Goal: Task Accomplishment & Management: Use online tool/utility

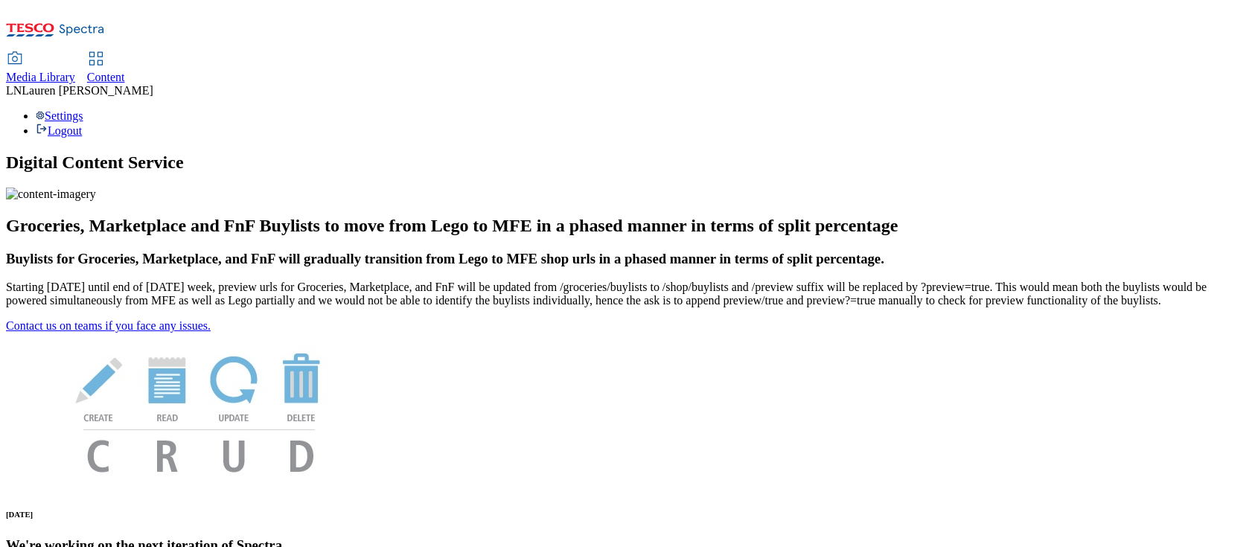
click at [125, 71] on span "Content" at bounding box center [106, 77] width 38 height 13
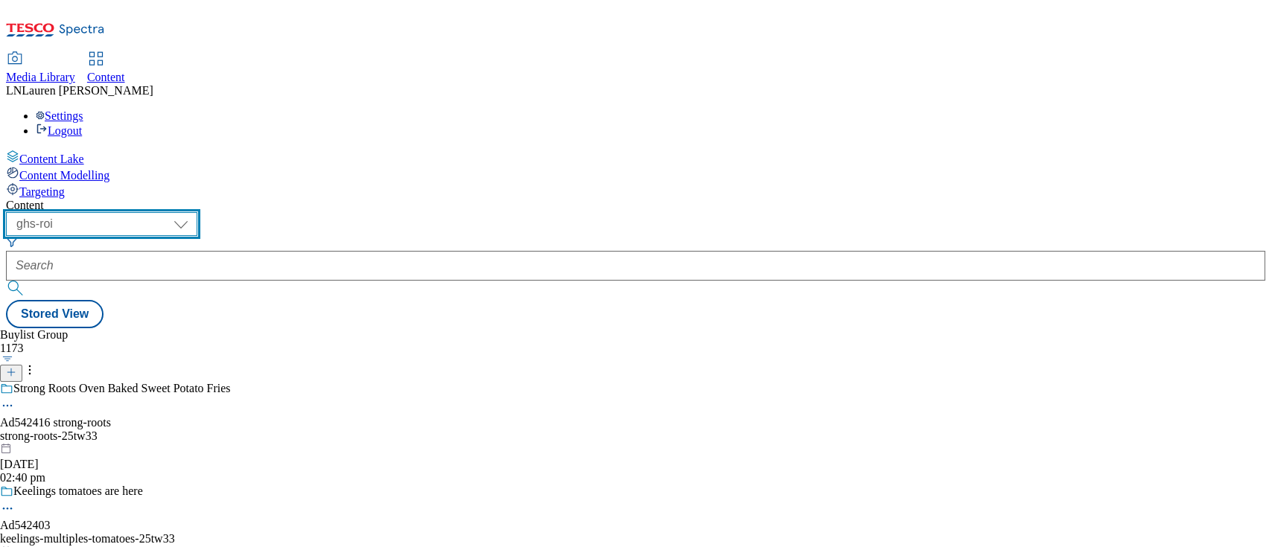
click at [197, 212] on select "ghs-roi ghs-[GEOGRAPHIC_DATA]" at bounding box center [101, 224] width 191 height 24
select select "ghs-[GEOGRAPHIC_DATA]"
click at [194, 212] on select "ghs-roi ghs-[GEOGRAPHIC_DATA]" at bounding box center [101, 224] width 191 height 24
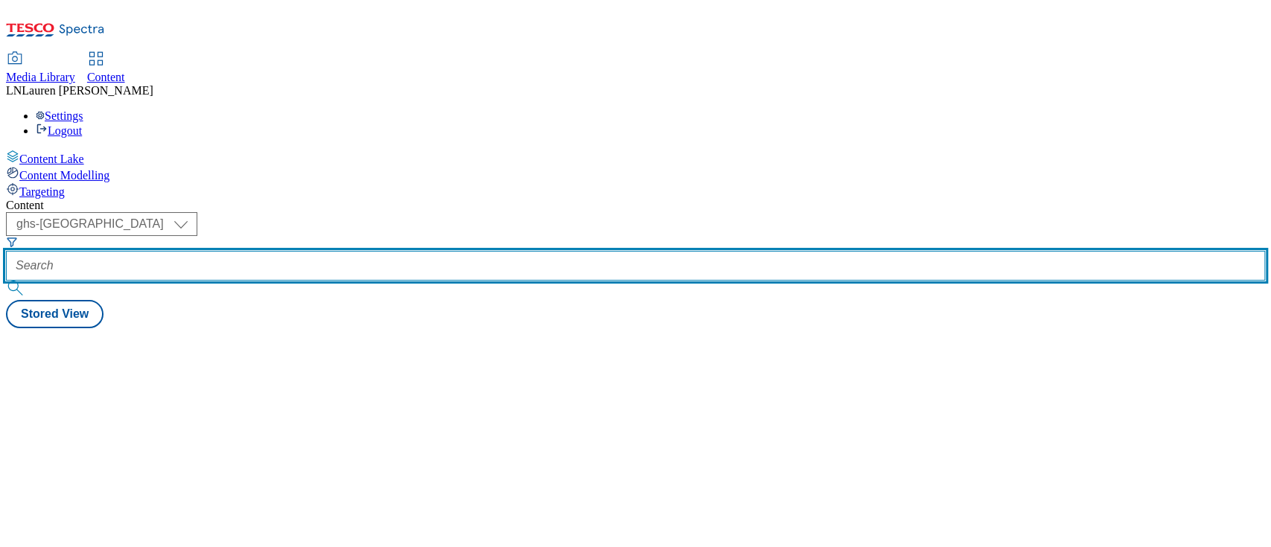
click at [368, 251] on input "text" at bounding box center [635, 266] width 1259 height 30
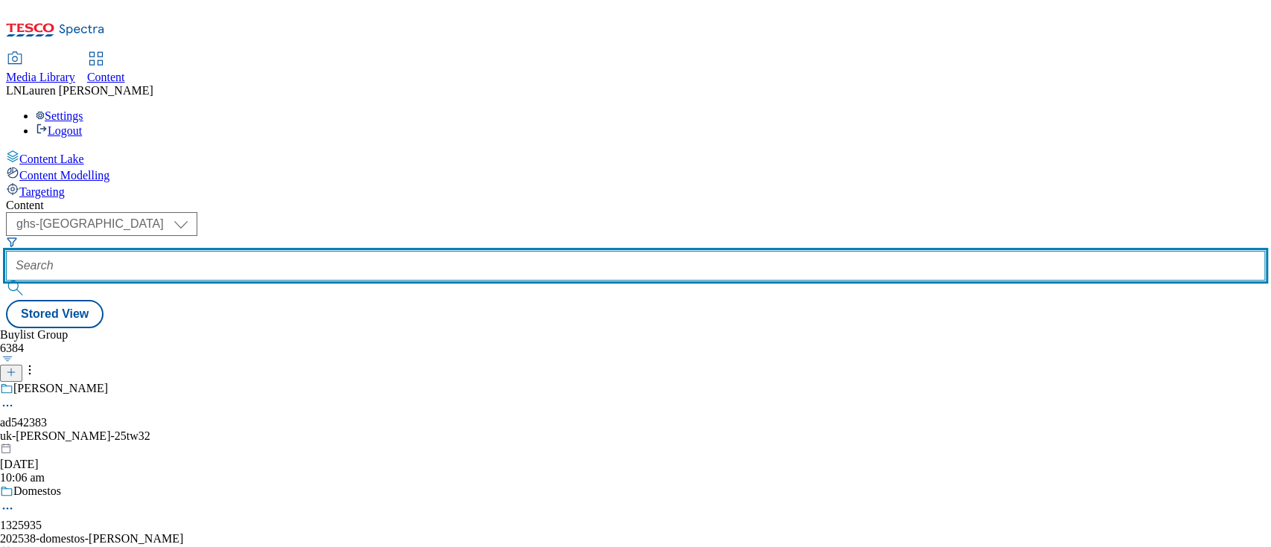
paste input "542351"
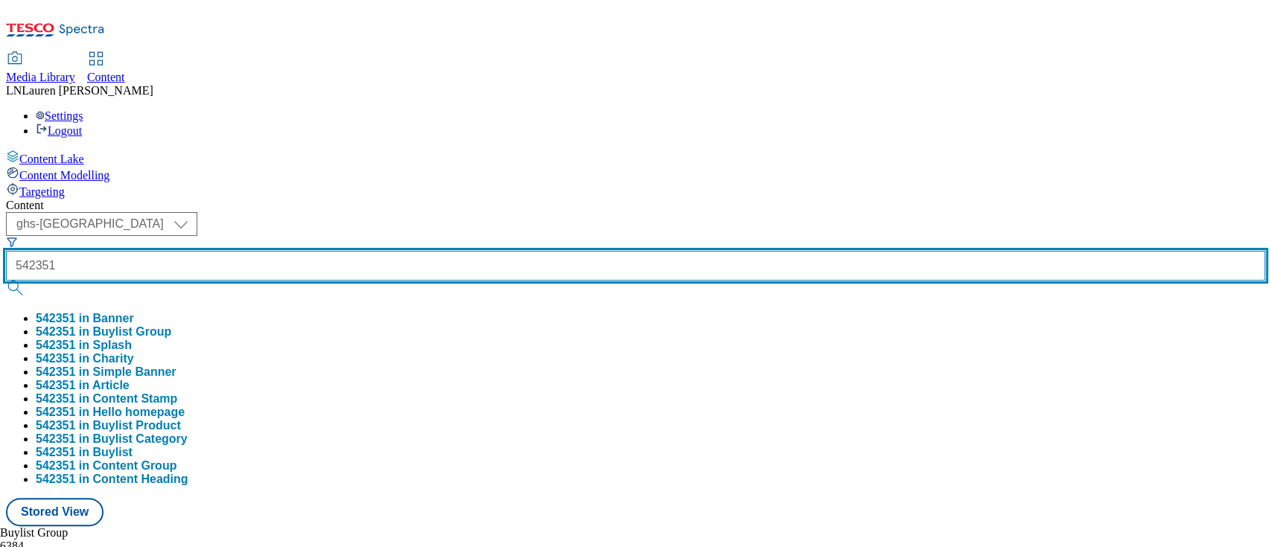
type input "542351"
click at [6, 281] on button "submit" at bounding box center [16, 288] width 21 height 15
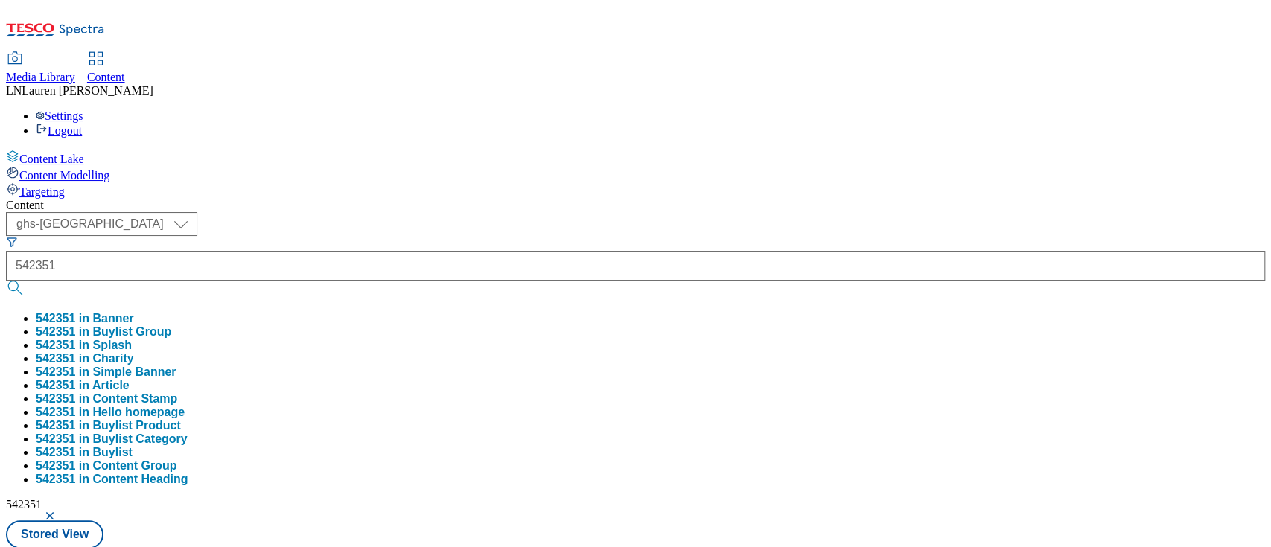
click at [665, 199] on div "Content" at bounding box center [635, 205] width 1259 height 13
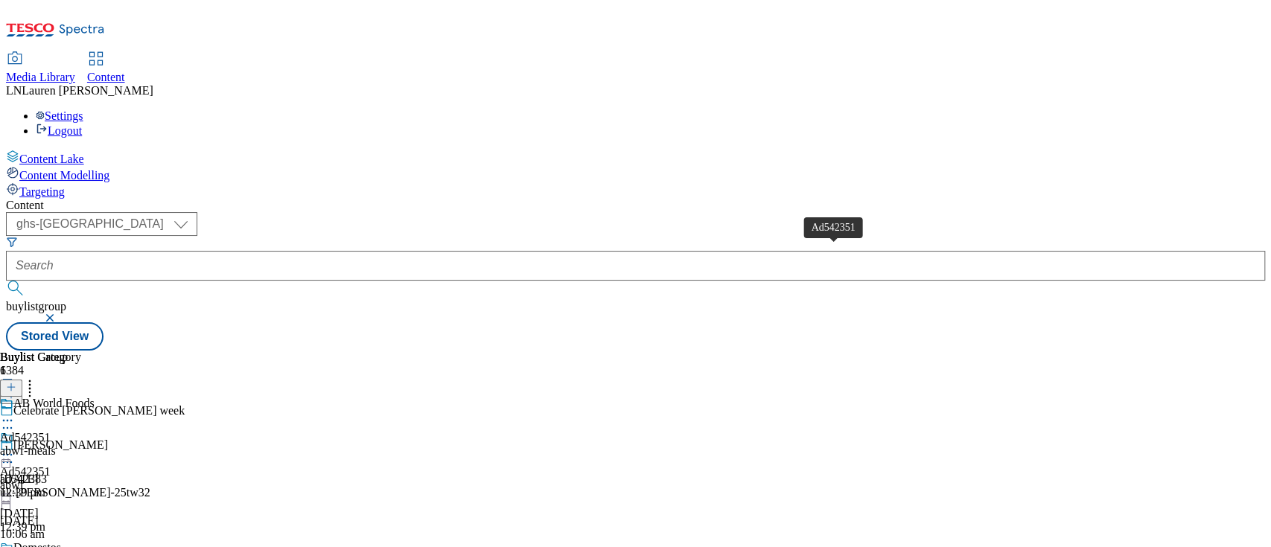
click at [51, 431] on div "Ad542351" at bounding box center [25, 437] width 51 height 13
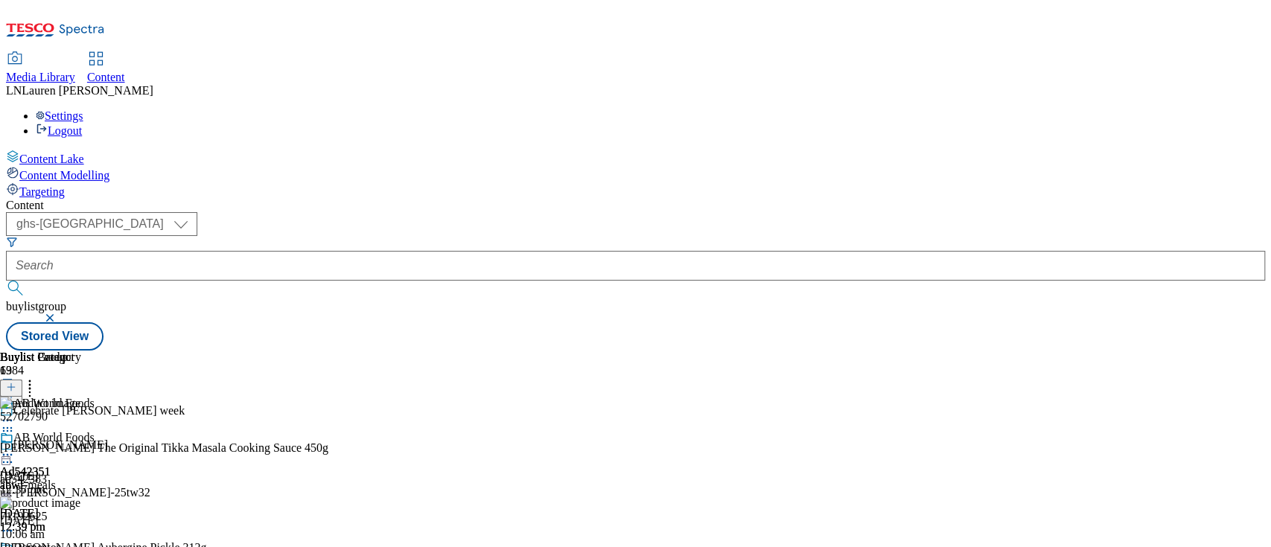
click at [22, 380] on button at bounding box center [11, 388] width 22 height 17
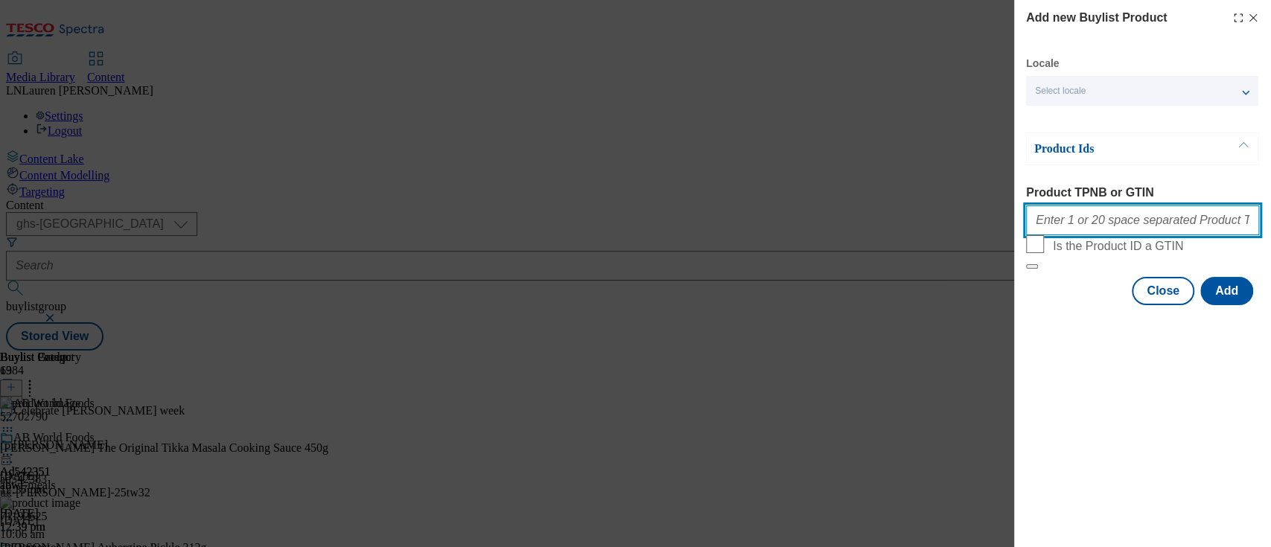
click at [1080, 235] on input "Product TPNB or GTIN" at bounding box center [1142, 220] width 233 height 30
paste input "55980189"
type input "55980189"
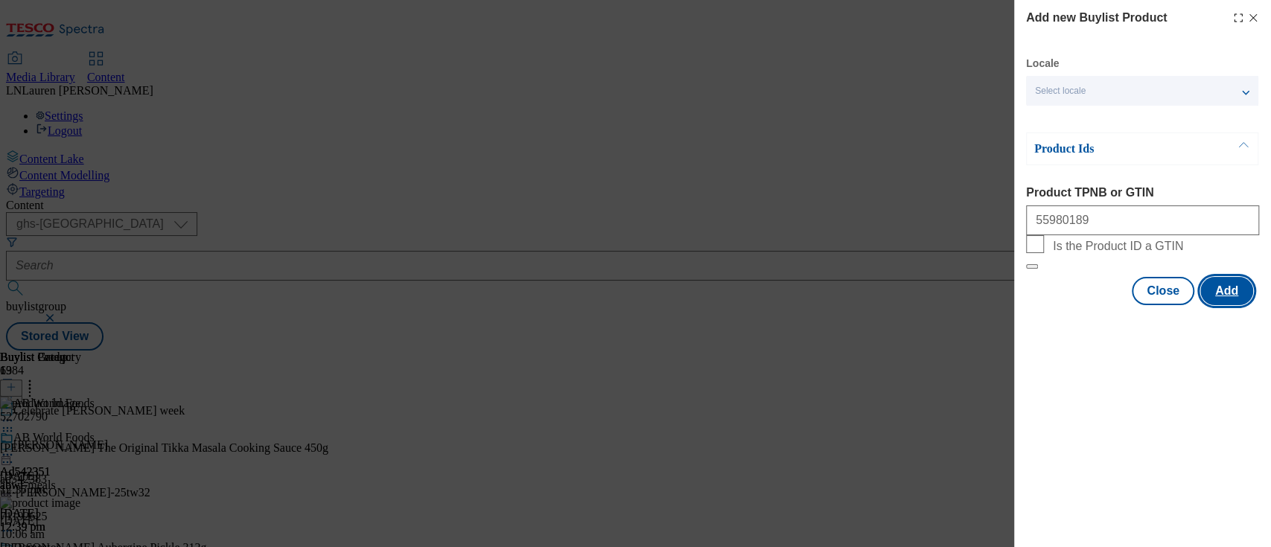
click at [1224, 305] on button "Add" at bounding box center [1226, 291] width 53 height 28
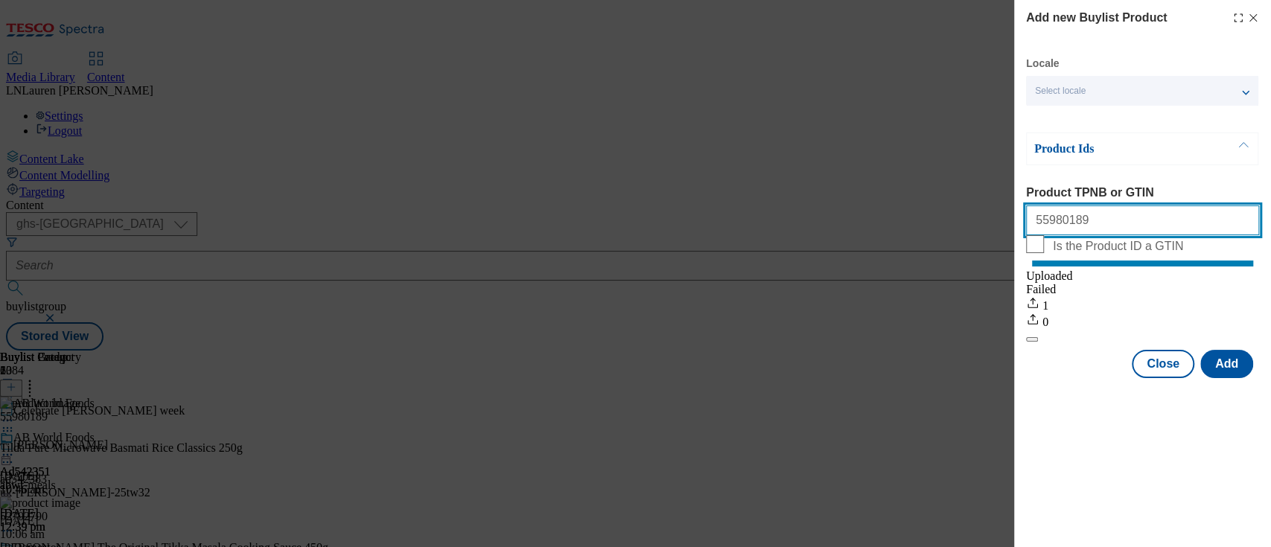
drag, startPoint x: 1108, startPoint y: 223, endPoint x: 952, endPoint y: 179, distance: 161.7
click at [952, 179] on div "Add new Buylist Product Locale Select locale English Welsh Product Ids Product …" at bounding box center [635, 273] width 1271 height 547
paste input "54718267"
type input "54718267"
click at [1225, 378] on button "Add" at bounding box center [1226, 364] width 53 height 28
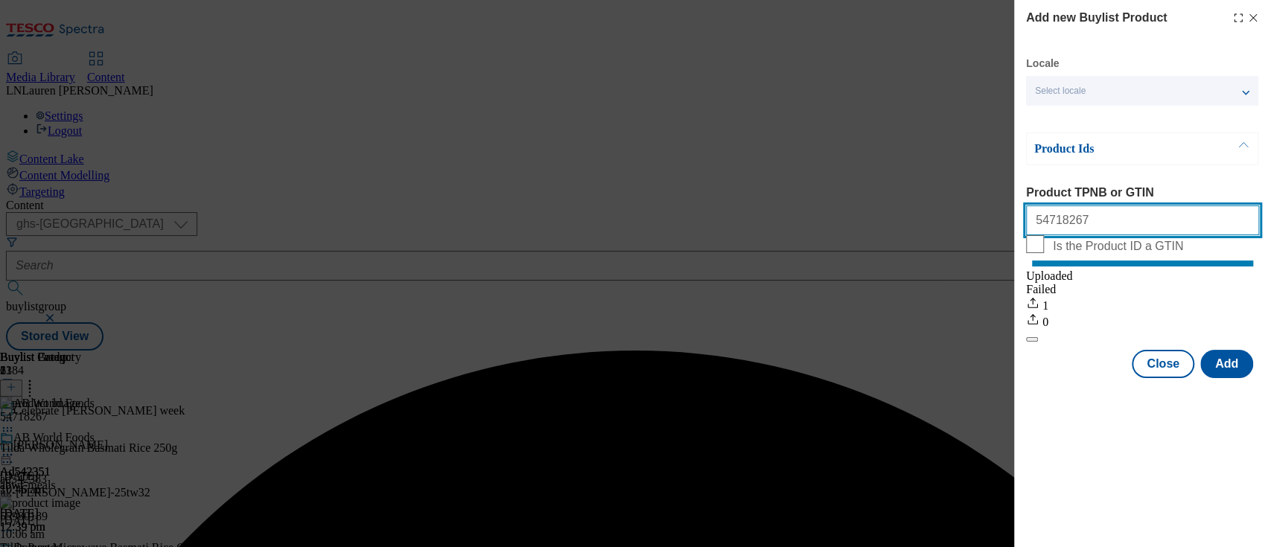
drag, startPoint x: 1090, startPoint y: 220, endPoint x: 965, endPoint y: 220, distance: 125.1
click at [965, 220] on div "Add new Buylist Product Locale Select locale English Welsh Product Ids Product …" at bounding box center [635, 273] width 1271 height 547
paste input "55980241"
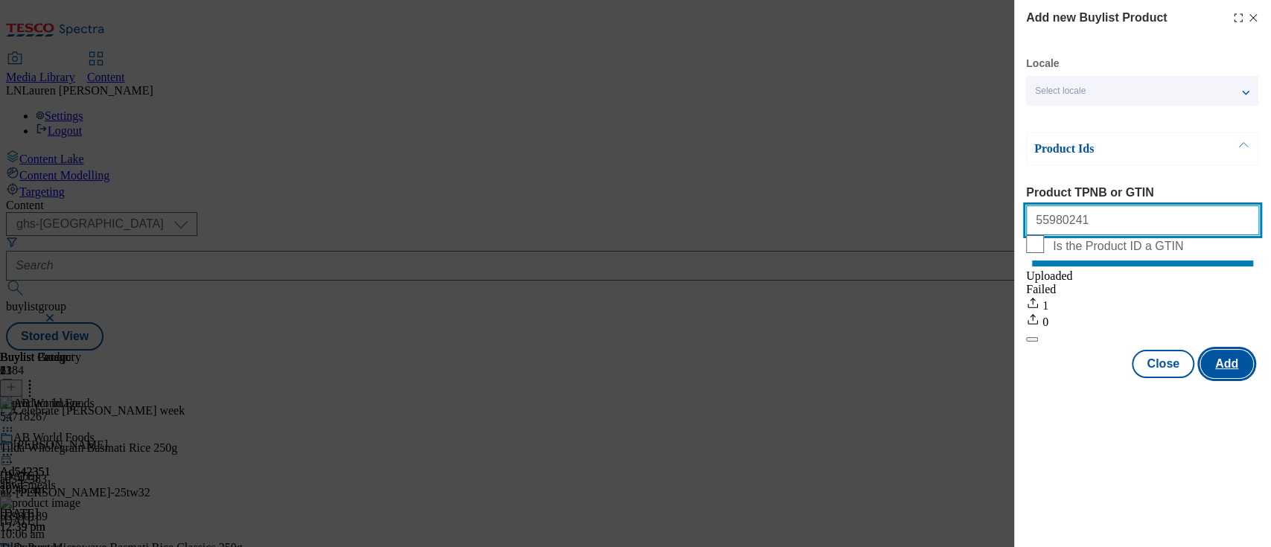
type input "55980241"
click at [1224, 378] on button "Add" at bounding box center [1226, 364] width 53 height 28
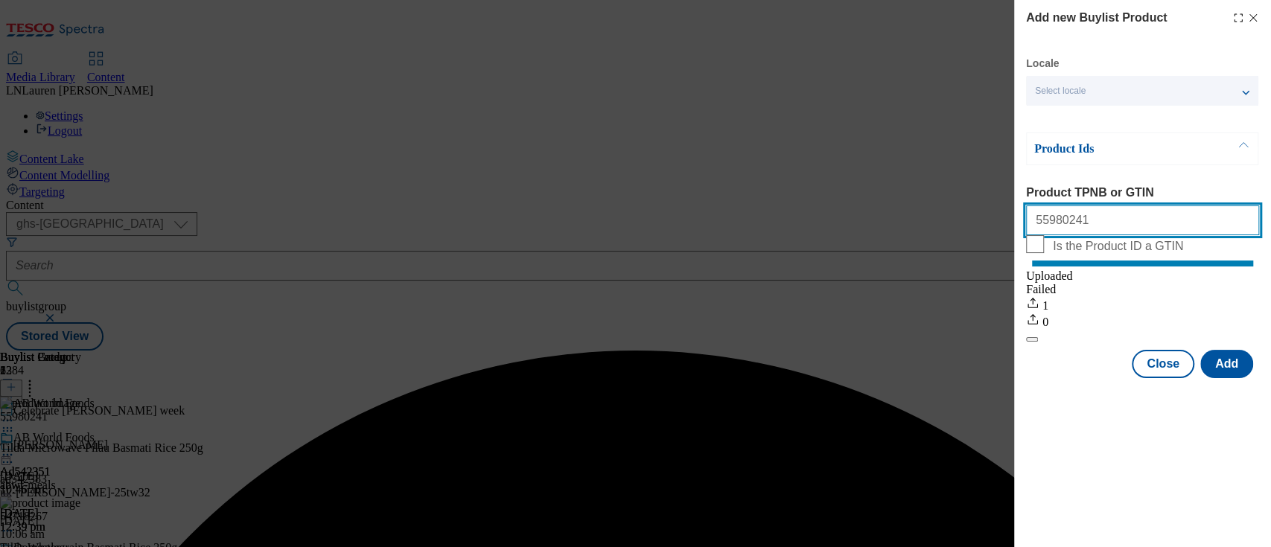
drag, startPoint x: 1081, startPoint y: 215, endPoint x: 939, endPoint y: 226, distance: 142.6
click at [939, 226] on div "Add new Buylist Product Locale Select locale English Welsh Product Ids Product …" at bounding box center [635, 273] width 1271 height 547
paste input "86731645"
type input "86731645"
click at [1227, 376] on button "Add" at bounding box center [1226, 364] width 53 height 28
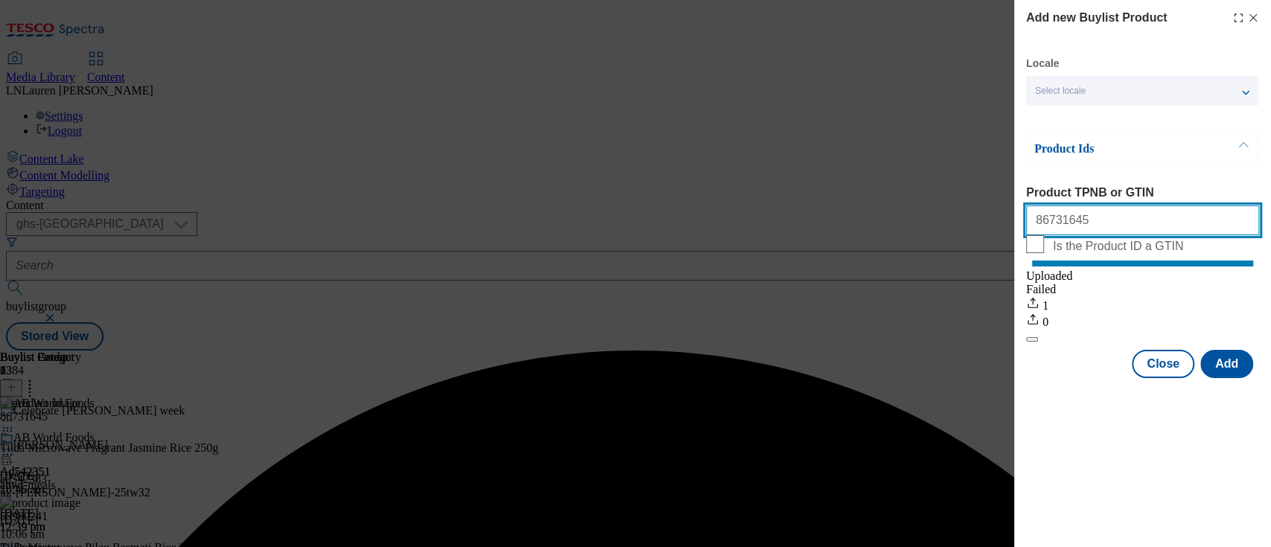
drag, startPoint x: 1078, startPoint y: 240, endPoint x: 962, endPoint y: 201, distance: 122.4
click at [962, 201] on div "Add new Buylist Product Locale Select locale English Welsh Product Ids Product …" at bounding box center [635, 273] width 1271 height 547
paste input "91771267"
type input "91771267"
click at [1220, 376] on button "Add" at bounding box center [1226, 364] width 53 height 28
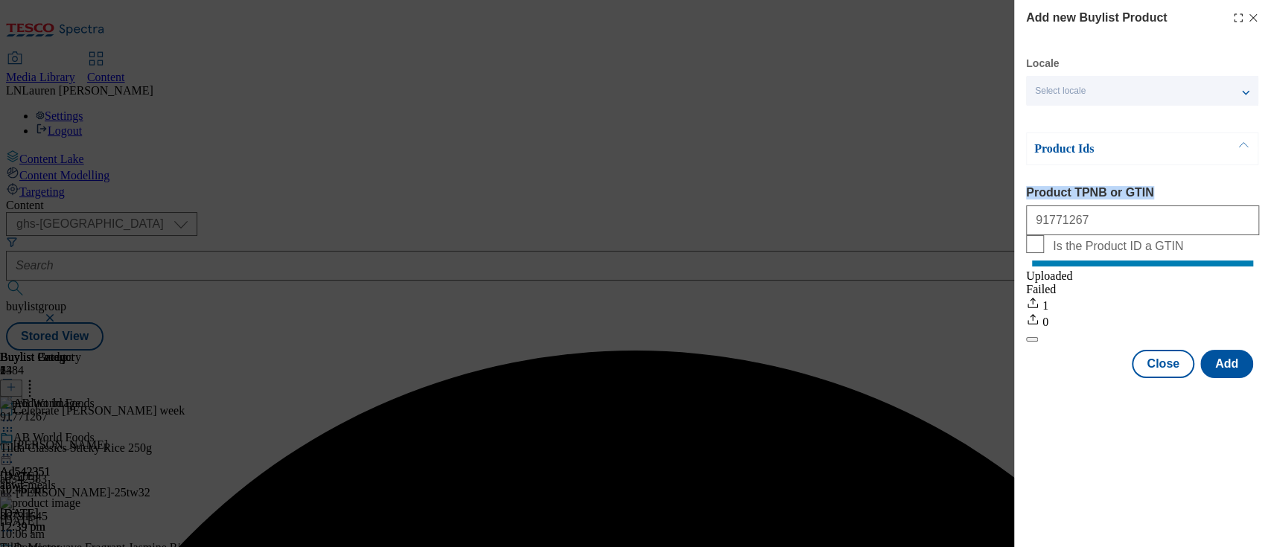
drag, startPoint x: 1080, startPoint y: 241, endPoint x: 943, endPoint y: 191, distance: 146.5
click at [943, 191] on div "Add new Buylist Product Locale Select locale English Welsh Product Ids Product …" at bounding box center [635, 273] width 1271 height 547
drag, startPoint x: 1079, startPoint y: 220, endPoint x: 965, endPoint y: 232, distance: 114.5
click at [965, 232] on div "Add new Buylist Product Locale Select locale English Welsh Product Ids Product …" at bounding box center [635, 273] width 1271 height 547
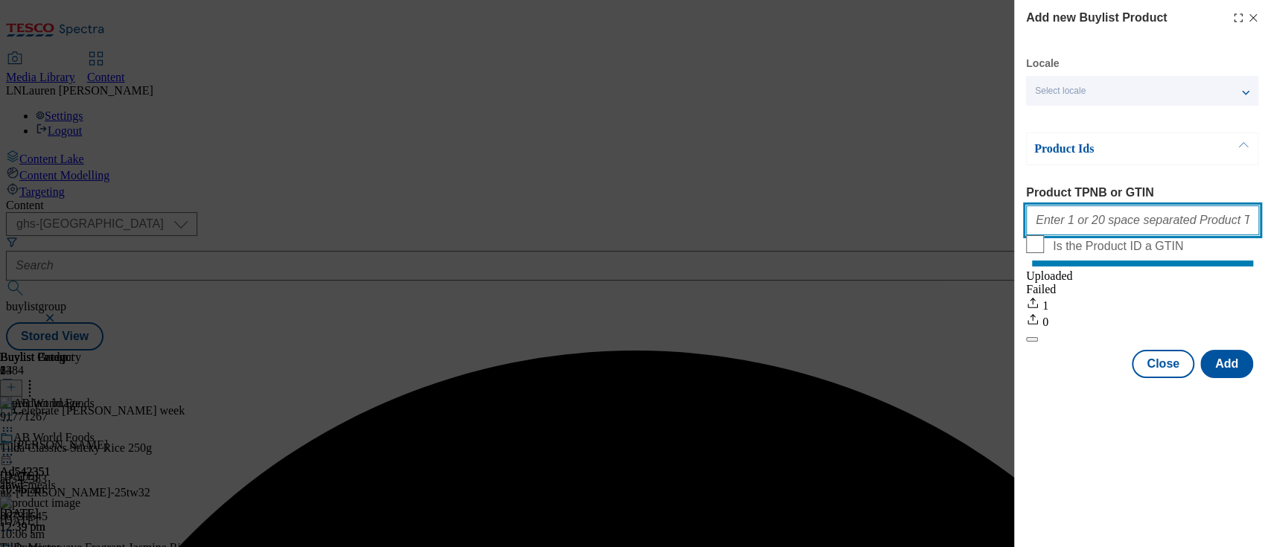
paste input "91768992"
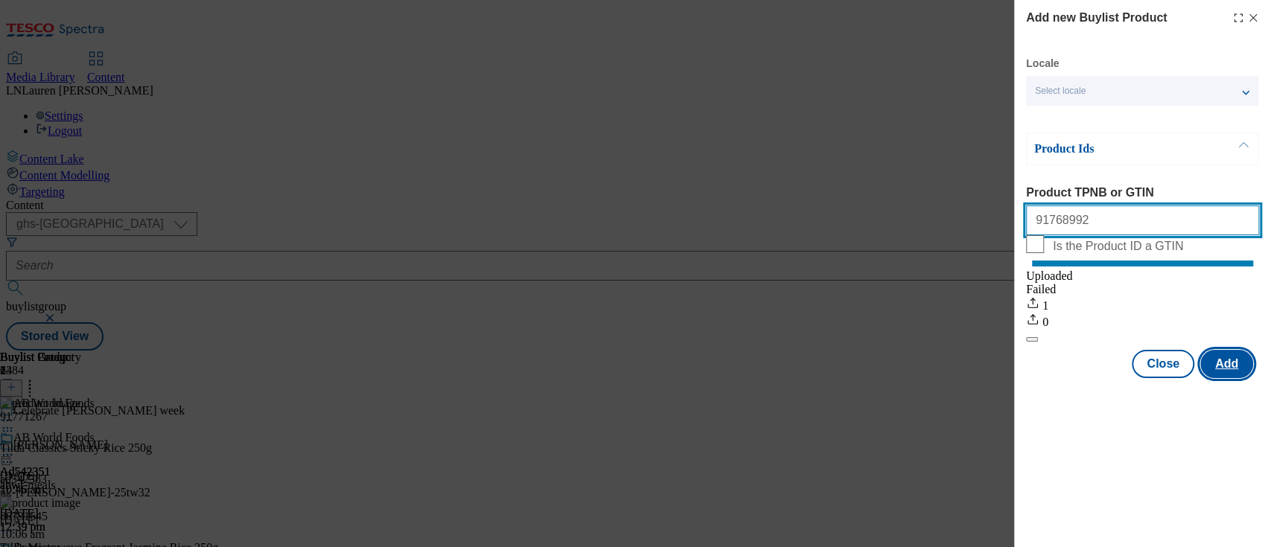
type input "91768992"
click at [1239, 366] on button "Add" at bounding box center [1226, 364] width 53 height 28
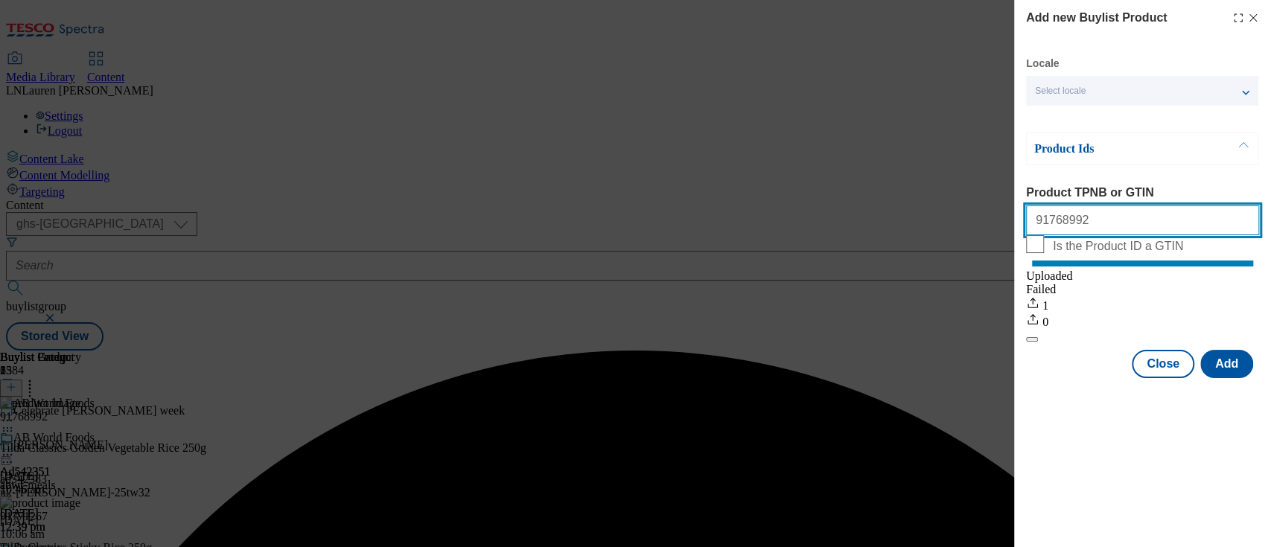
drag, startPoint x: 1082, startPoint y: 235, endPoint x: 958, endPoint y: 238, distance: 123.6
click at [958, 238] on div "Add new Buylist Product Locale Select locale English Welsh Product Ids Product …" at bounding box center [635, 273] width 1271 height 547
paste input "57504037"
type input "57504037"
click at [1214, 378] on button "Add" at bounding box center [1226, 364] width 53 height 28
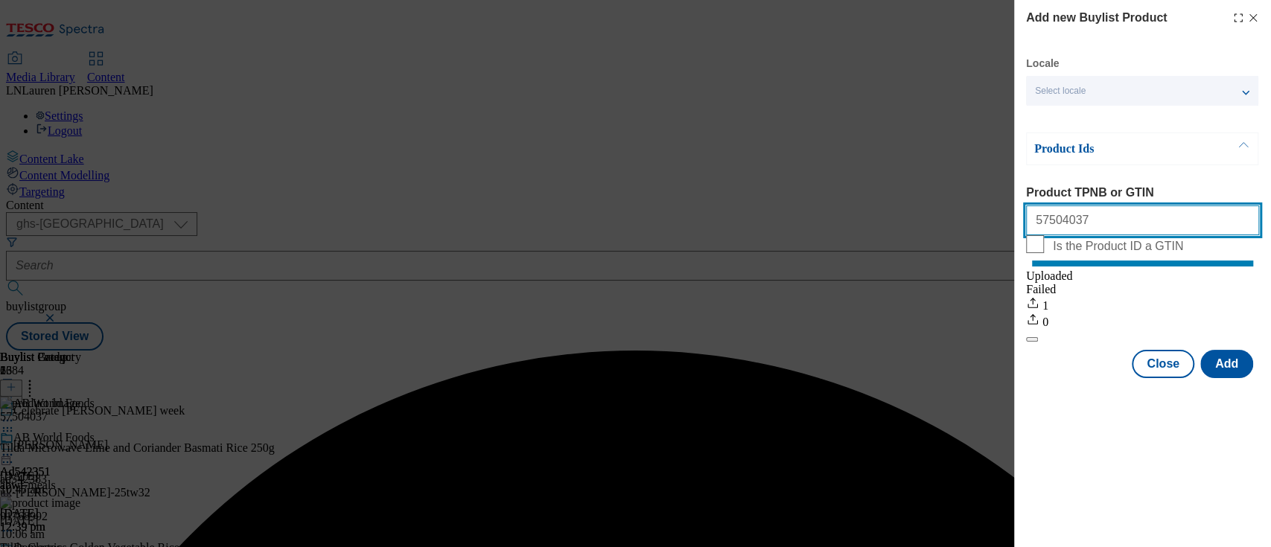
drag, startPoint x: 1108, startPoint y: 233, endPoint x: 964, endPoint y: 217, distance: 144.5
click at [964, 217] on div "Add new Buylist Product Locale Select locale English Welsh Product Ids Product …" at bounding box center [635, 273] width 1271 height 547
paste input "86731639"
type input "86731639"
click at [1223, 372] on button "Add" at bounding box center [1226, 364] width 53 height 28
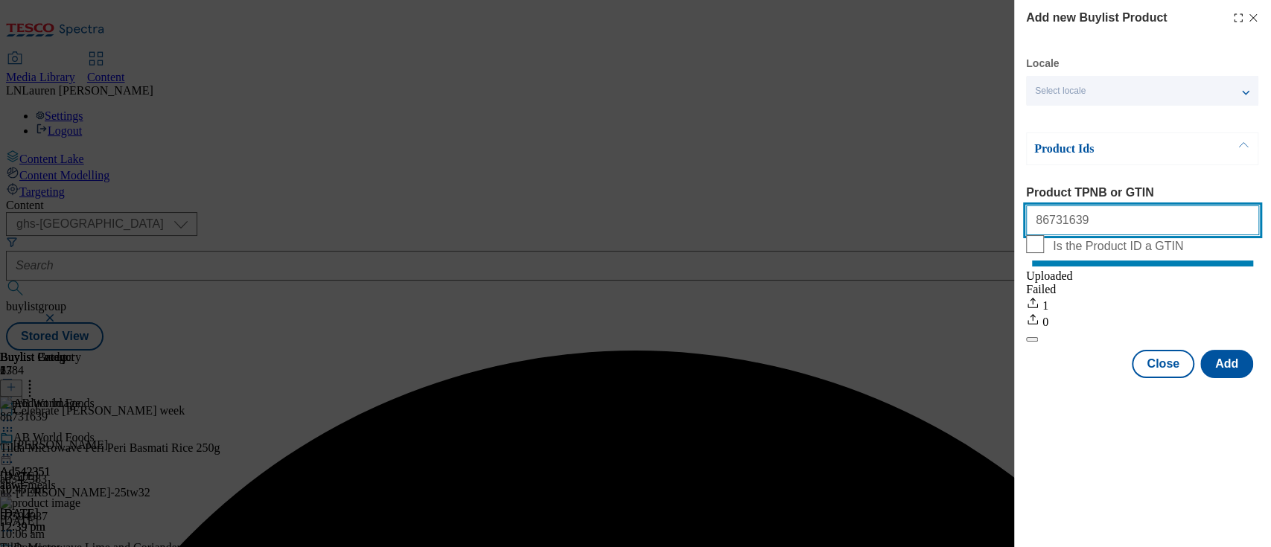
drag, startPoint x: 1089, startPoint y: 227, endPoint x: 925, endPoint y: 206, distance: 164.4
click at [925, 206] on div "Add new Buylist Product Locale Select locale English Welsh Product Ids Product …" at bounding box center [635, 273] width 1271 height 547
paste input "57504890"
type input "57504890"
click at [1243, 378] on button "Add" at bounding box center [1226, 364] width 53 height 28
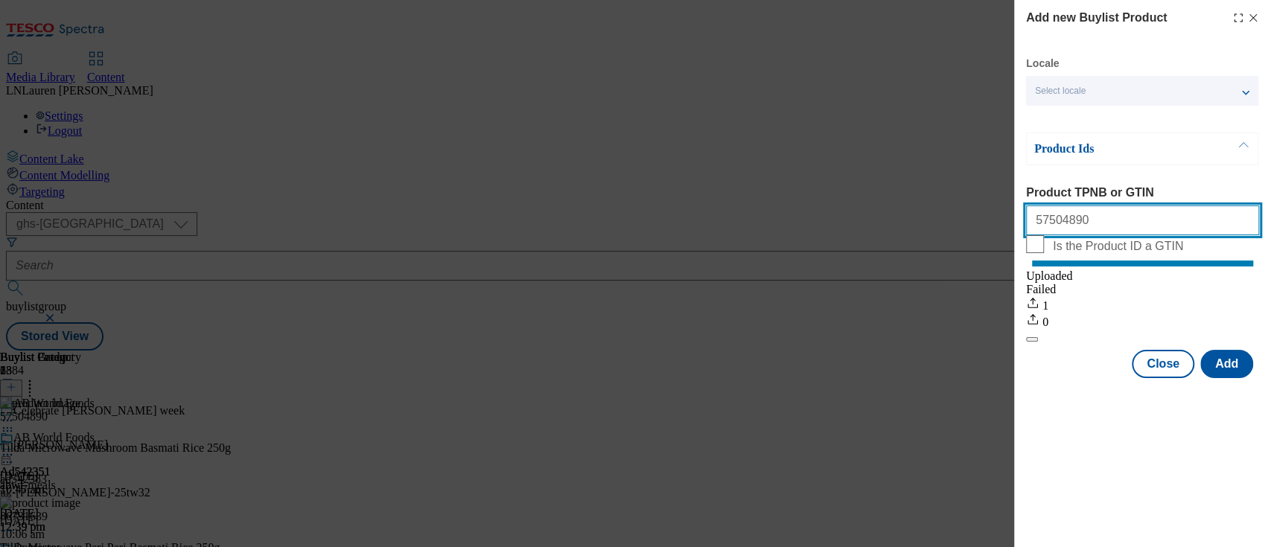
drag, startPoint x: 1084, startPoint y: 229, endPoint x: 938, endPoint y: 226, distance: 145.9
click at [938, 226] on div "Add new Buylist Product Locale Select locale English Welsh Product Ids Product …" at bounding box center [635, 273] width 1271 height 547
paste input "57504884"
type input "57504884"
click at [1225, 378] on button "Add" at bounding box center [1226, 364] width 53 height 28
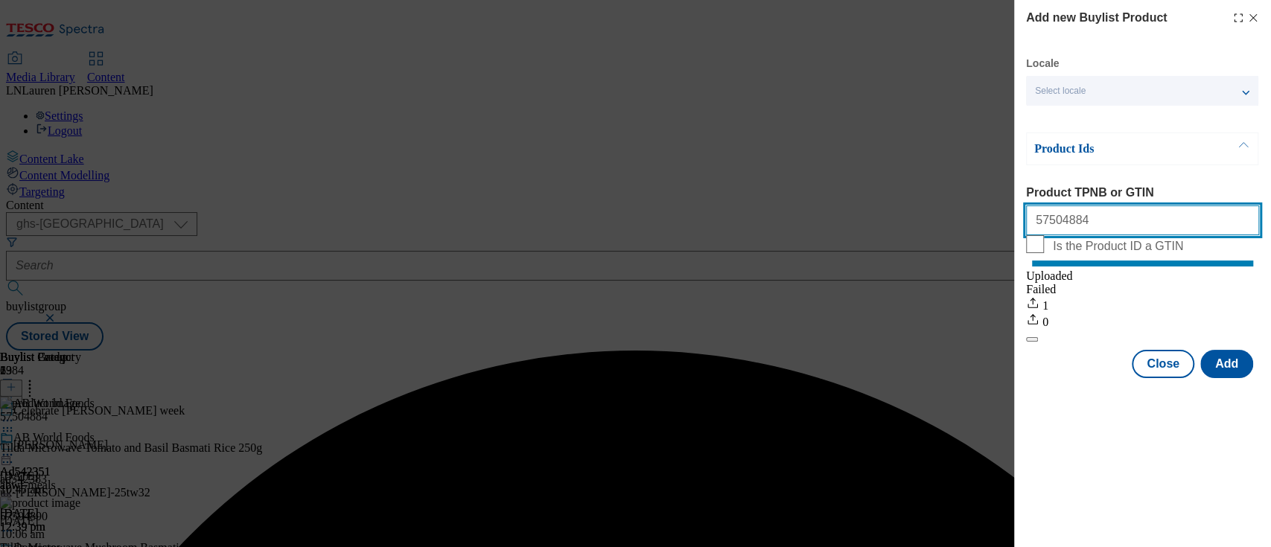
drag, startPoint x: 1095, startPoint y: 219, endPoint x: 943, endPoint y: 237, distance: 152.9
click at [943, 237] on div "Add new Buylist Product Locale Select locale English Welsh Product Ids Product …" at bounding box center [635, 273] width 1271 height 547
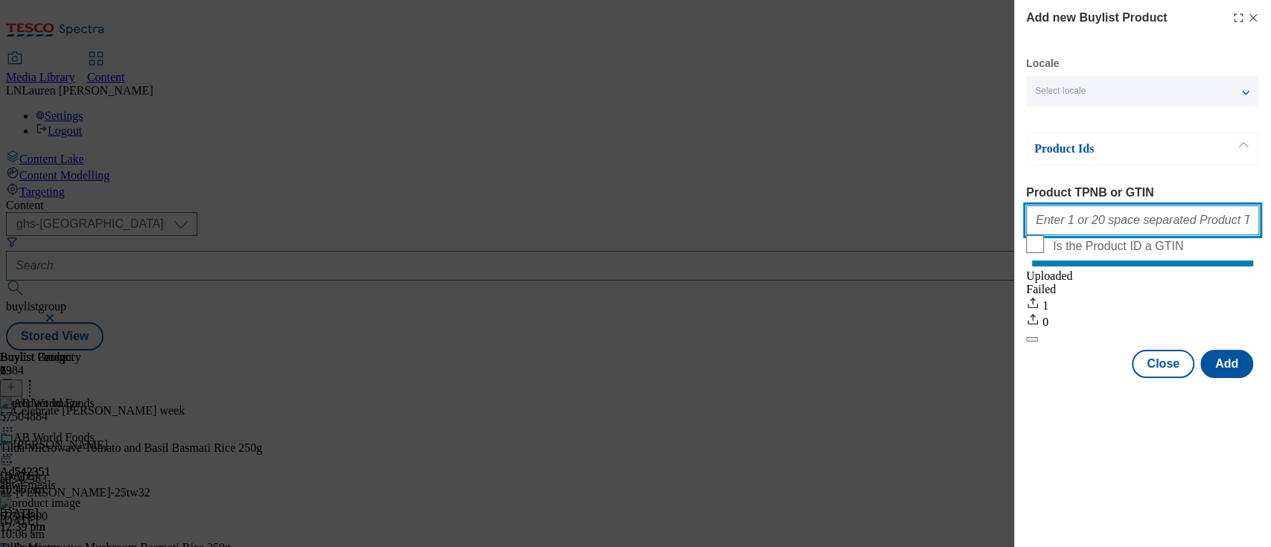
paste input "70653543"
type input "70653543"
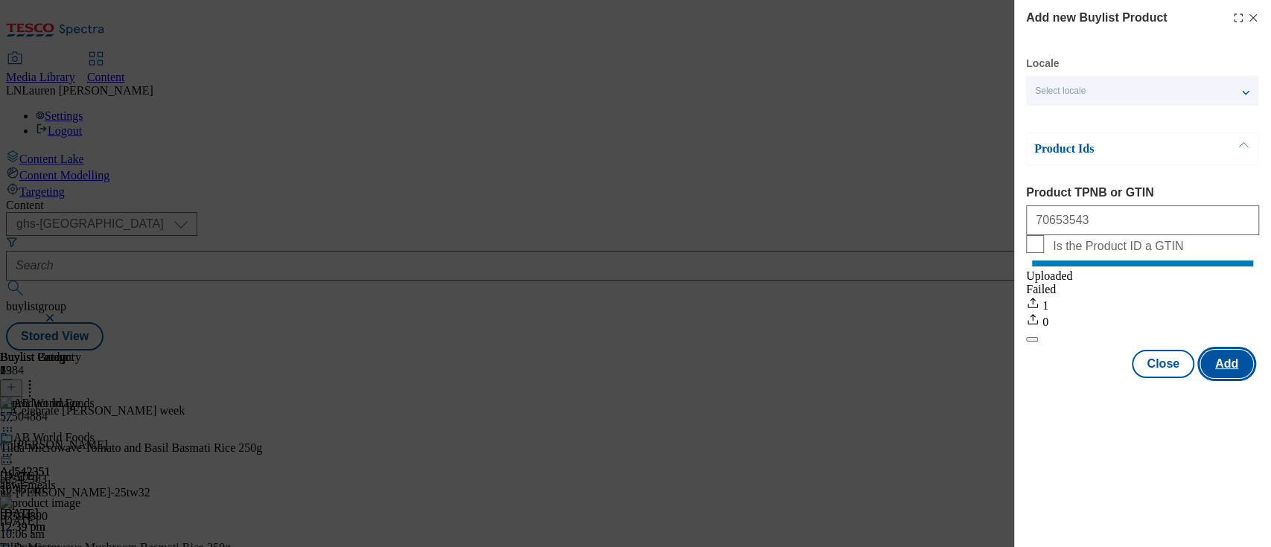
click at [1229, 372] on button "Add" at bounding box center [1226, 364] width 53 height 28
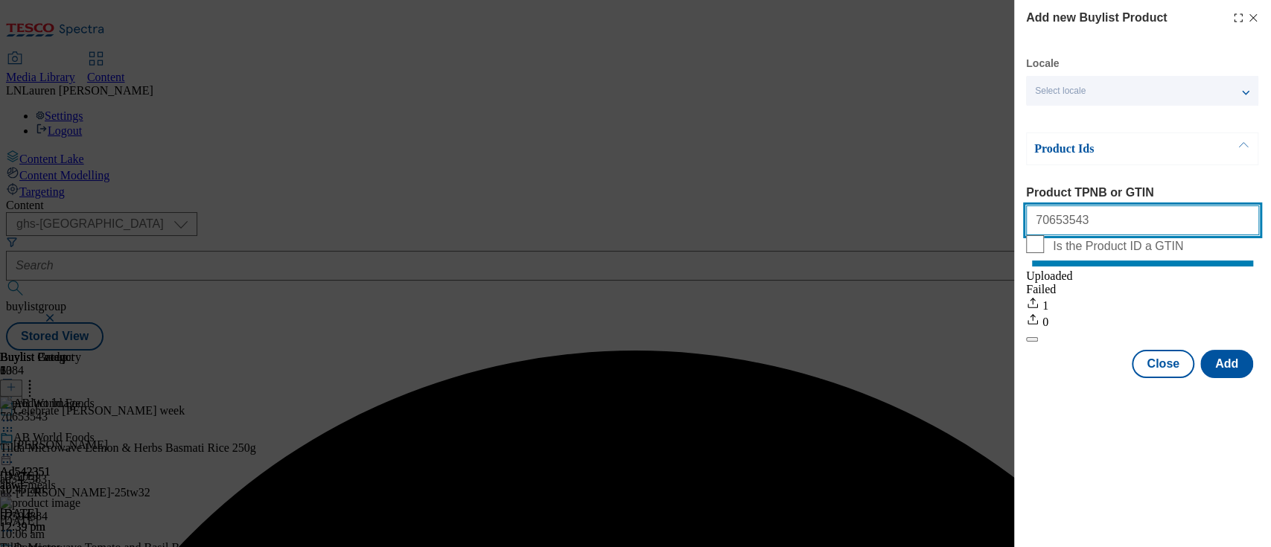
drag, startPoint x: 1084, startPoint y: 229, endPoint x: 949, endPoint y: 205, distance: 137.6
click at [949, 205] on div "Add new Buylist Product Locale Select locale English Welsh Product Ids Product …" at bounding box center [635, 273] width 1271 height 547
paste input "77280534"
type input "77280534"
click at [1222, 378] on button "Add" at bounding box center [1226, 364] width 53 height 28
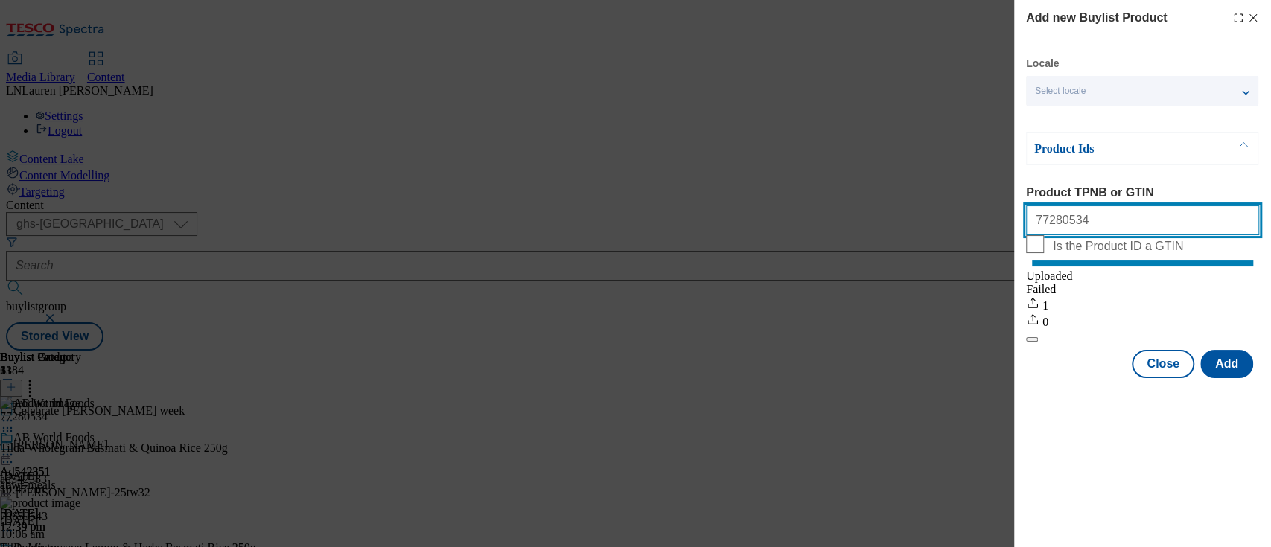
drag, startPoint x: 1112, startPoint y: 231, endPoint x: 852, endPoint y: 238, distance: 260.7
click at [852, 238] on div "Add new Buylist Product Locale Select locale English Welsh Product Ids Product …" at bounding box center [635, 273] width 1271 height 547
paste input "79801994"
type input "79801994"
click at [1225, 378] on button "Add" at bounding box center [1226, 364] width 53 height 28
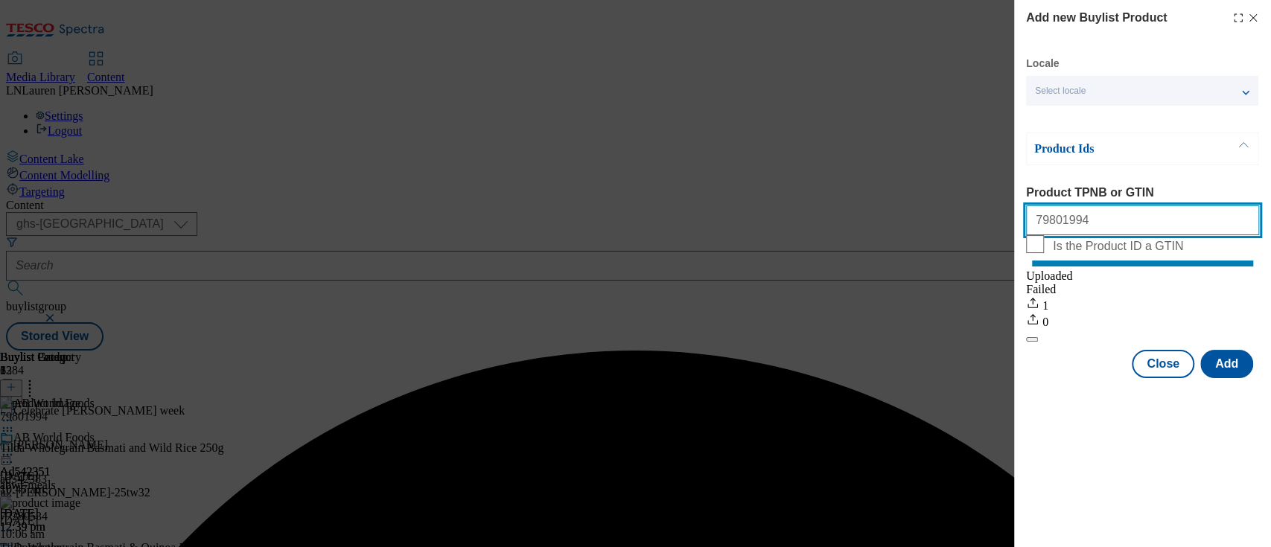
drag, startPoint x: 1095, startPoint y: 223, endPoint x: 919, endPoint y: 211, distance: 176.9
click at [919, 211] on div "Add new Buylist Product Locale Select locale English Welsh Product Ids Product …" at bounding box center [635, 273] width 1271 height 547
paste input "85468371"
type input "85468371"
click at [1245, 378] on button "Add" at bounding box center [1226, 364] width 53 height 28
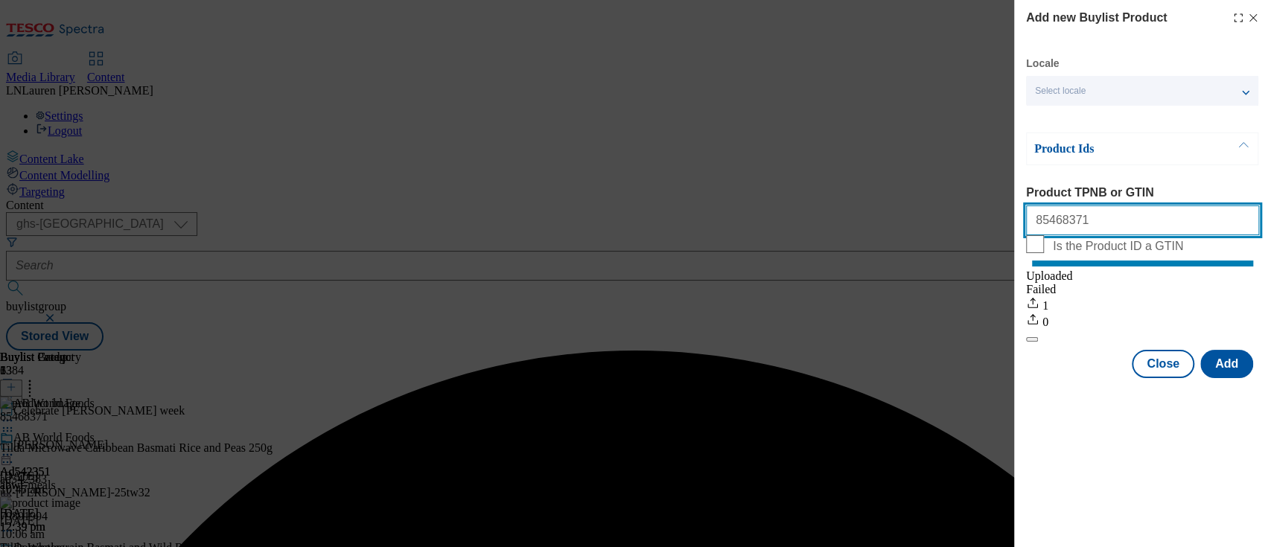
drag, startPoint x: 1088, startPoint y: 224, endPoint x: 968, endPoint y: 215, distance: 120.2
click at [968, 215] on div "Add new Buylist Product Locale Select locale English Welsh Product Ids Product …" at bounding box center [635, 273] width 1271 height 547
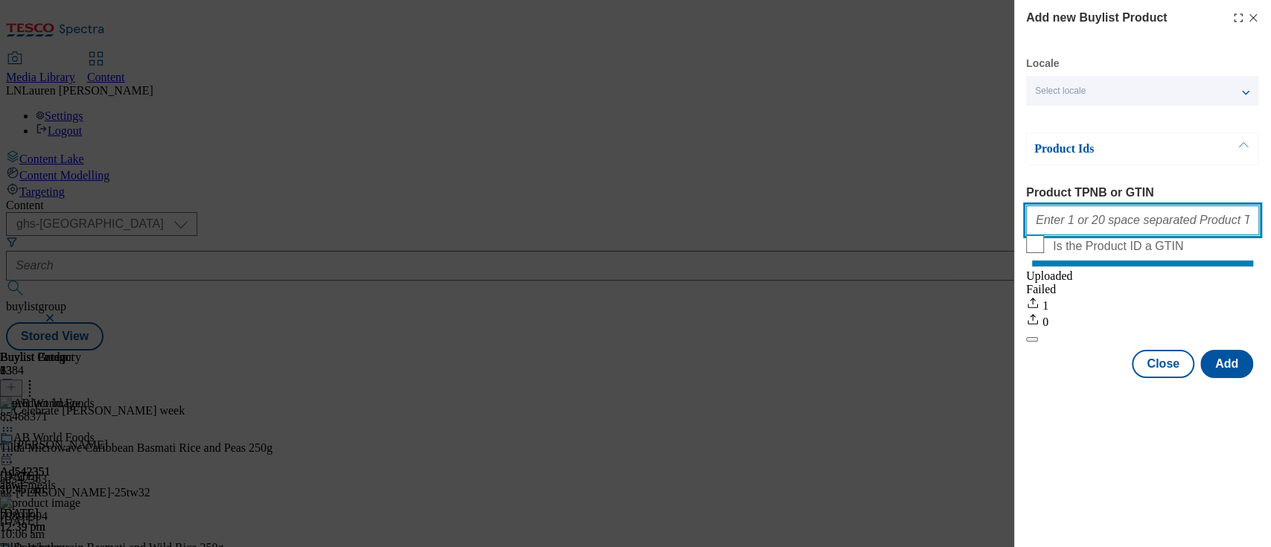
paste input "57504043"
type input "57504043"
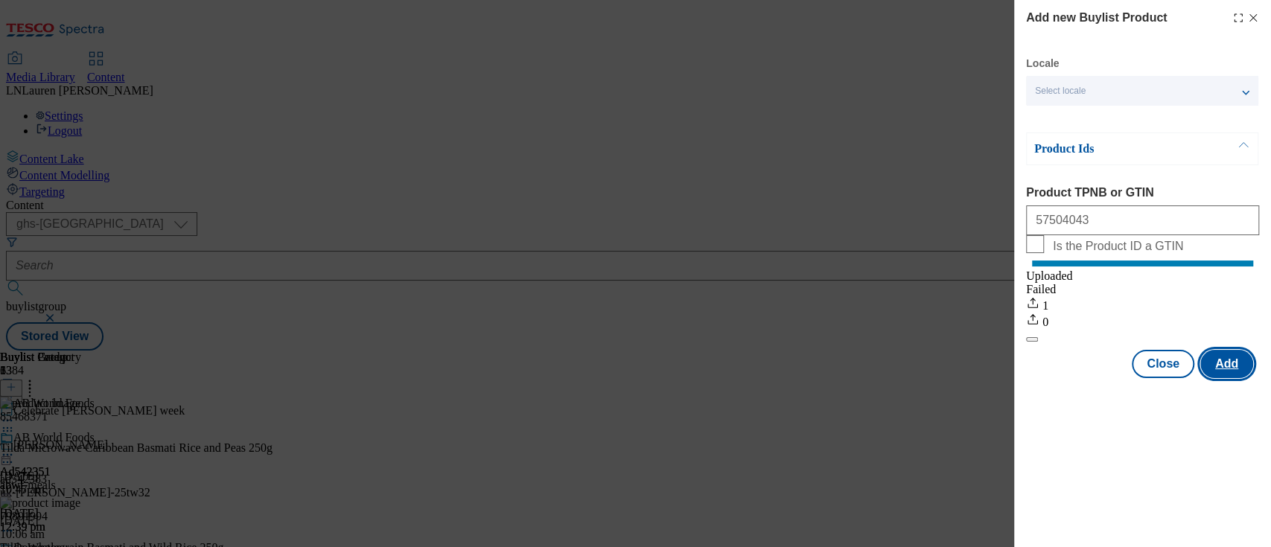
click at [1226, 371] on button "Add" at bounding box center [1226, 364] width 53 height 28
click at [1253, 19] on line "Modal" at bounding box center [1253, 18] width 7 height 7
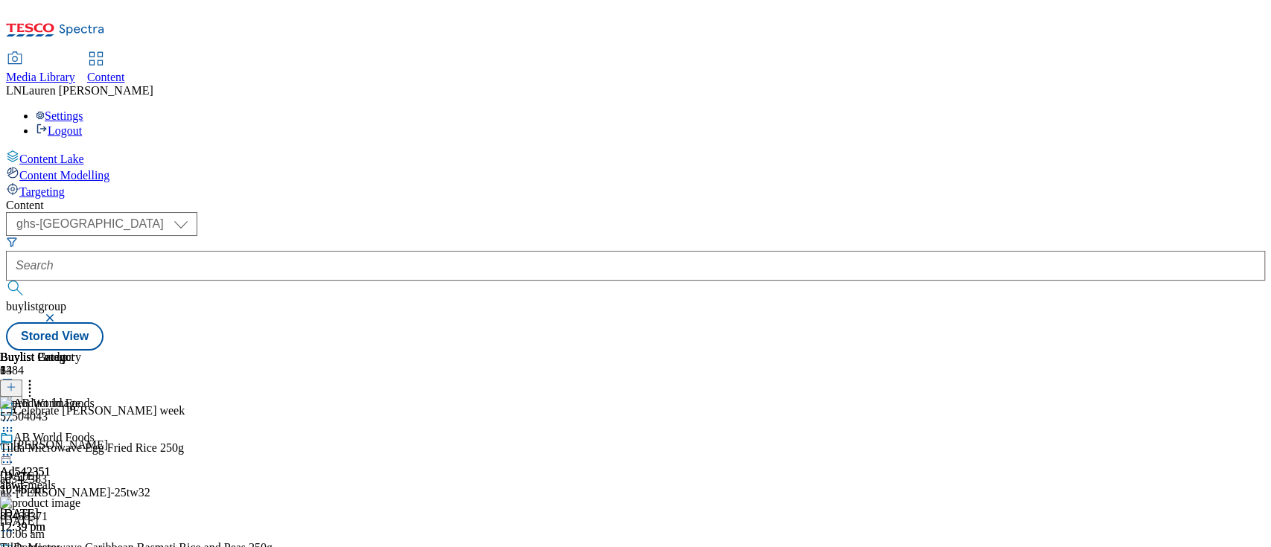
click at [1090, 212] on div "( optional ) ghs-roi ghs-[GEOGRAPHIC_DATA] ghs-uk buylistgroup Stored View" at bounding box center [635, 281] width 1259 height 138
click at [48, 410] on span "57504043" at bounding box center [24, 416] width 48 height 13
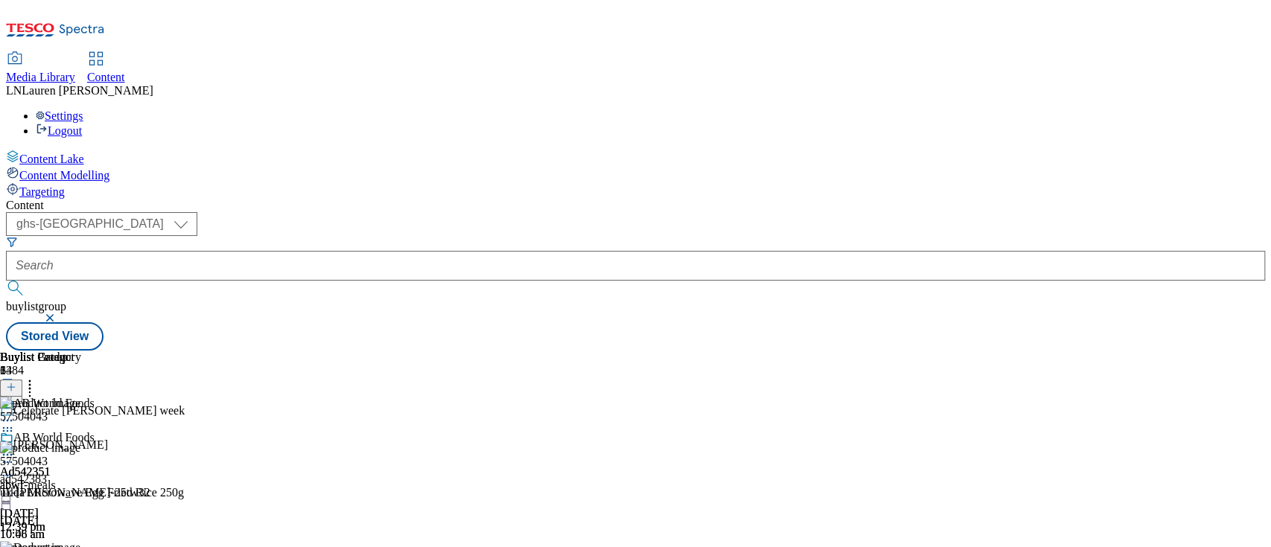
scroll to position [0, 51]
click at [37, 377] on icon at bounding box center [29, 384] width 15 height 15
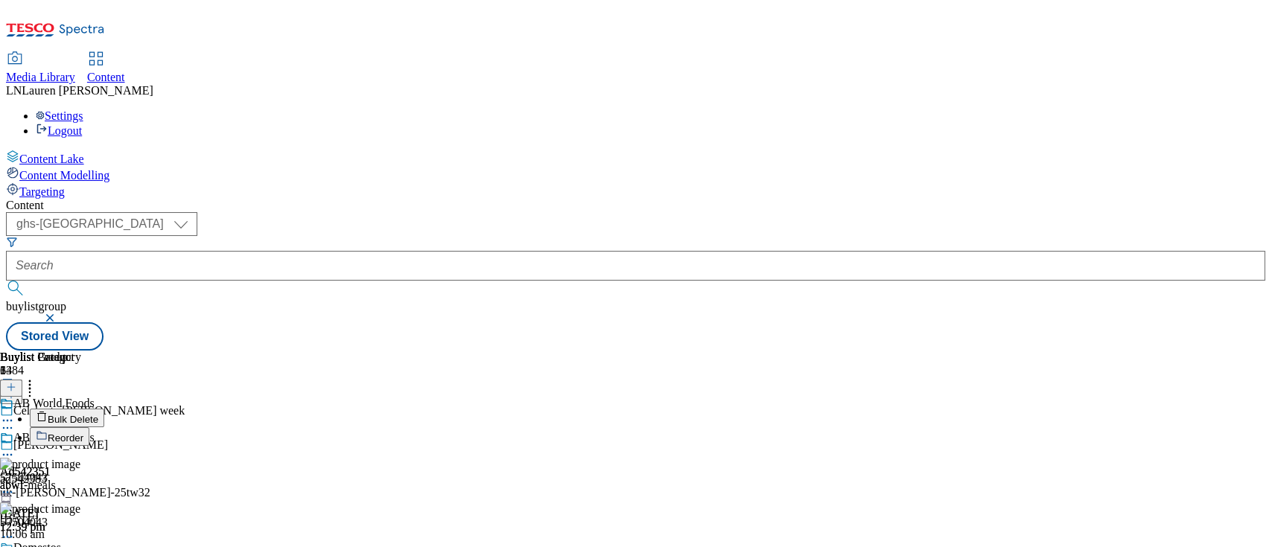
click at [83, 433] on span "Reorder" at bounding box center [66, 438] width 36 height 11
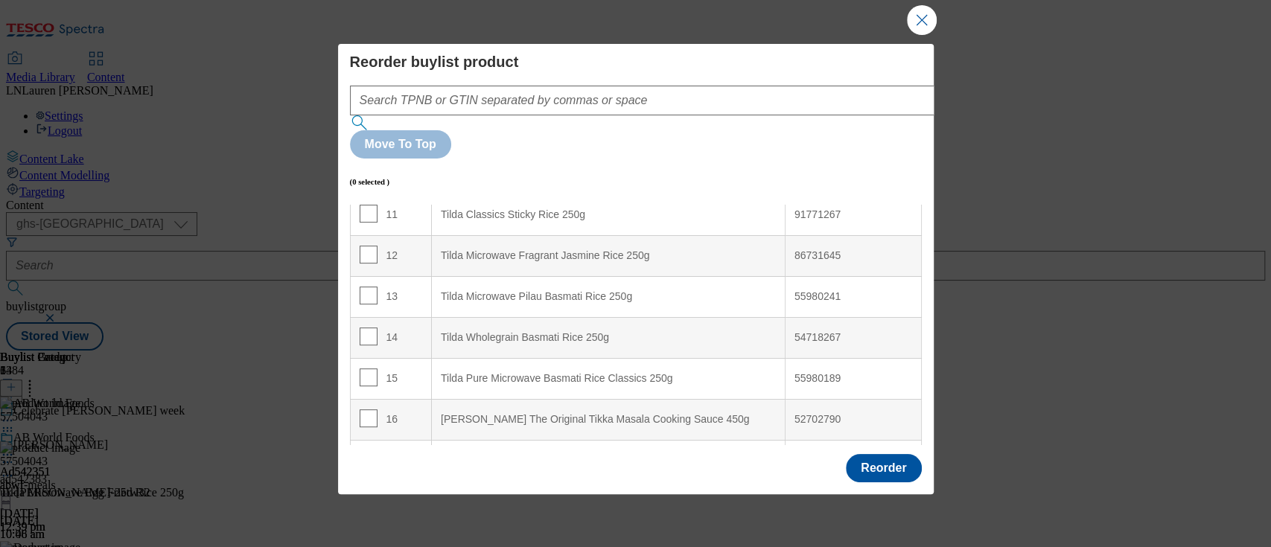
scroll to position [465, 0]
click at [363, 365] on input "Modal" at bounding box center [369, 374] width 18 height 18
checkbox input "true"
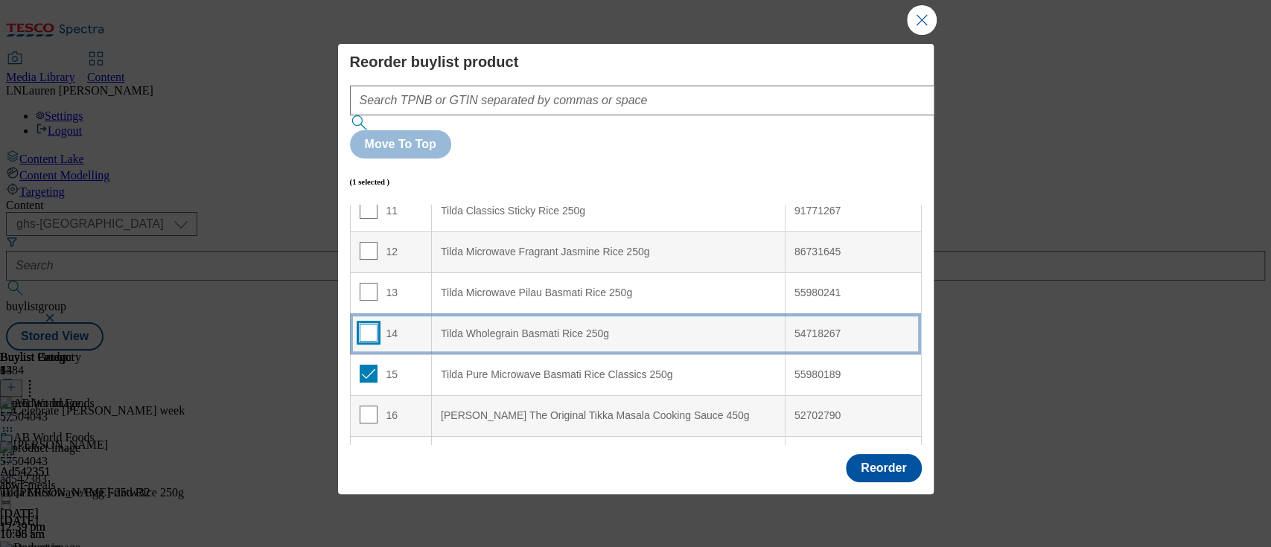
click at [367, 324] on input "Modal" at bounding box center [369, 333] width 18 height 18
checkbox input "true"
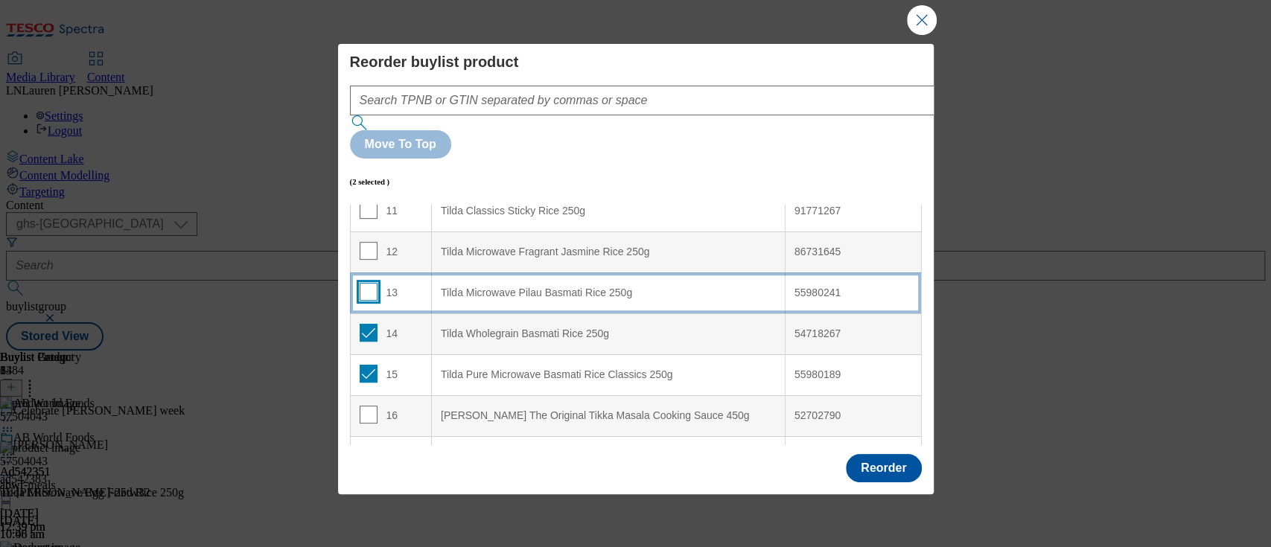
click at [367, 283] on input "Modal" at bounding box center [369, 292] width 18 height 18
checkbox input "true"
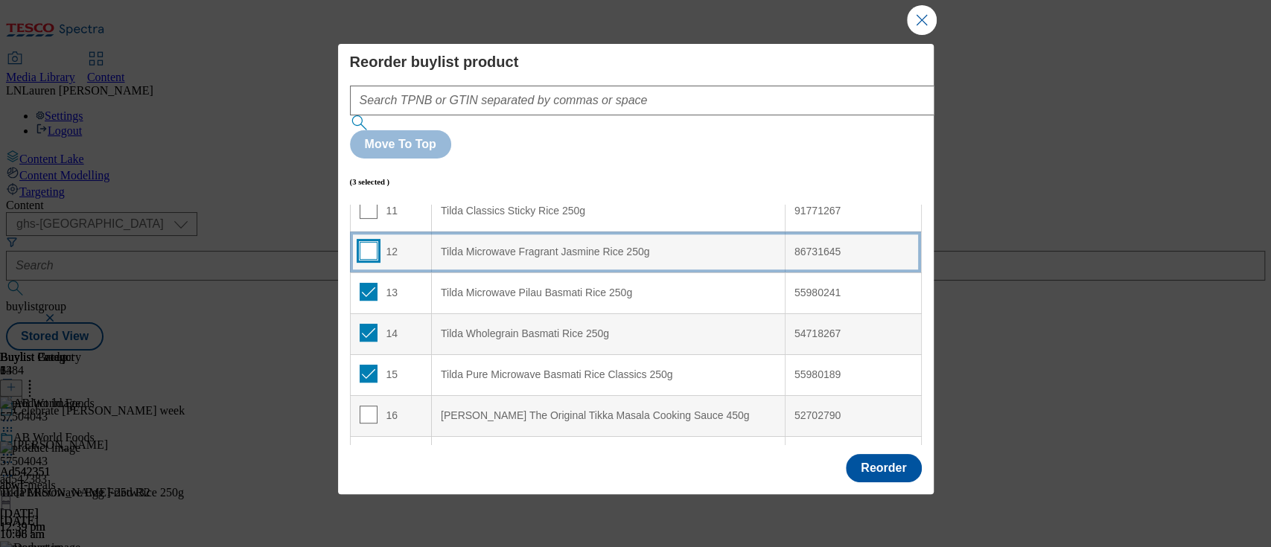
click at [366, 242] on input "Modal" at bounding box center [369, 251] width 18 height 18
checkbox input "true"
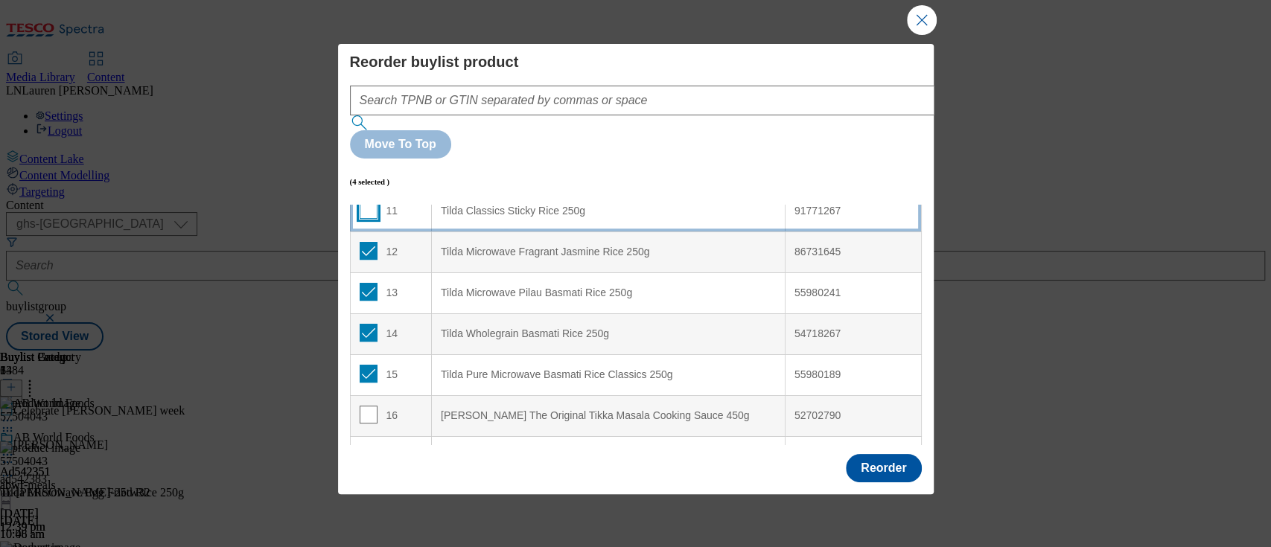
click at [370, 201] on input "Modal" at bounding box center [369, 210] width 18 height 18
checkbox input "true"
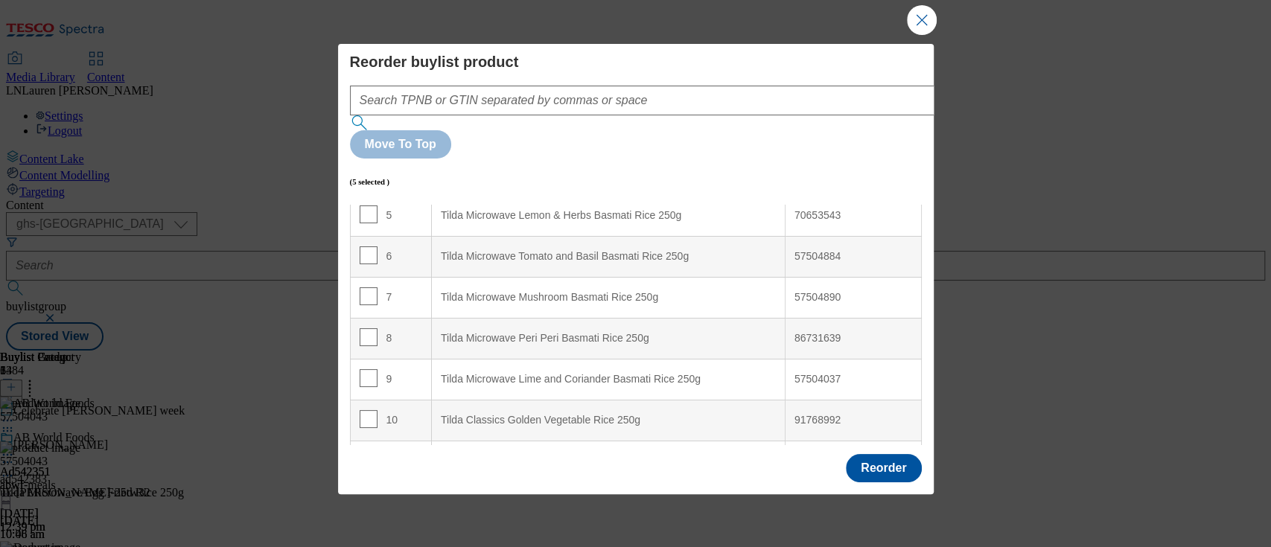
scroll to position [193, 0]
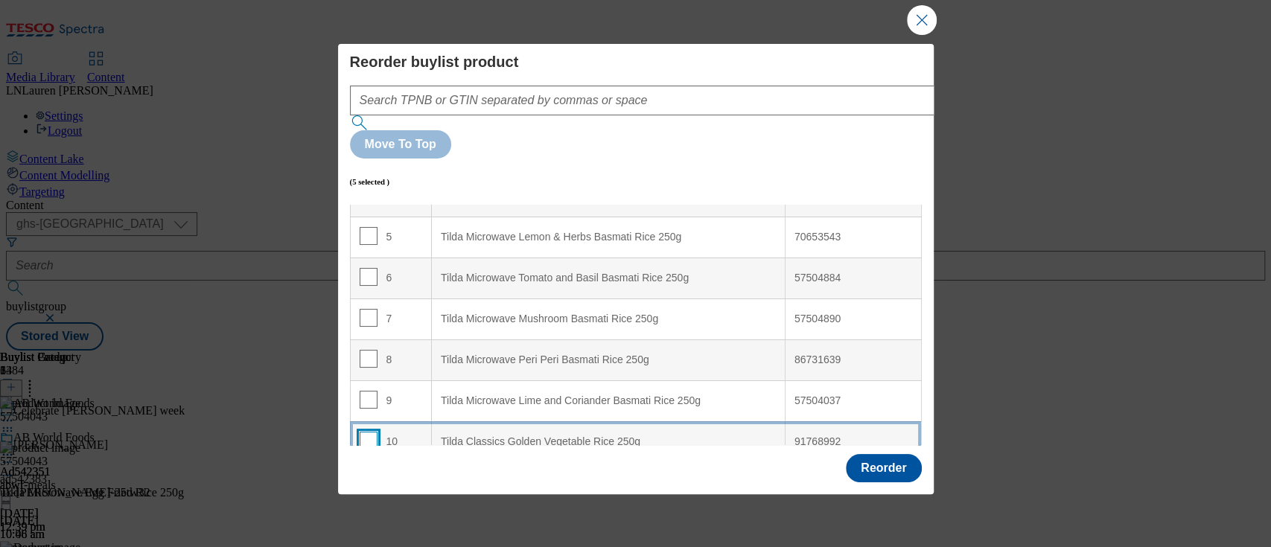
click at [363, 432] on input "Modal" at bounding box center [369, 441] width 18 height 18
checkbox input "true"
click at [366, 391] on input "Modal" at bounding box center [369, 400] width 18 height 18
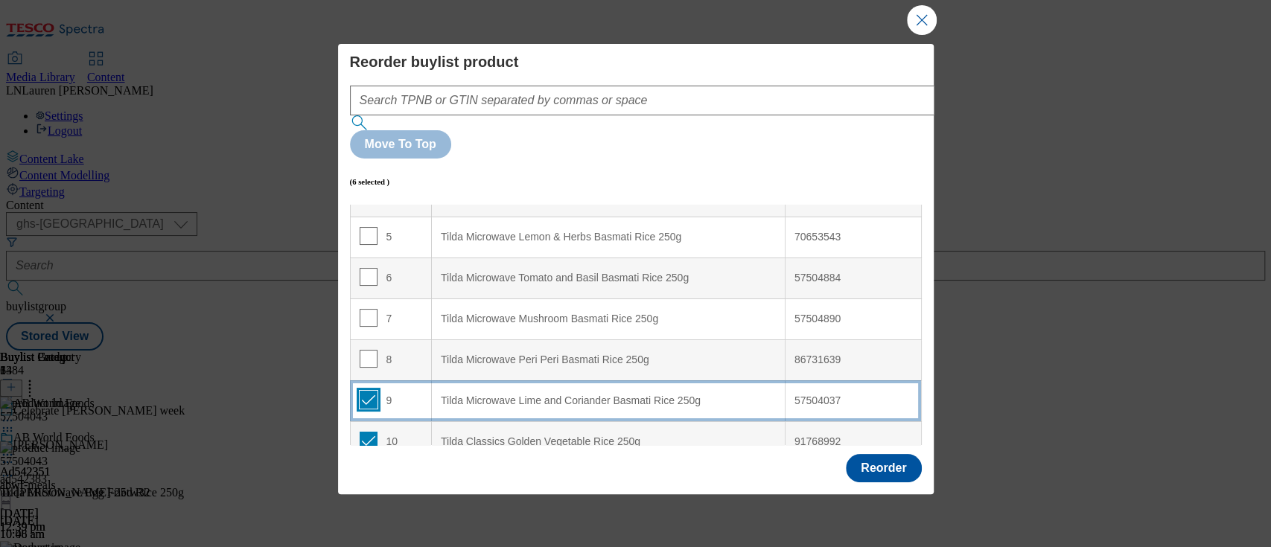
checkbox input "true"
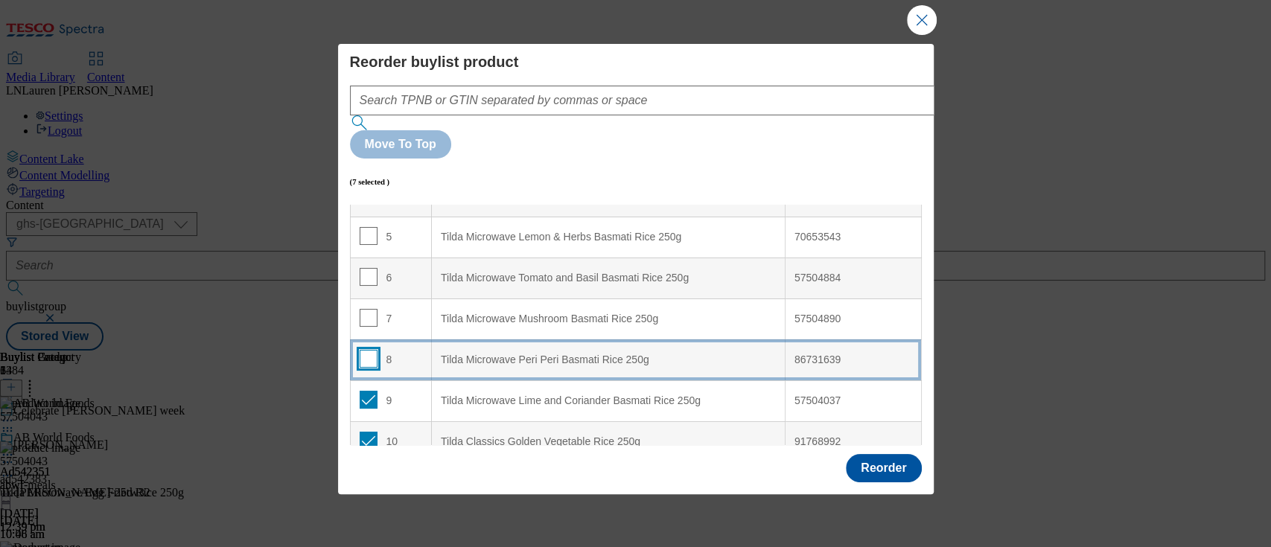
click at [369, 350] on input "Modal" at bounding box center [369, 359] width 18 height 18
checkbox input "true"
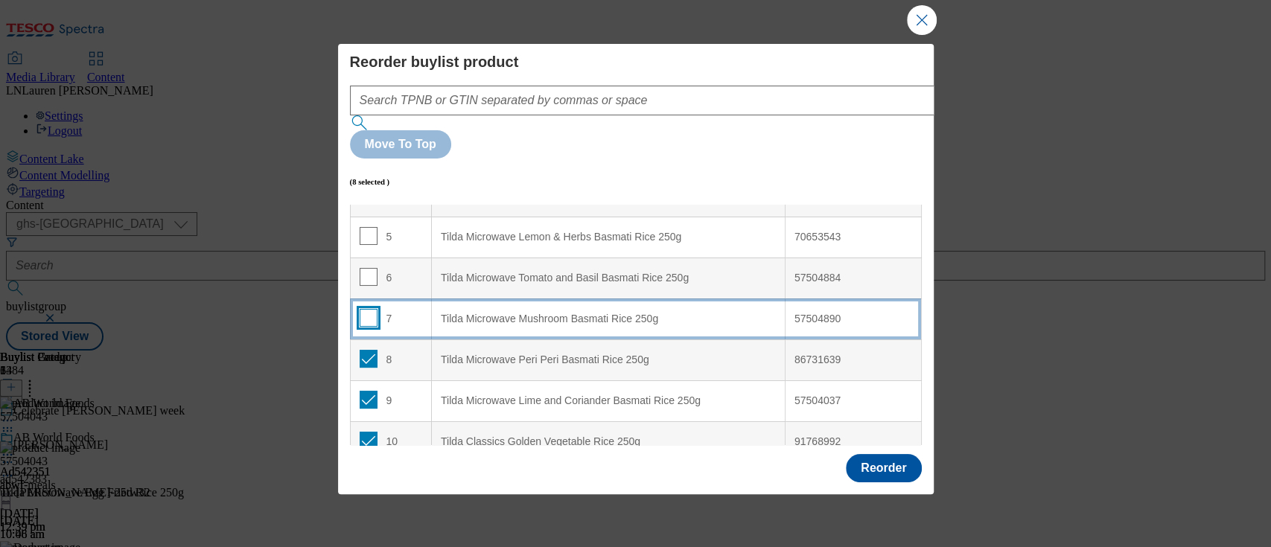
click at [369, 309] on input "Modal" at bounding box center [369, 318] width 18 height 18
checkbox input "true"
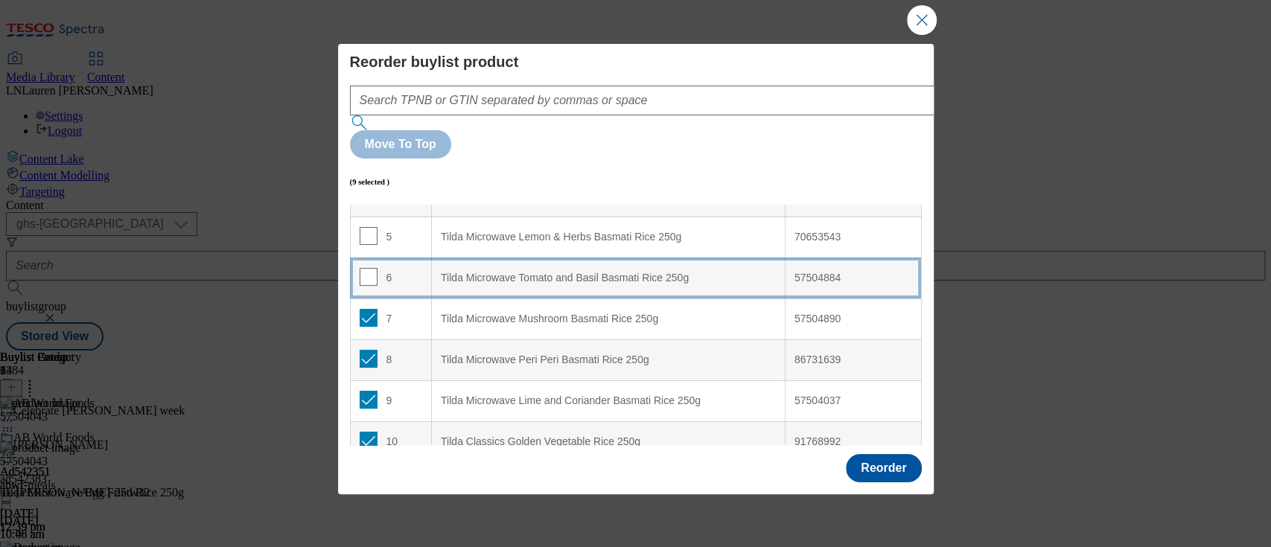
click at [371, 268] on span "Modal" at bounding box center [369, 277] width 18 height 18
click at [368, 268] on input "Modal" at bounding box center [369, 277] width 18 height 18
checkbox input "true"
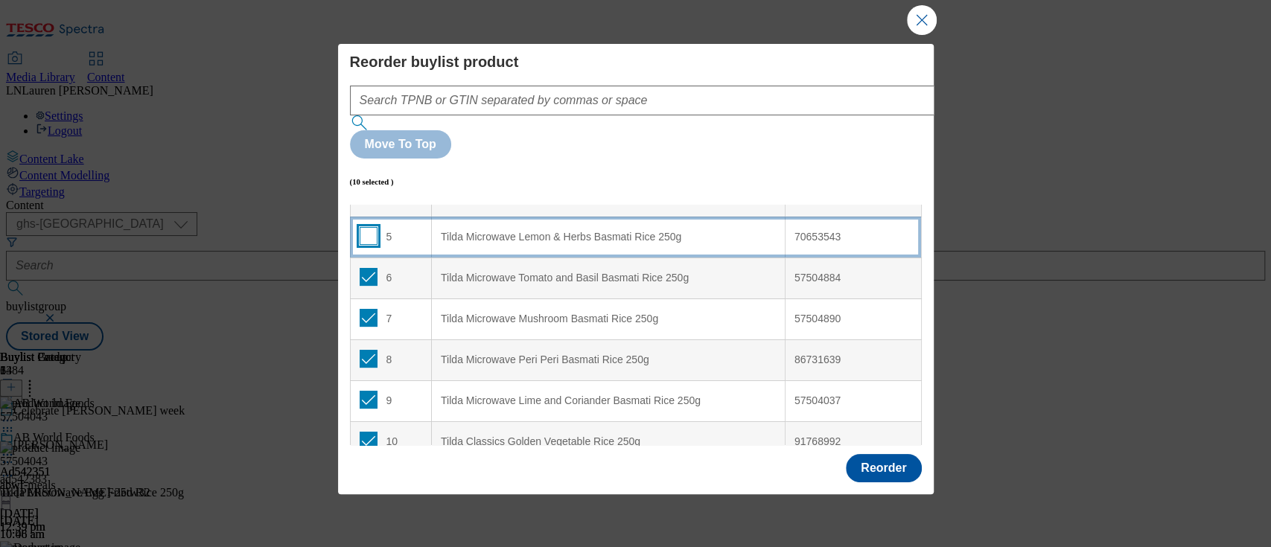
click at [372, 227] on input "Modal" at bounding box center [369, 236] width 18 height 18
checkbox input "true"
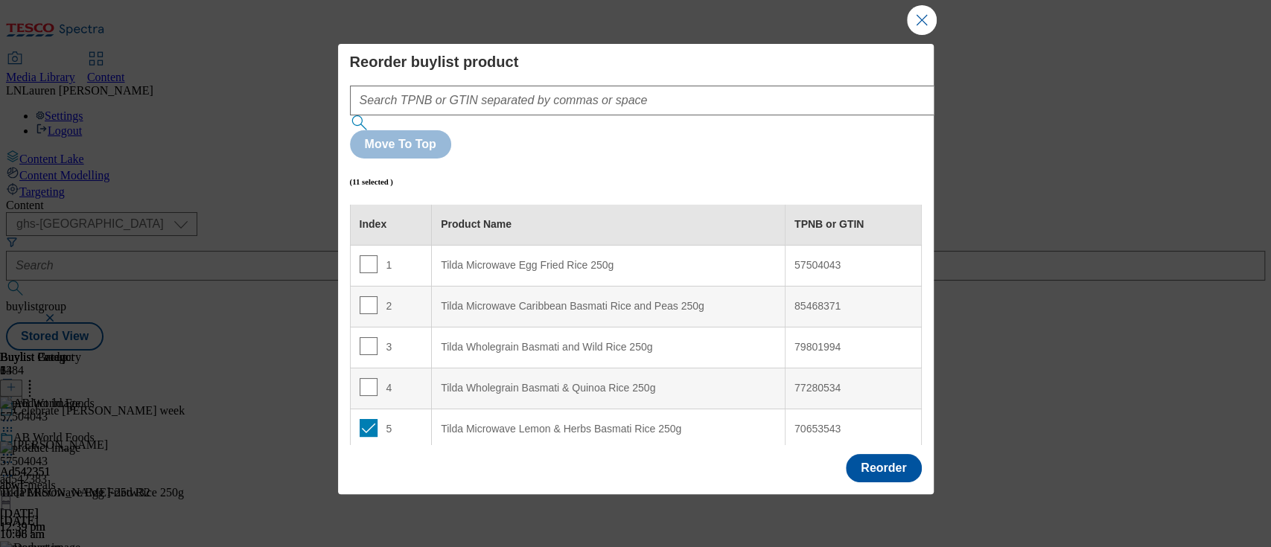
scroll to position [0, 0]
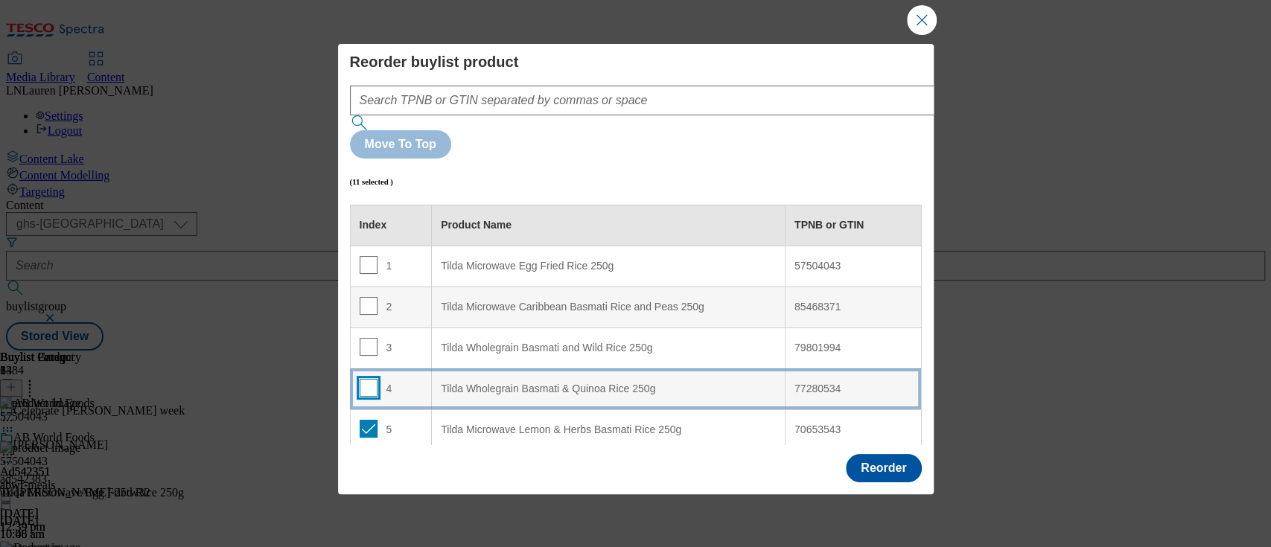
click at [363, 379] on input "Modal" at bounding box center [369, 388] width 18 height 18
checkbox input "true"
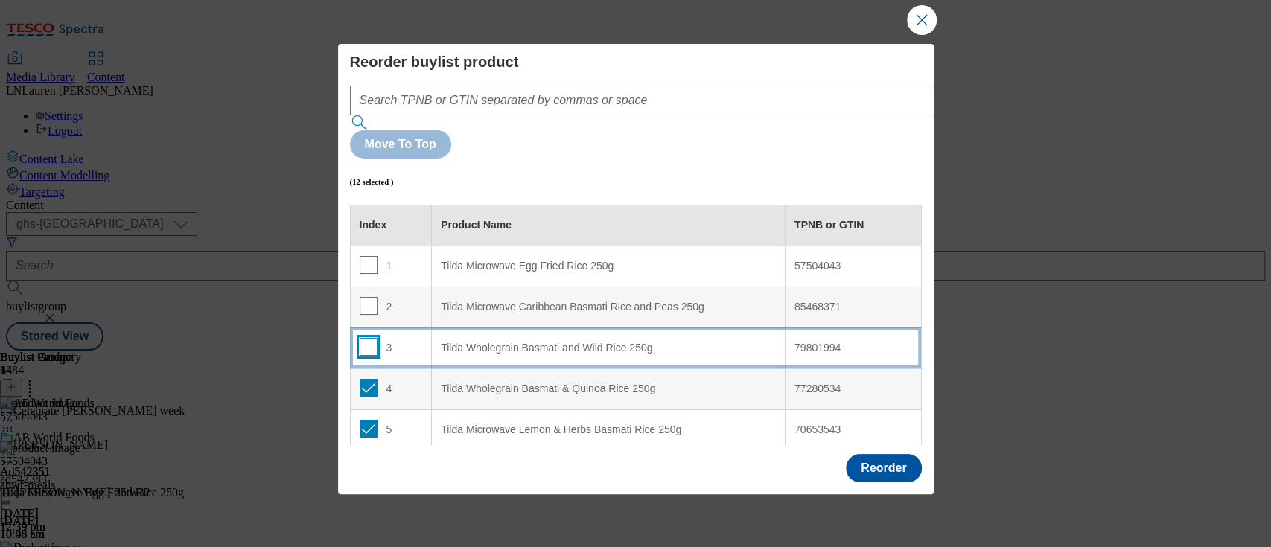
click at [365, 338] on input "Modal" at bounding box center [369, 347] width 18 height 18
checkbox input "true"
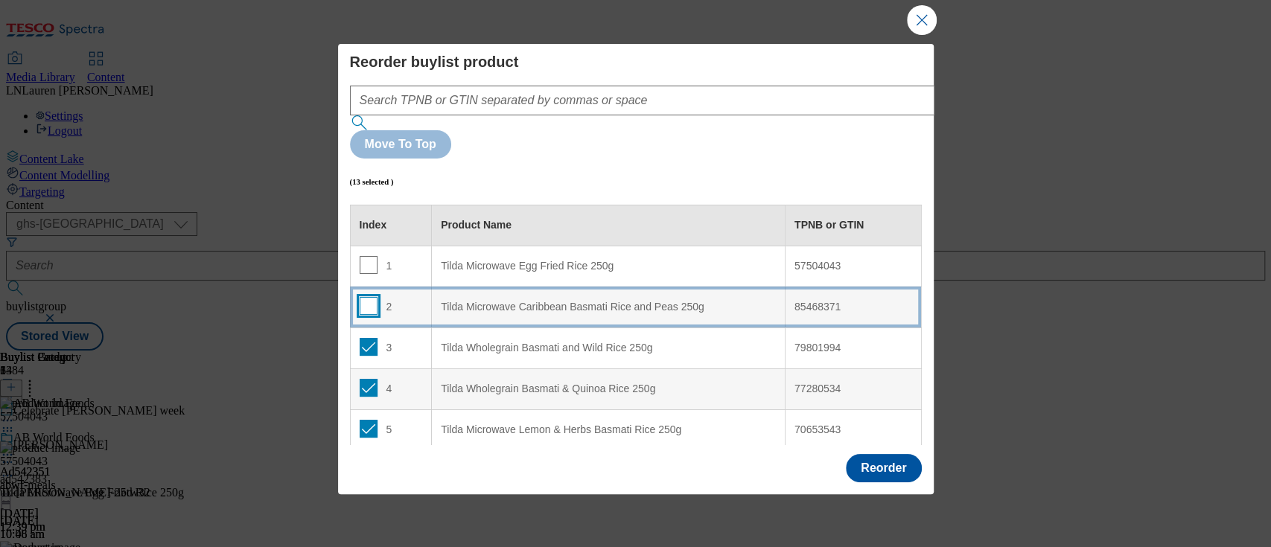
click at [369, 297] on input "Modal" at bounding box center [369, 306] width 18 height 18
checkbox input "true"
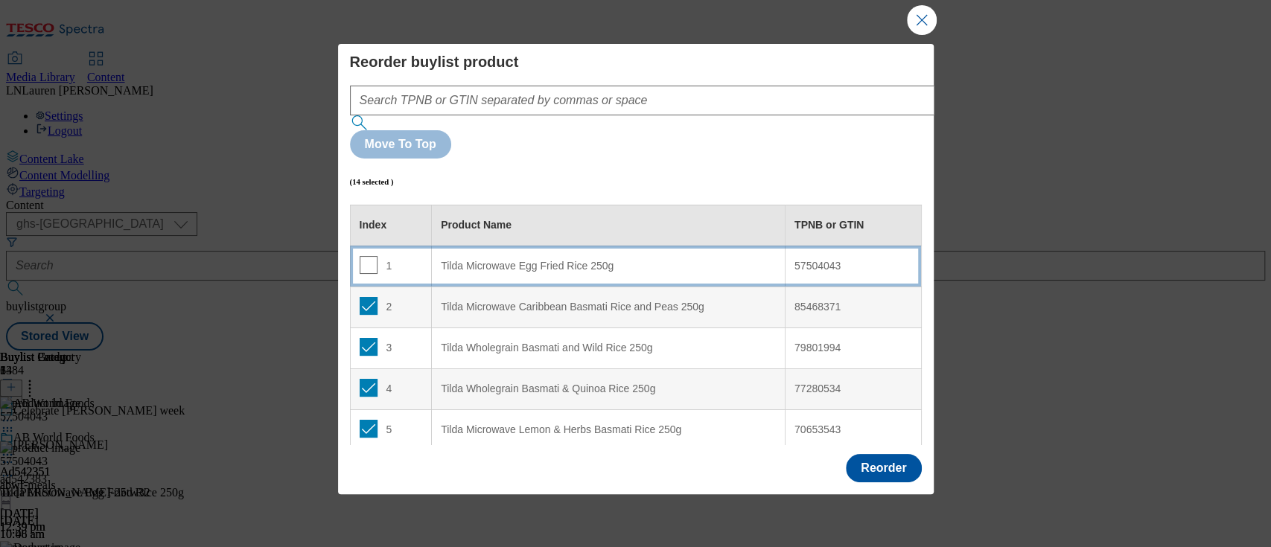
click at [508, 260] on div "Tilda Microwave Egg Fried Rice 250g" at bounding box center [608, 266] width 335 height 13
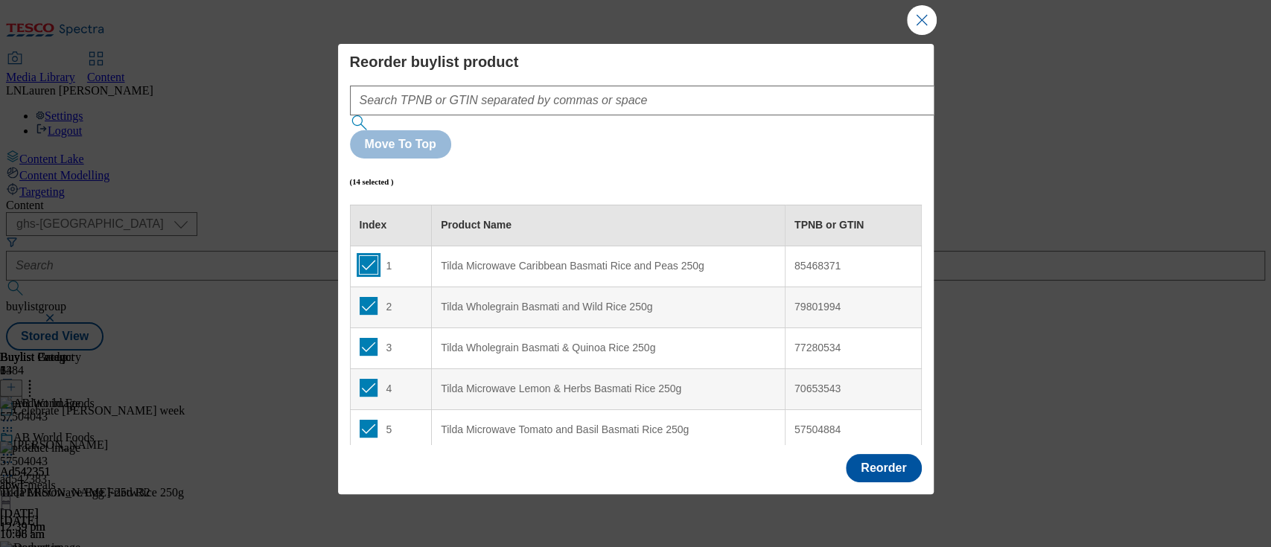
click at [367, 256] on input "Modal" at bounding box center [369, 265] width 18 height 18
checkbox input "false"
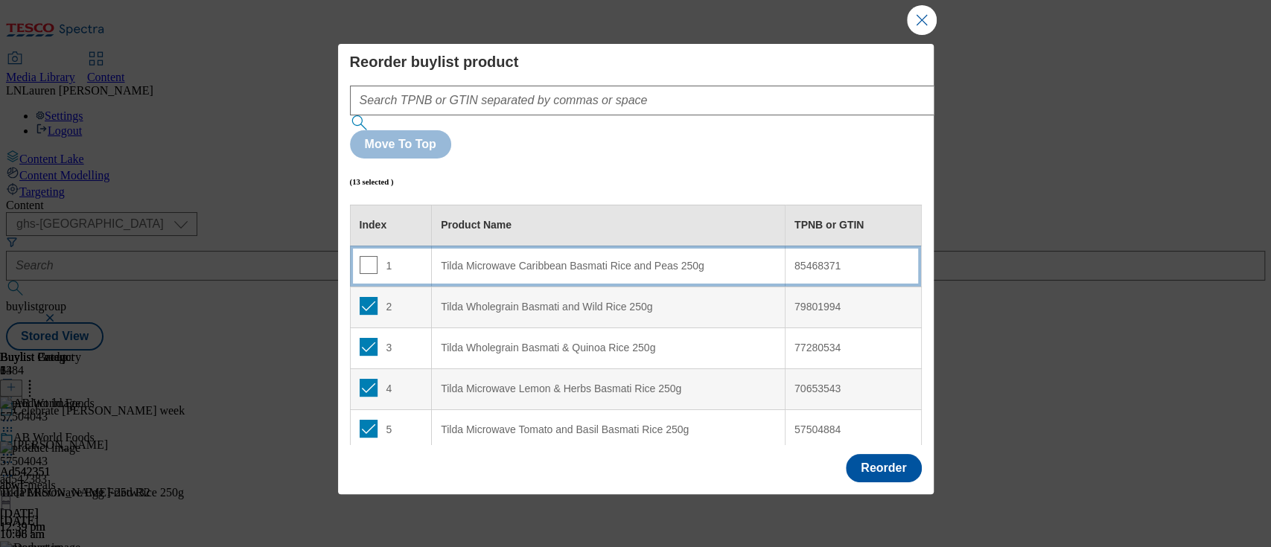
click at [508, 246] on 250g "Tilda Microwave Caribbean Basmati Rice and Peas 250g" at bounding box center [609, 266] width 354 height 41
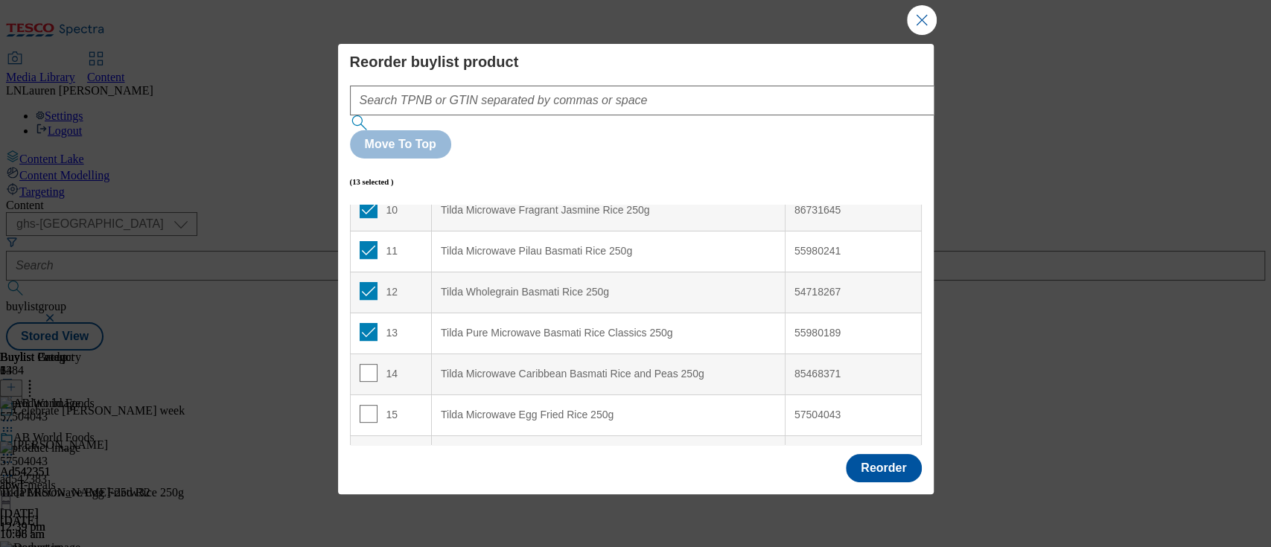
scroll to position [455, 0]
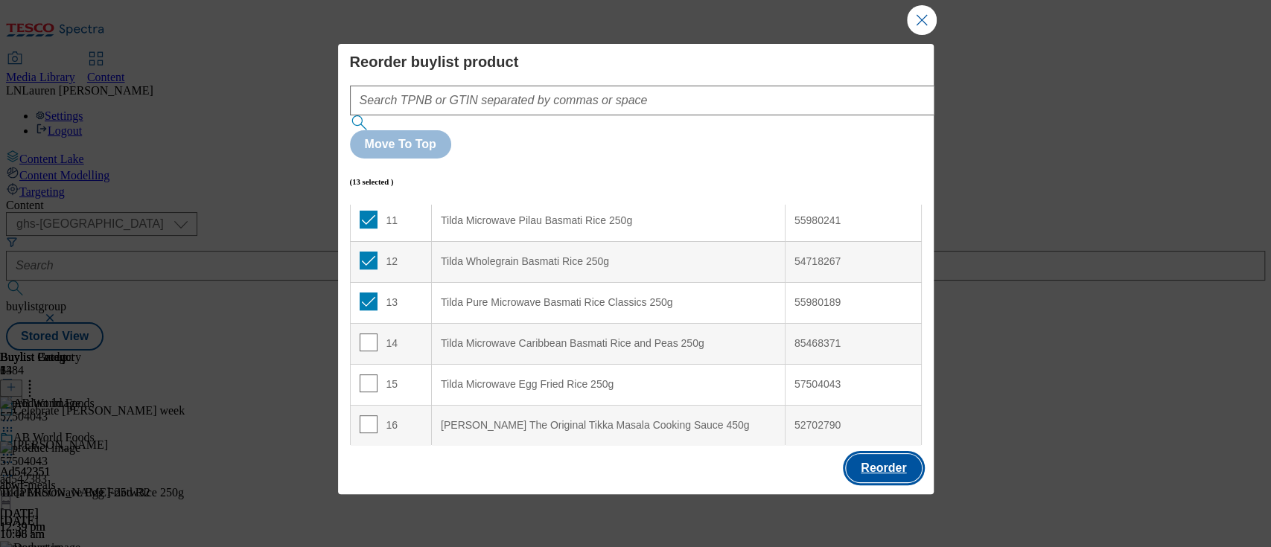
click at [876, 454] on button "Reorder" at bounding box center [883, 468] width 75 height 28
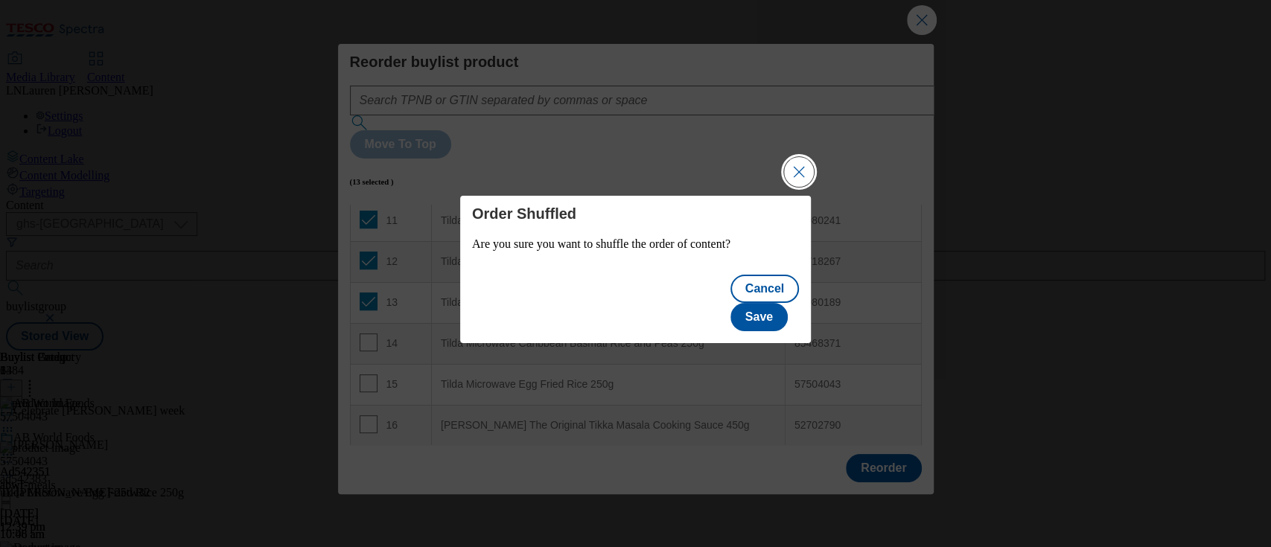
click at [803, 176] on button "Close Modal" at bounding box center [799, 172] width 30 height 30
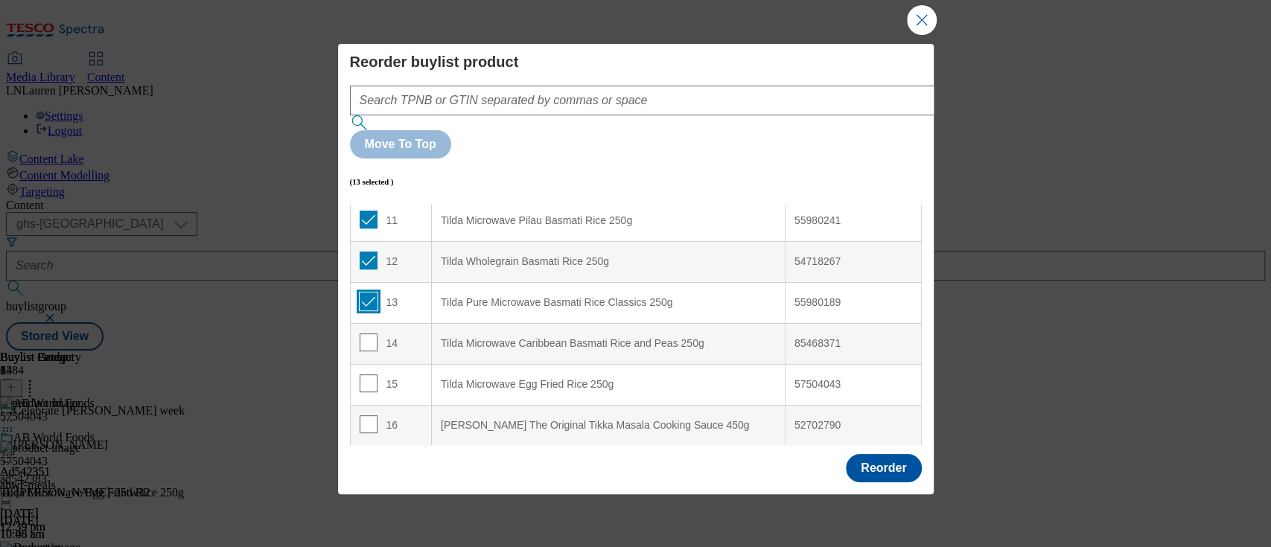
click at [366, 293] on input "Modal" at bounding box center [369, 302] width 18 height 18
checkbox input "false"
click at [372, 252] on input "Modal" at bounding box center [369, 261] width 18 height 18
checkbox input "false"
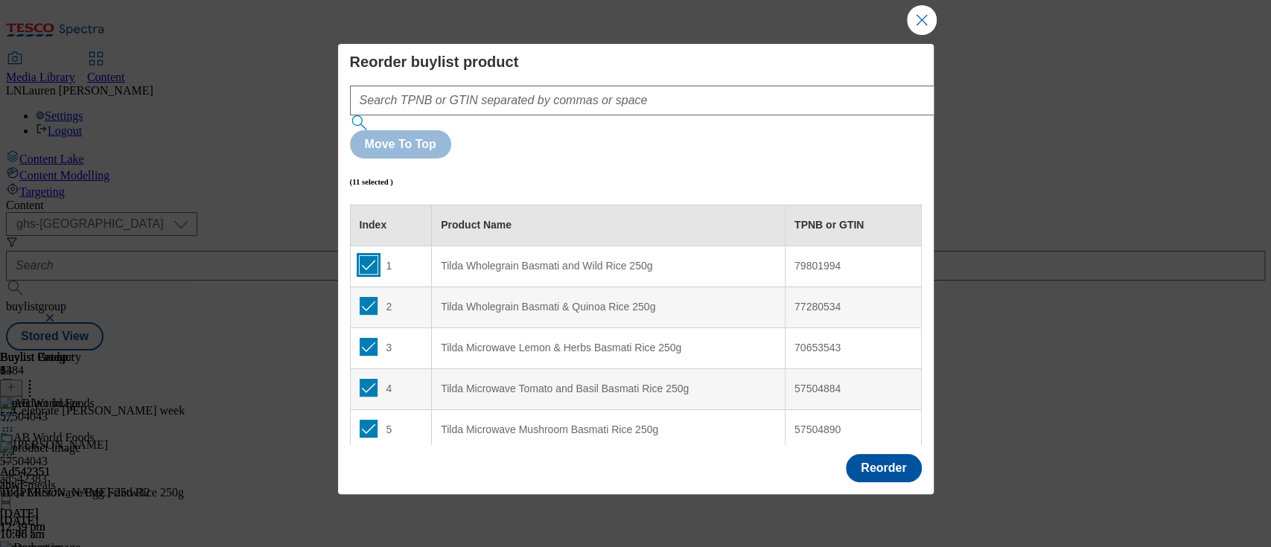
click at [366, 256] on input "Modal" at bounding box center [369, 265] width 18 height 18
checkbox input "false"
click at [370, 297] on input "Modal" at bounding box center [369, 306] width 18 height 18
checkbox input "false"
click at [363, 338] on input "Modal" at bounding box center [369, 347] width 18 height 18
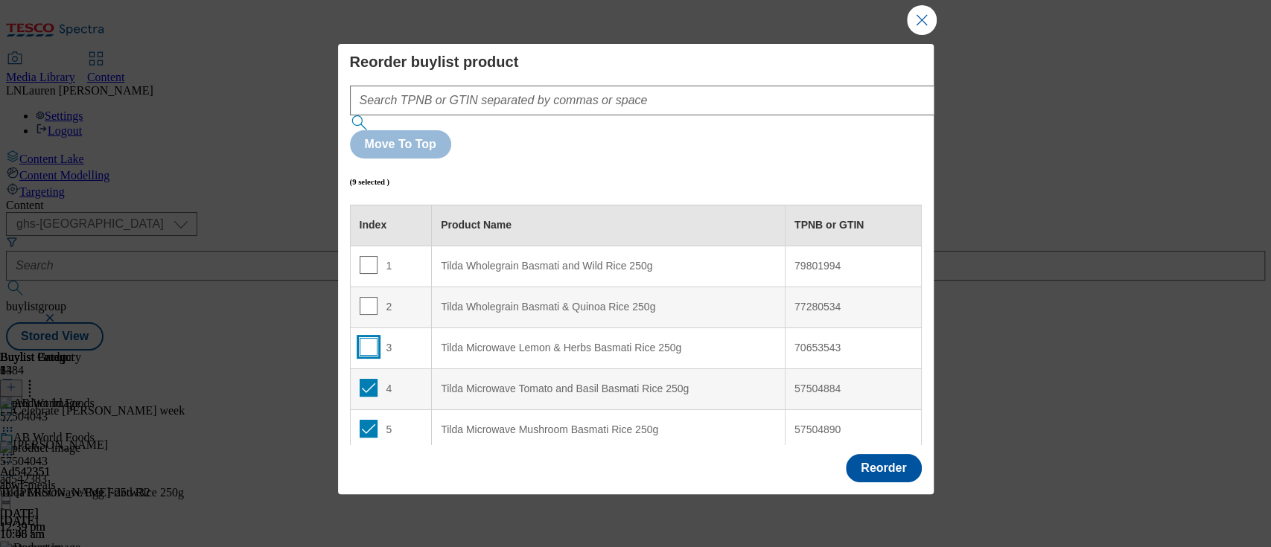
checkbox input "false"
click at [371, 379] on input "Modal" at bounding box center [369, 388] width 18 height 18
checkbox input "false"
click at [364, 409] on td "5" at bounding box center [391, 429] width 82 height 41
click at [364, 420] on input "Modal" at bounding box center [369, 429] width 18 height 18
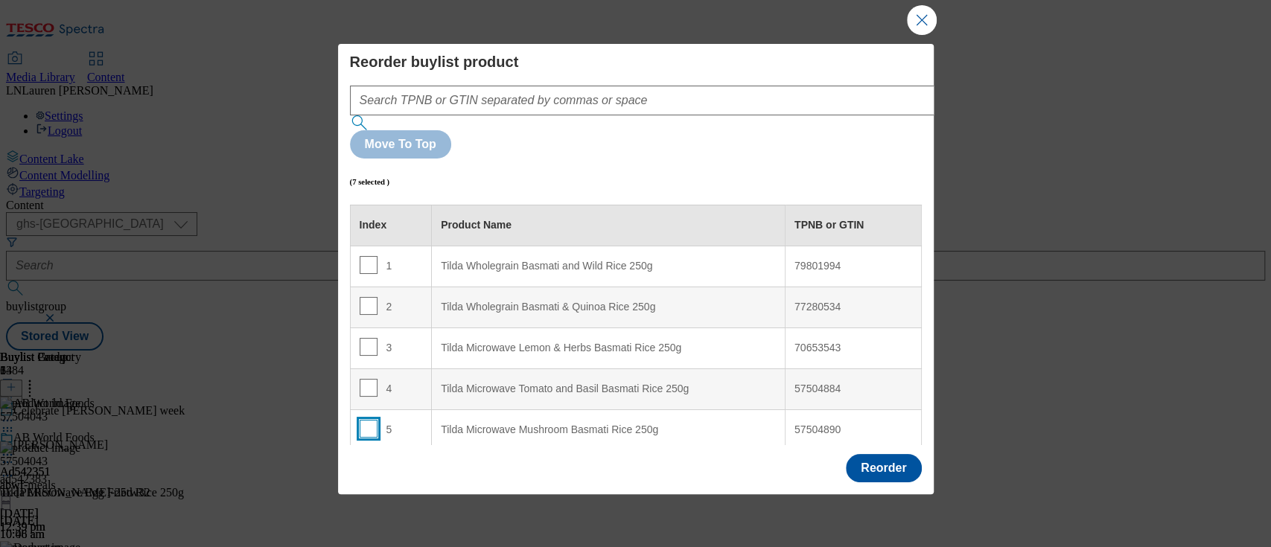
checkbox input "false"
click at [372, 461] on input "Modal" at bounding box center [369, 470] width 18 height 18
checkbox input "false"
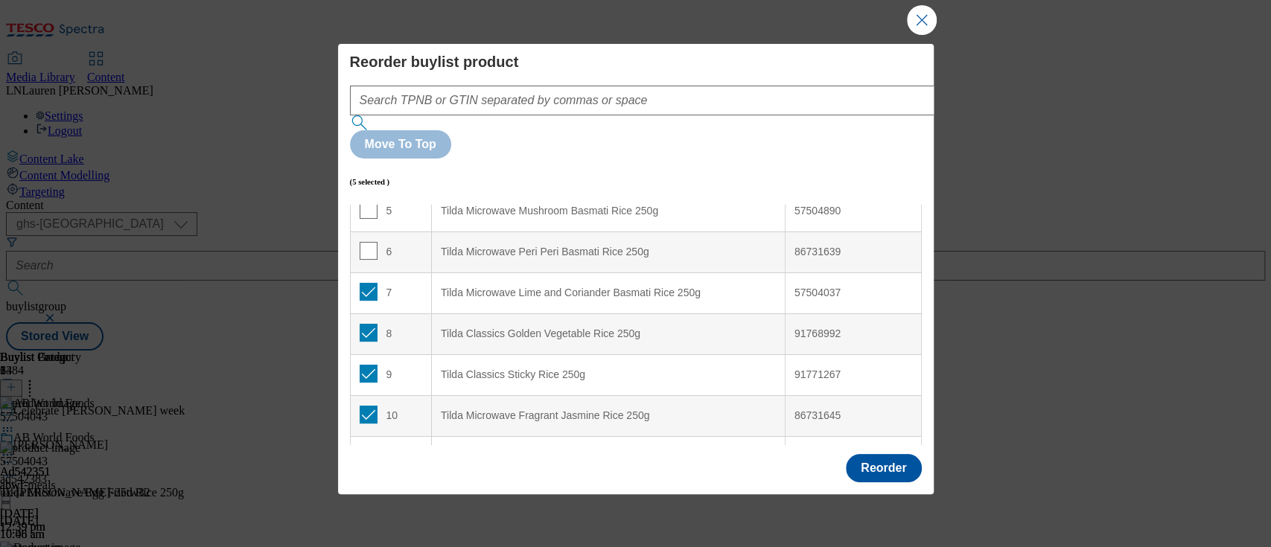
scroll to position [222, 0]
click at [371, 280] on input "Modal" at bounding box center [369, 289] width 18 height 18
checkbox input "false"
click at [366, 321] on input "Modal" at bounding box center [369, 330] width 18 height 18
checkbox input "false"
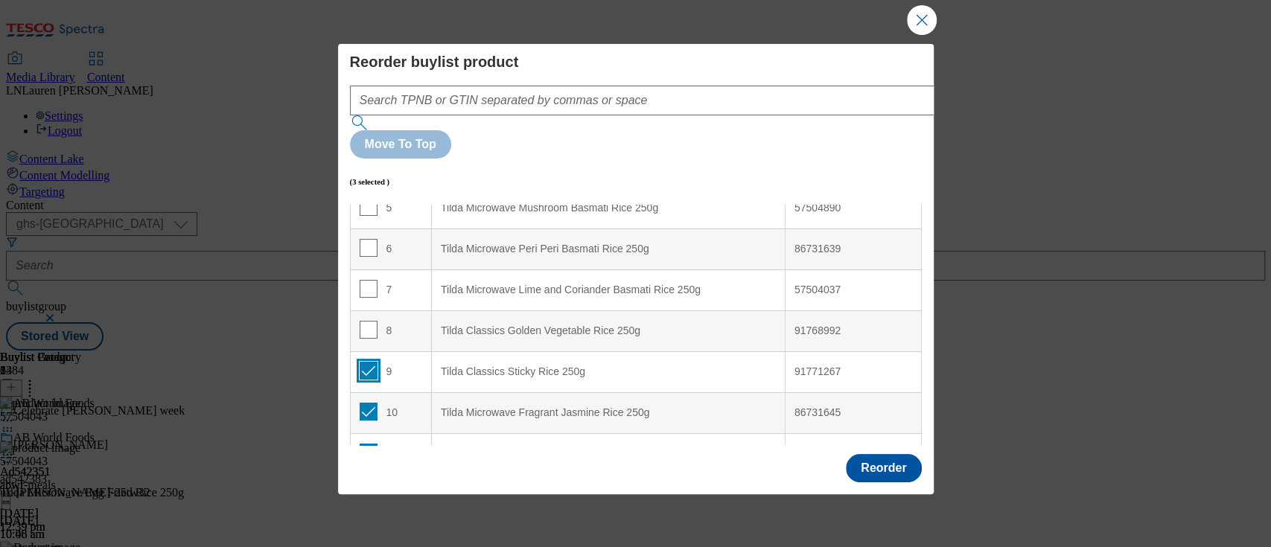
click at [368, 362] on input "Modal" at bounding box center [369, 371] width 18 height 18
checkbox input "false"
click at [365, 403] on input "Modal" at bounding box center [369, 412] width 18 height 18
checkbox input "false"
click at [365, 444] on input "Modal" at bounding box center [369, 453] width 18 height 18
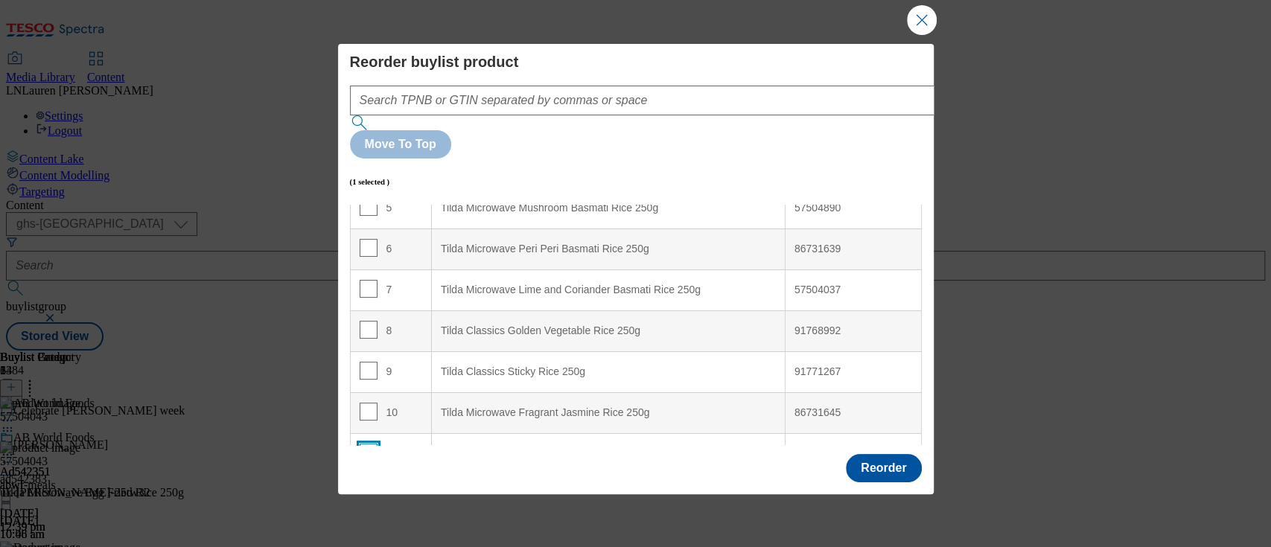
checkbox input "false"
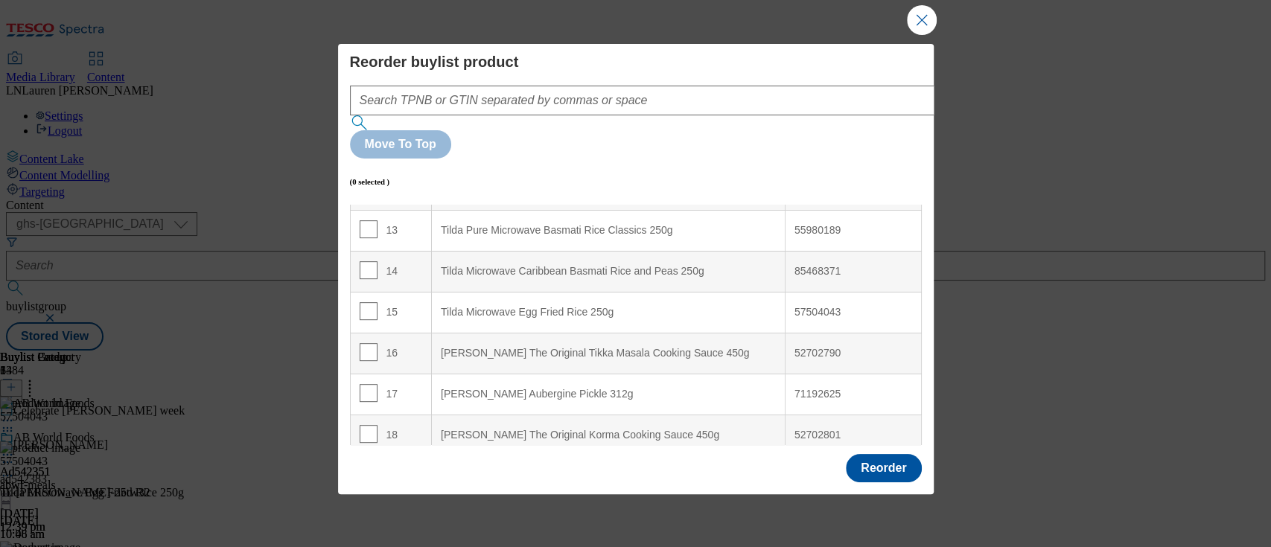
scroll to position [533, 0]
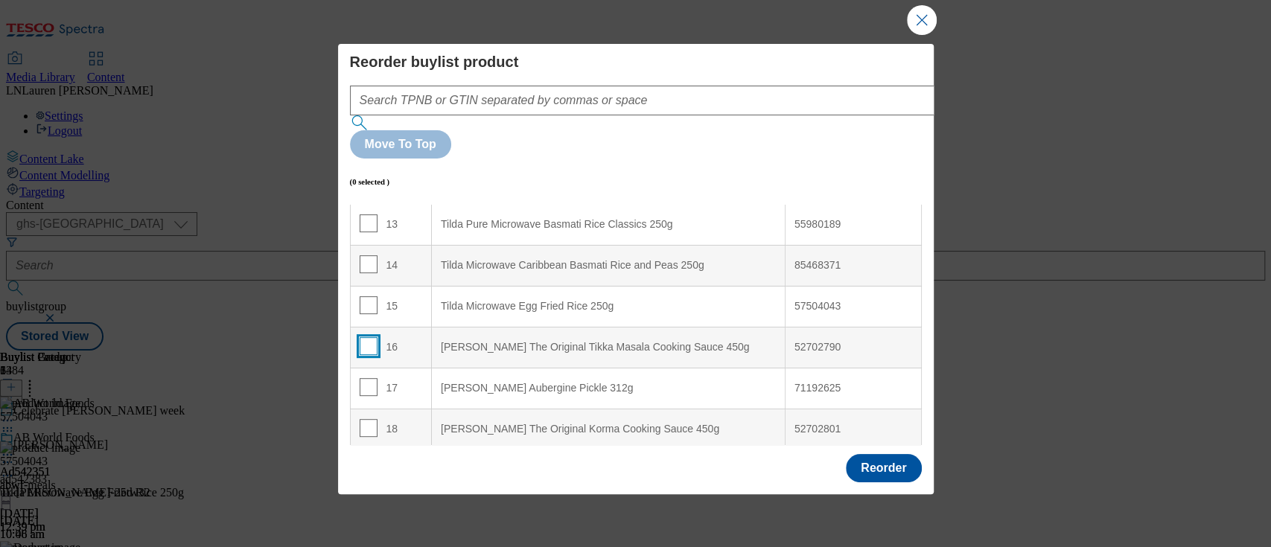
click at [362, 337] on input "Modal" at bounding box center [369, 346] width 18 height 18
checkbox input "true"
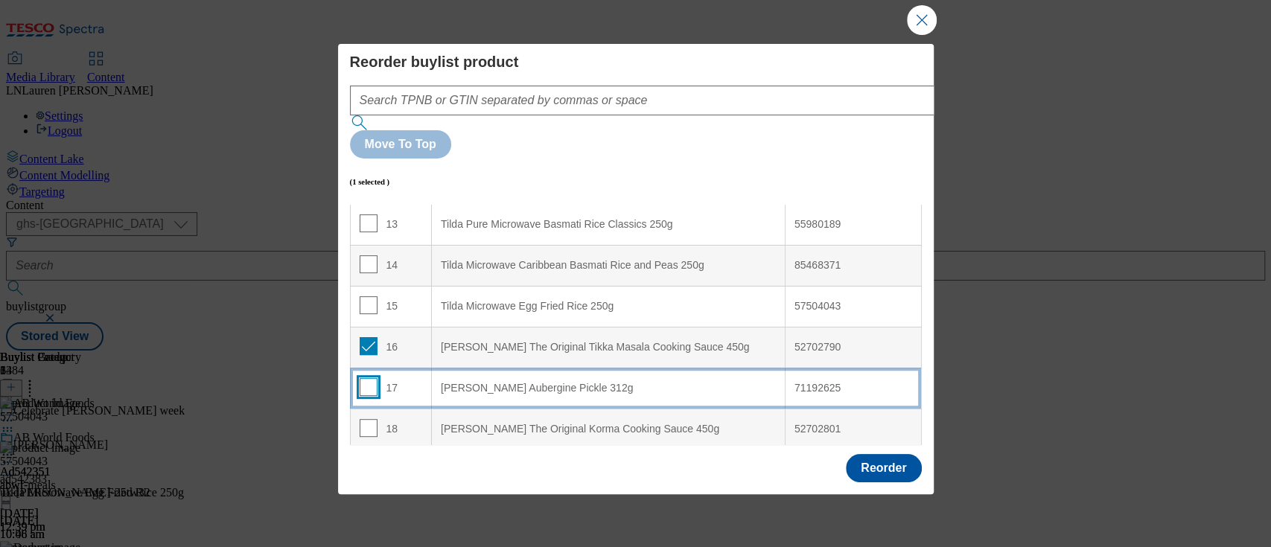
click at [364, 378] on input "Modal" at bounding box center [369, 387] width 18 height 18
checkbox input "true"
click at [365, 409] on td "18" at bounding box center [391, 429] width 82 height 41
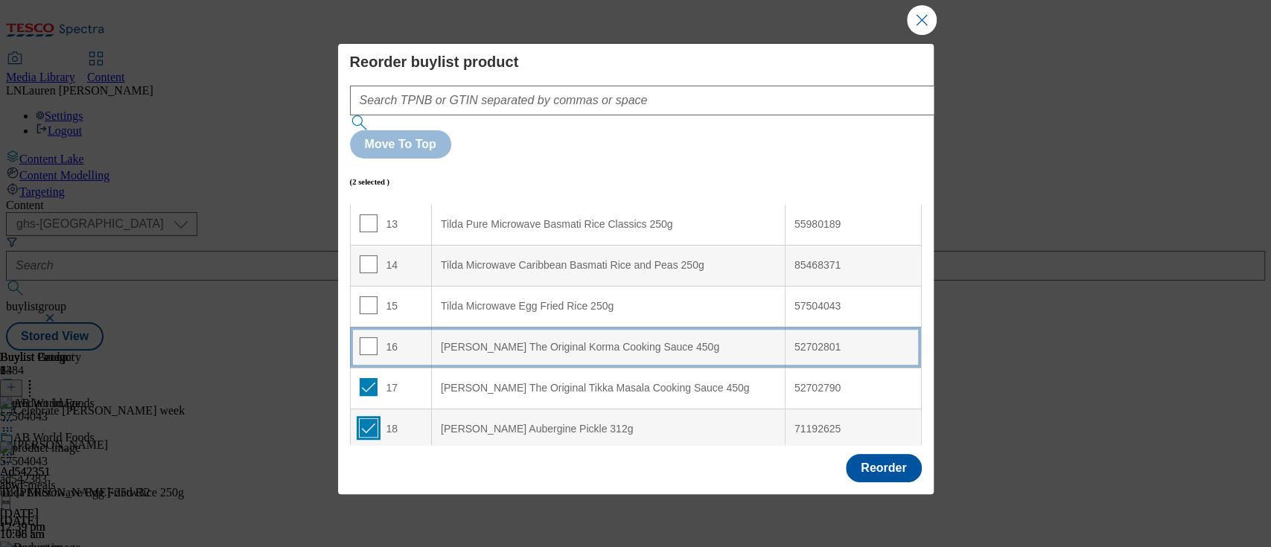
click at [366, 409] on td "18" at bounding box center [391, 429] width 82 height 41
click at [372, 378] on input "Modal" at bounding box center [369, 387] width 18 height 18
checkbox input "false"
click at [371, 419] on input "Modal" at bounding box center [369, 428] width 18 height 18
checkbox input "false"
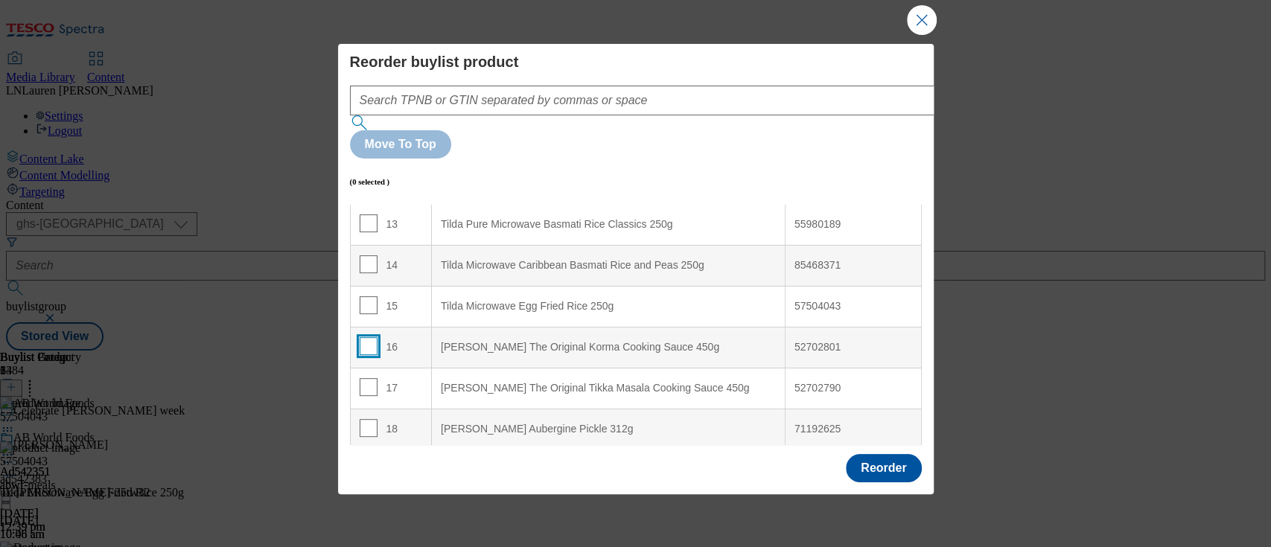
click at [363, 337] on input "Modal" at bounding box center [369, 346] width 18 height 18
checkbox input "true"
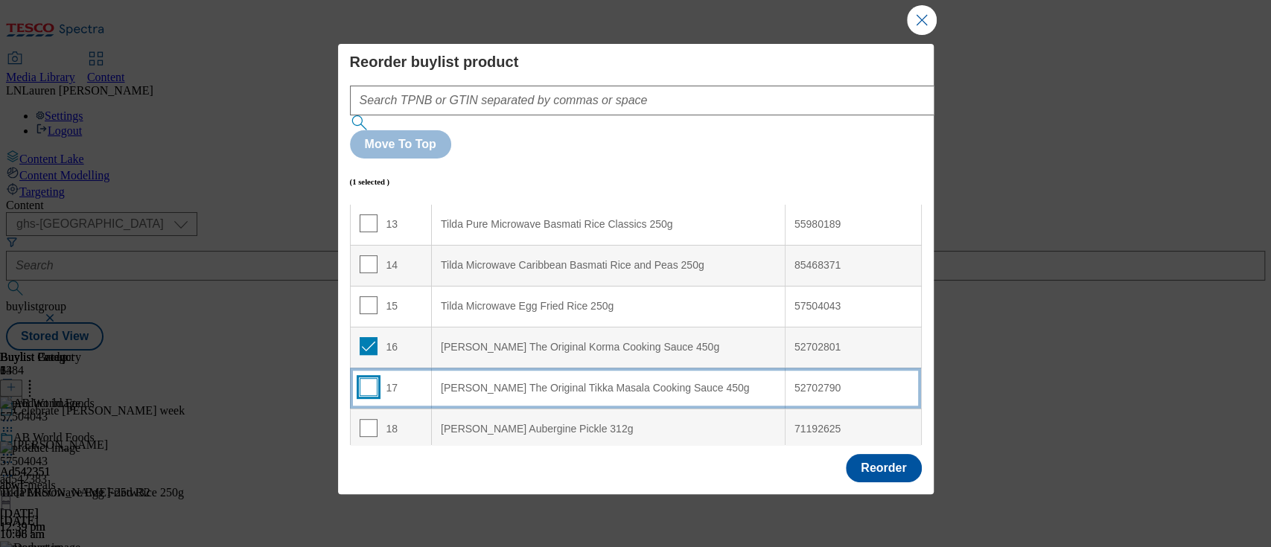
click at [365, 378] on input "Modal" at bounding box center [369, 387] width 18 height 18
checkbox input "true"
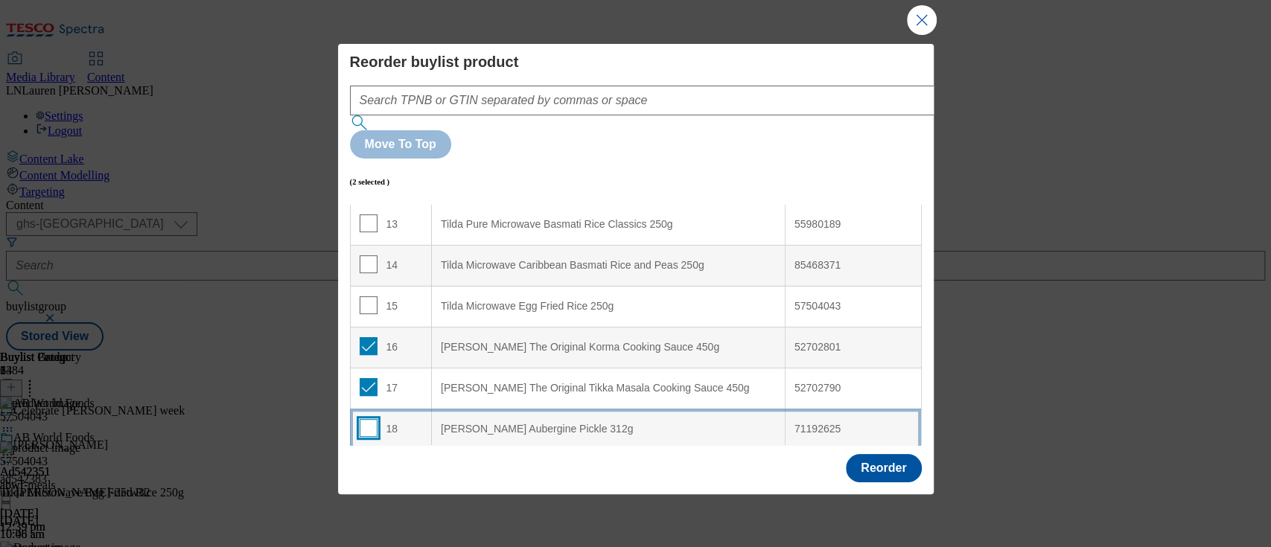
click at [363, 419] on input "Modal" at bounding box center [369, 428] width 18 height 18
checkbox input "true"
click at [365, 460] on input "Modal" at bounding box center [369, 469] width 18 height 18
checkbox input "true"
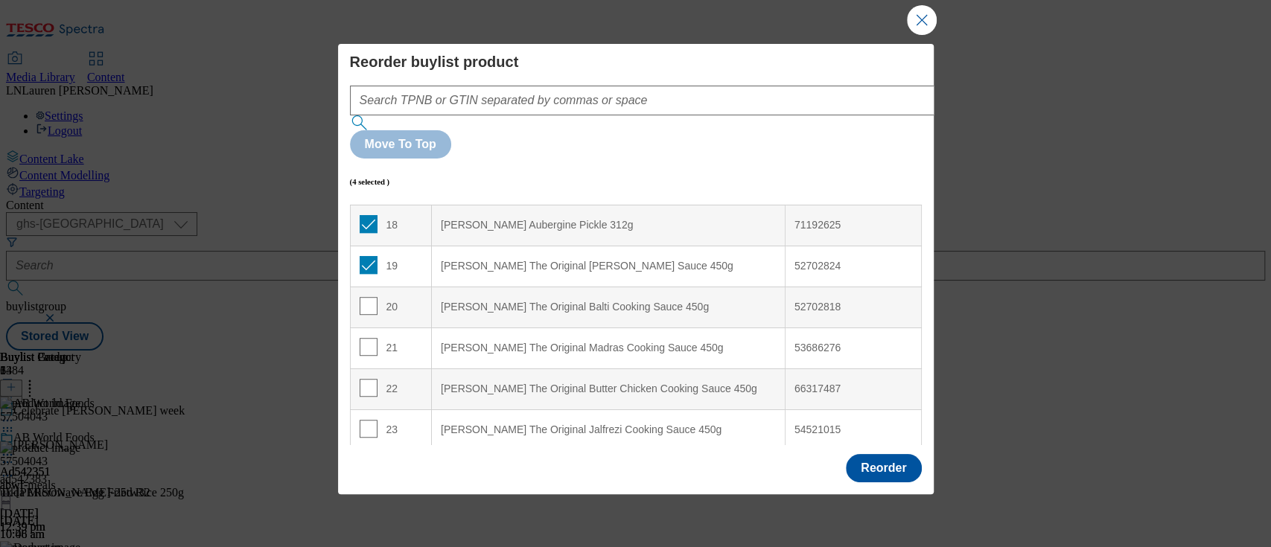
scroll to position [762, 0]
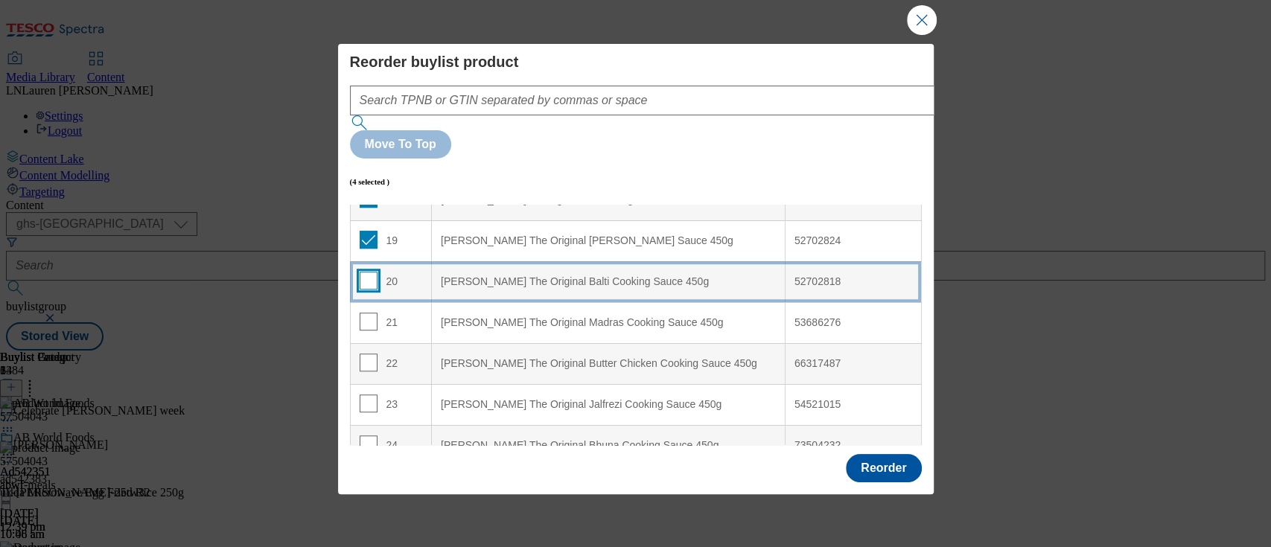
click at [371, 272] on input "Modal" at bounding box center [369, 281] width 18 height 18
checkbox input "true"
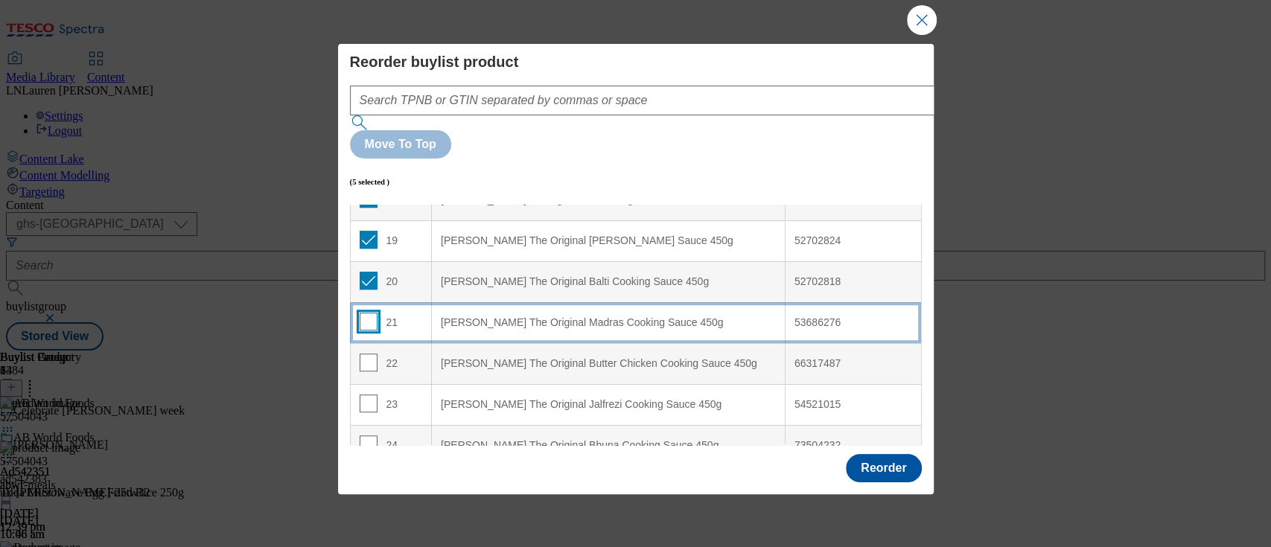
click at [361, 313] on input "Modal" at bounding box center [369, 322] width 18 height 18
checkbox input "true"
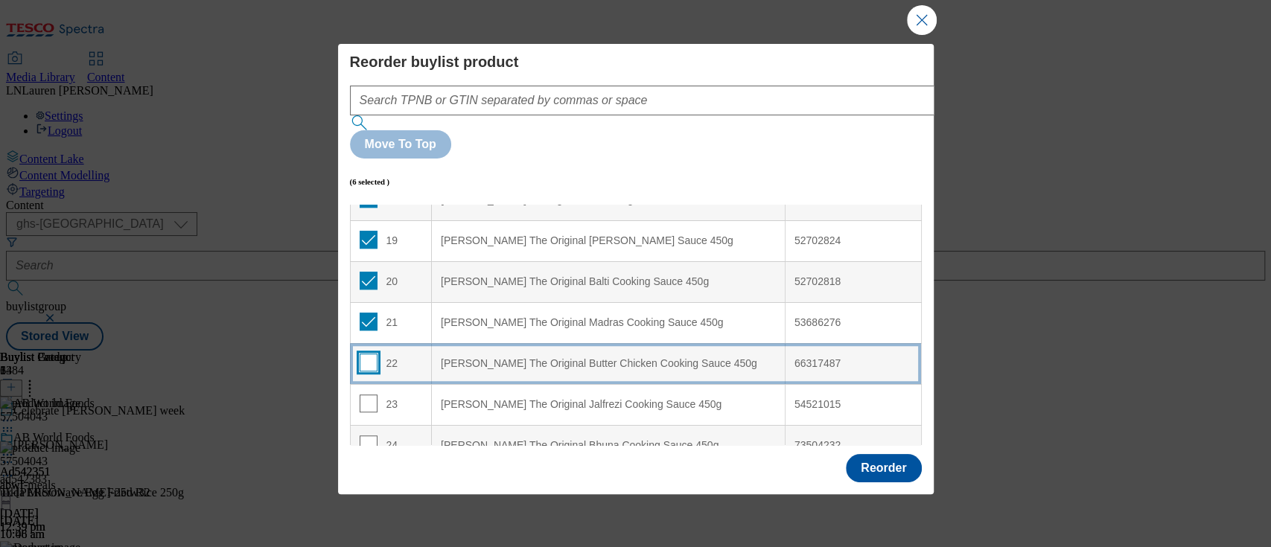
click at [363, 354] on input "Modal" at bounding box center [369, 363] width 18 height 18
checkbox input "true"
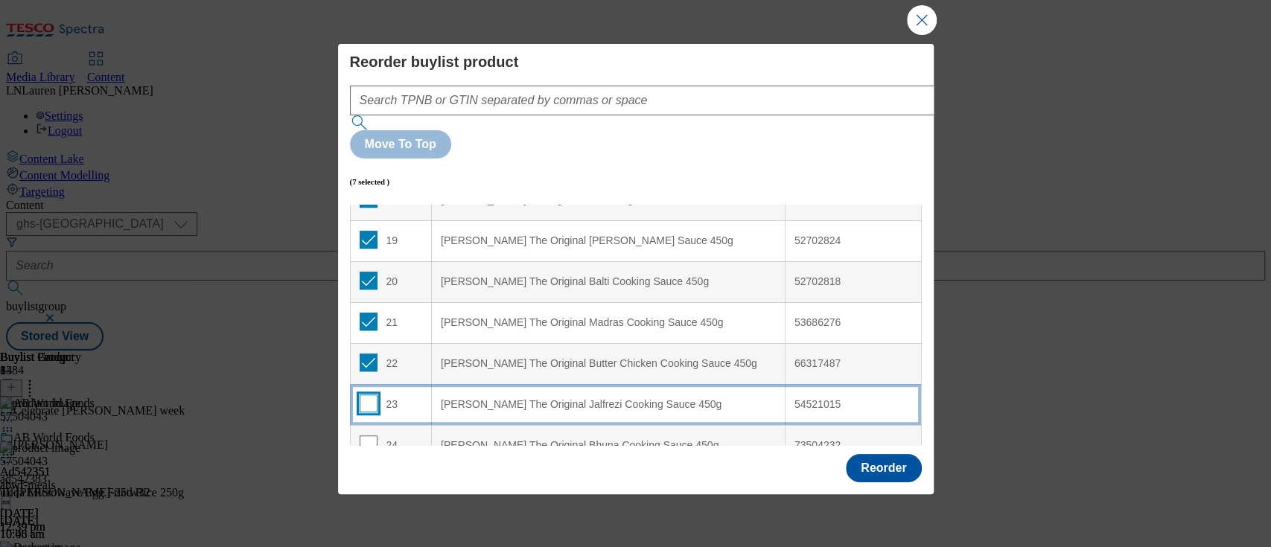
click at [363, 395] on input "Modal" at bounding box center [369, 404] width 18 height 18
checkbox input "true"
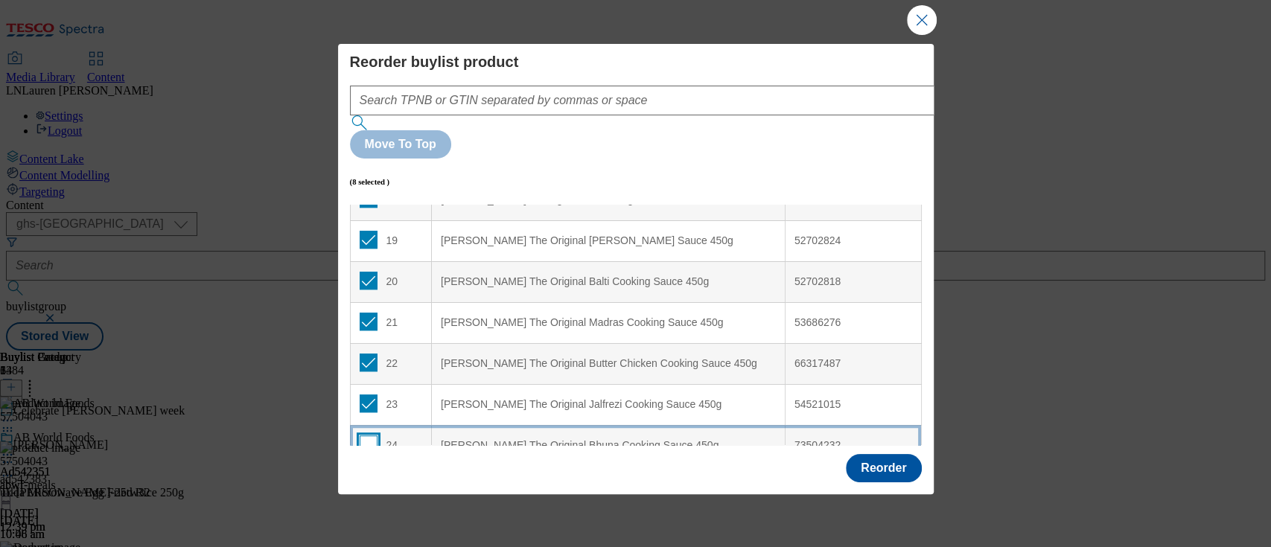
click at [367, 436] on input "Modal" at bounding box center [369, 445] width 18 height 18
checkbox input "true"
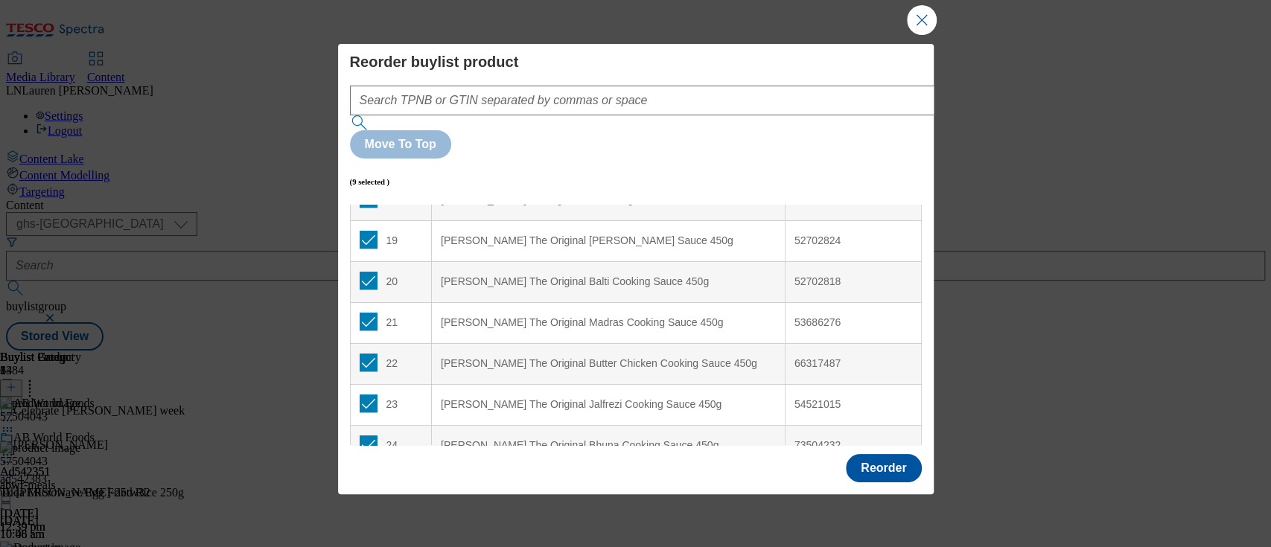
click at [369, 476] on input "Modal" at bounding box center [369, 485] width 18 height 18
checkbox input "true"
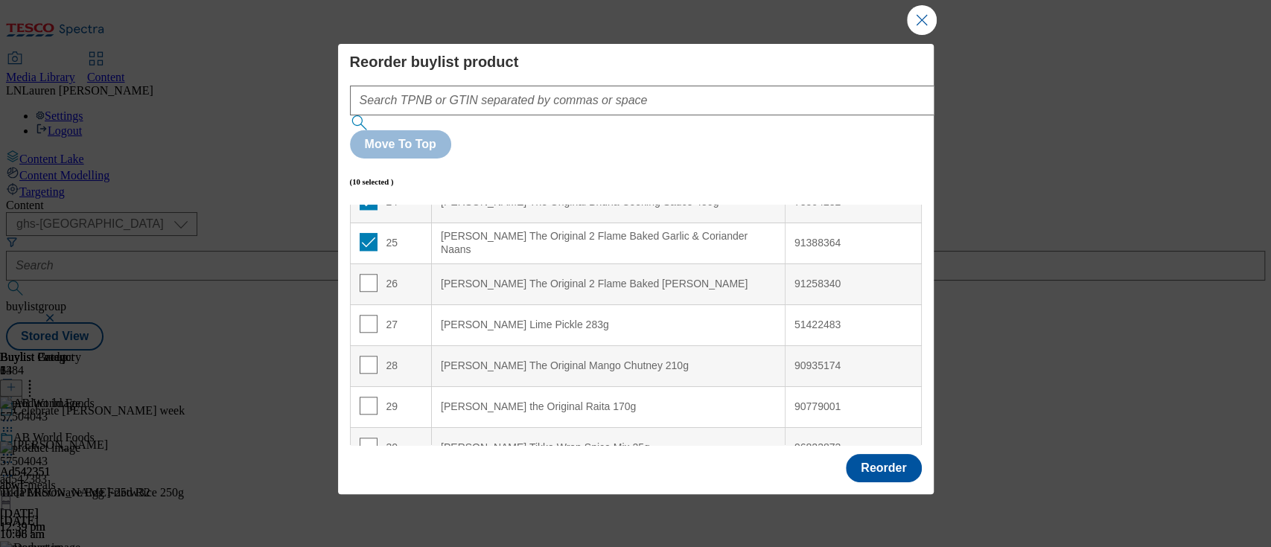
scroll to position [978, 0]
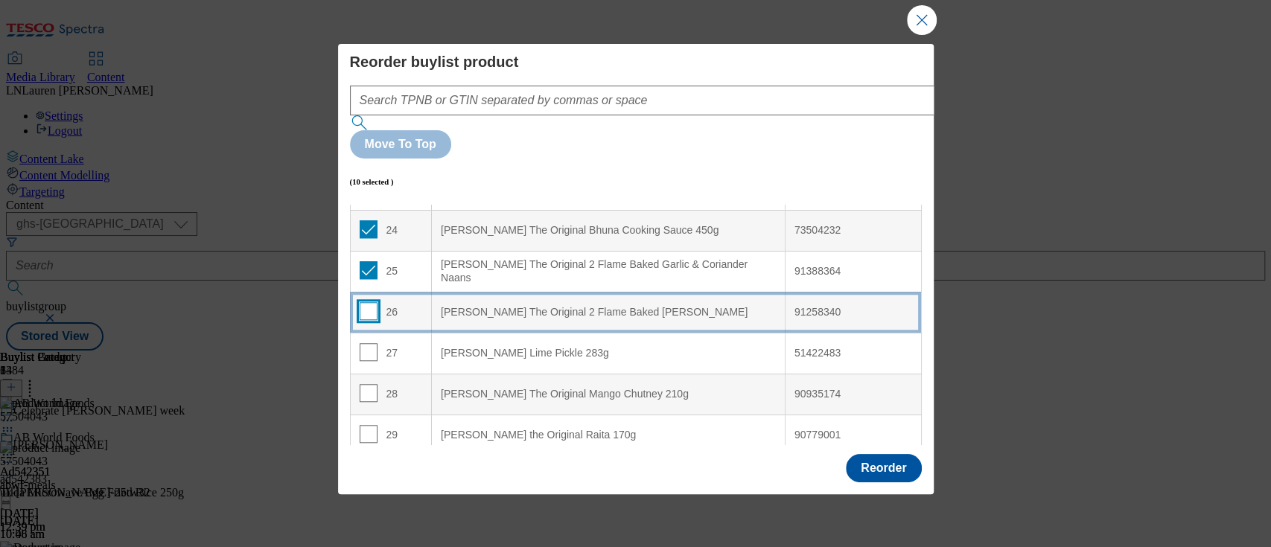
click at [371, 302] on input "Modal" at bounding box center [369, 311] width 18 height 18
checkbox input "true"
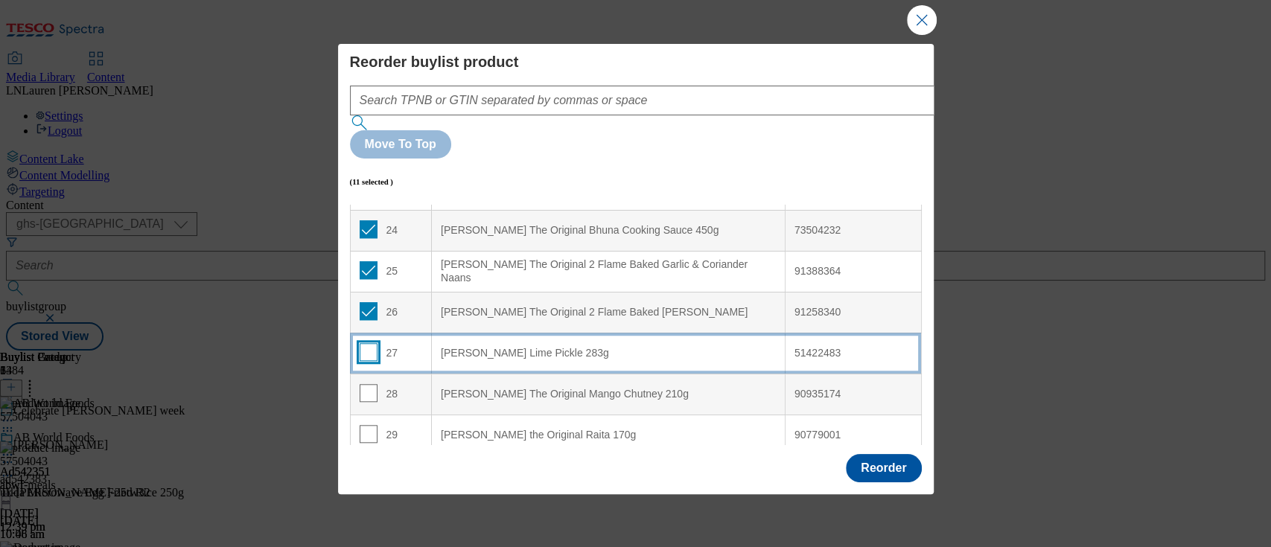
click at [370, 343] on input "Modal" at bounding box center [369, 352] width 18 height 18
checkbox input "true"
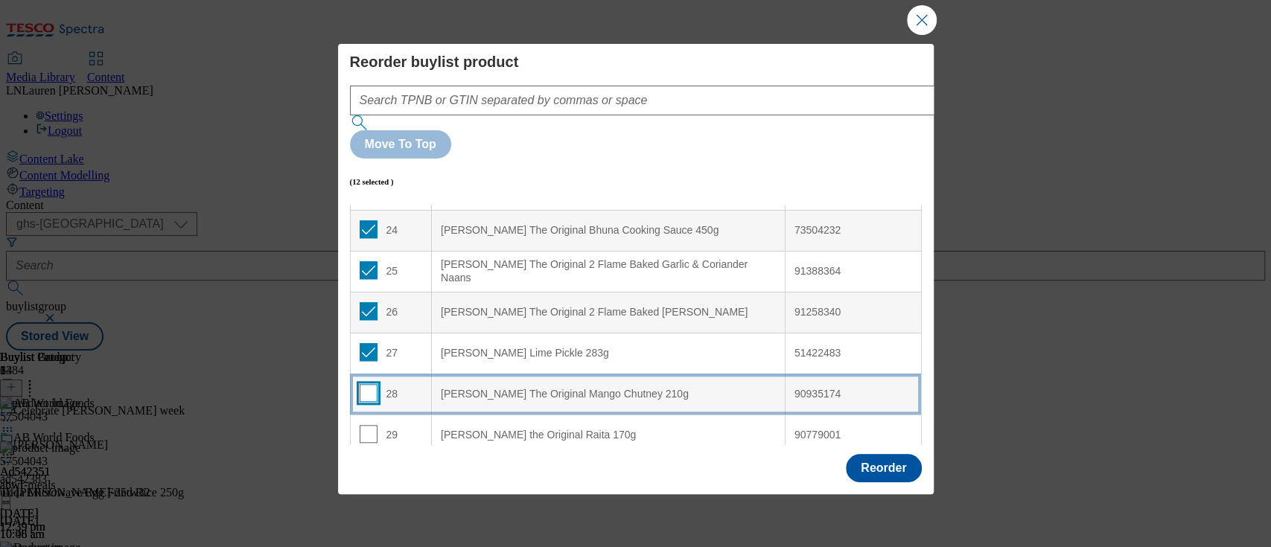
click at [364, 384] on input "Modal" at bounding box center [369, 393] width 18 height 18
checkbox input "true"
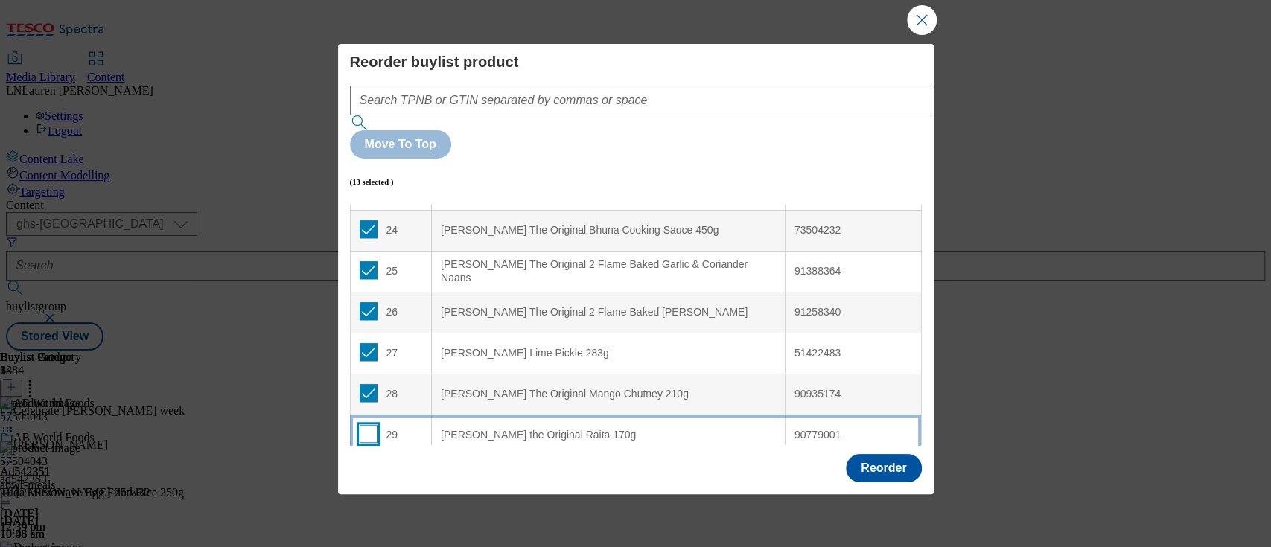
click at [365, 425] on input "Modal" at bounding box center [369, 434] width 18 height 18
checkbox input "true"
click at [363, 466] on input "Modal" at bounding box center [369, 475] width 18 height 18
checkbox input "true"
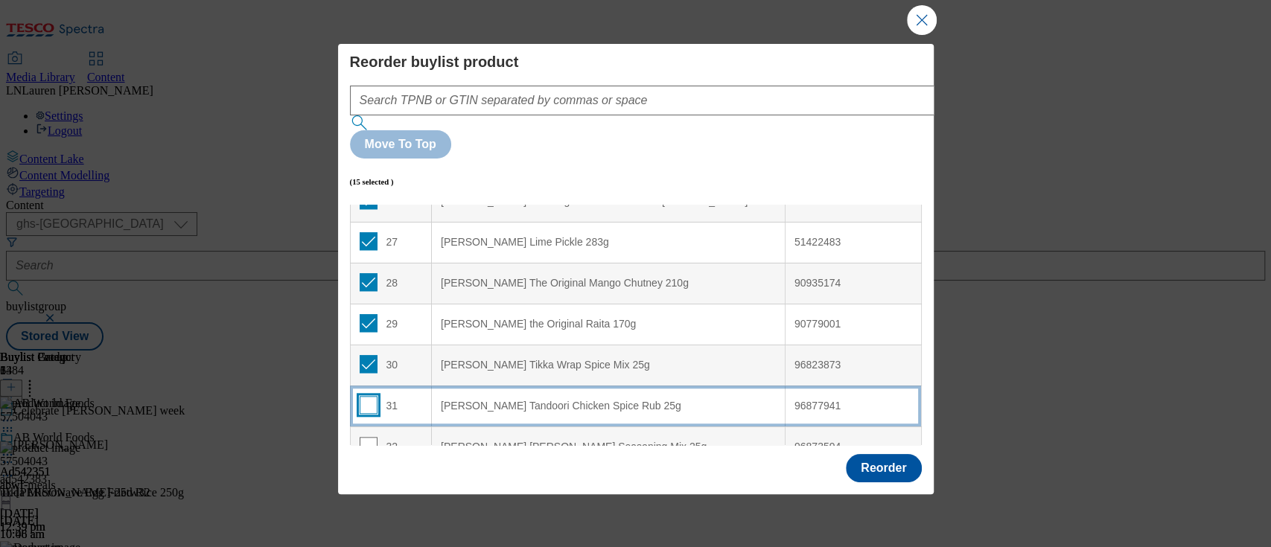
click at [364, 396] on input "Modal" at bounding box center [369, 405] width 18 height 18
checkbox input "true"
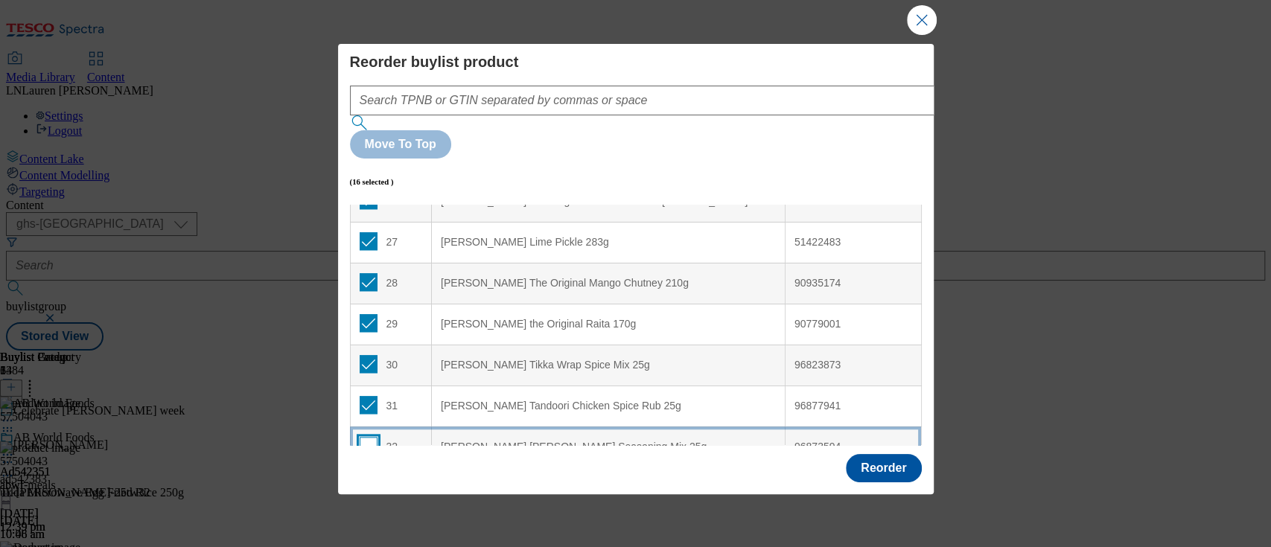
click at [361, 437] on input "Modal" at bounding box center [369, 446] width 18 height 18
checkbox input "true"
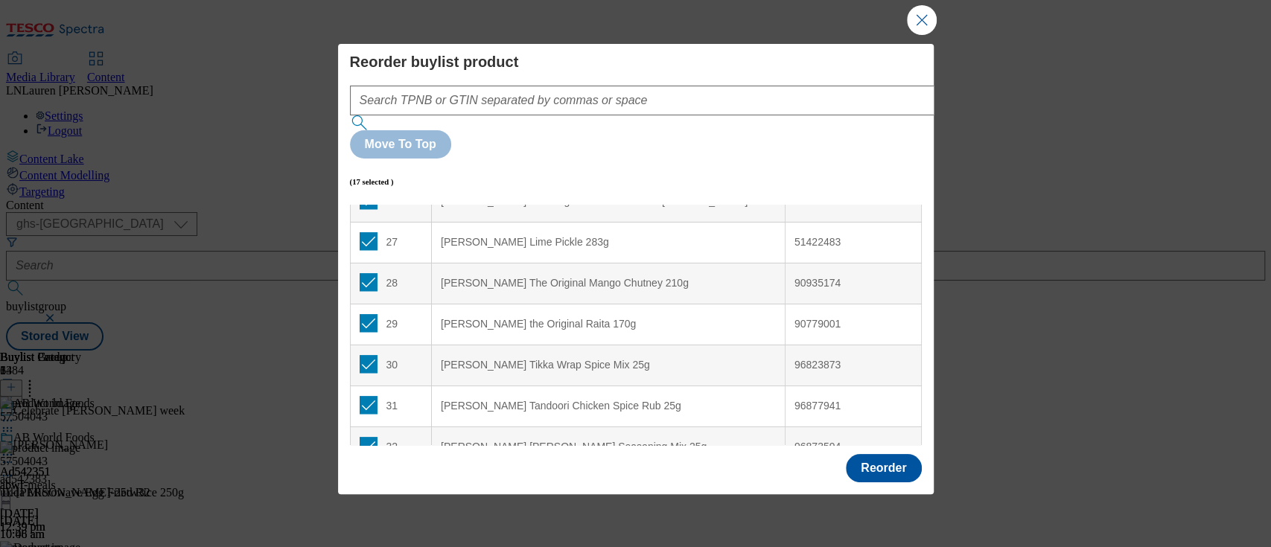
click at [372, 478] on input "Modal" at bounding box center [369, 487] width 18 height 18
checkbox input "true"
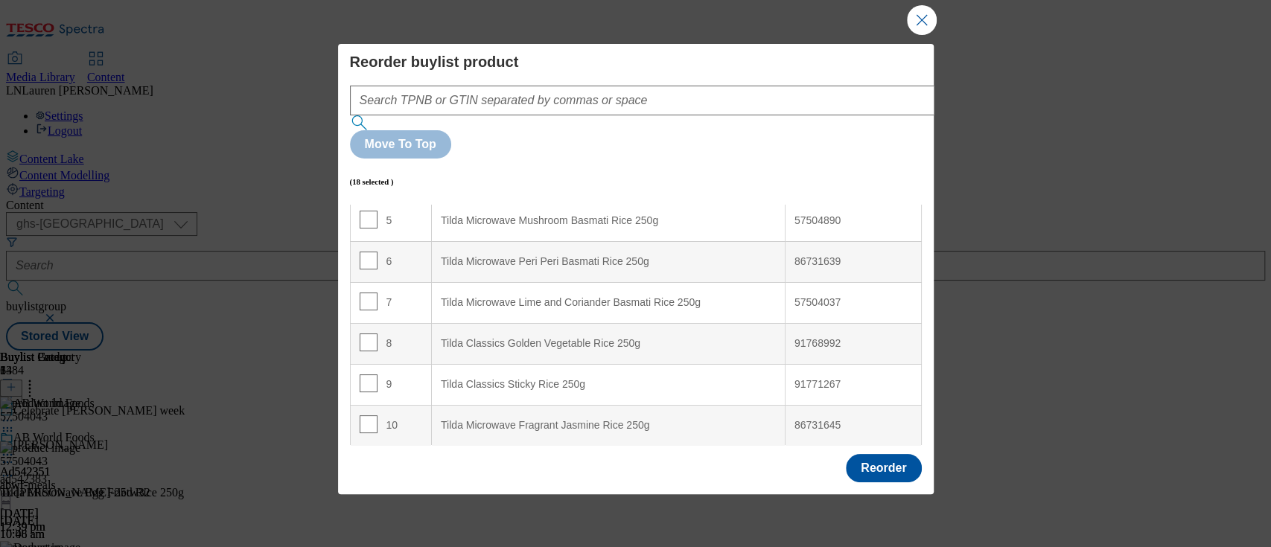
scroll to position [0, 0]
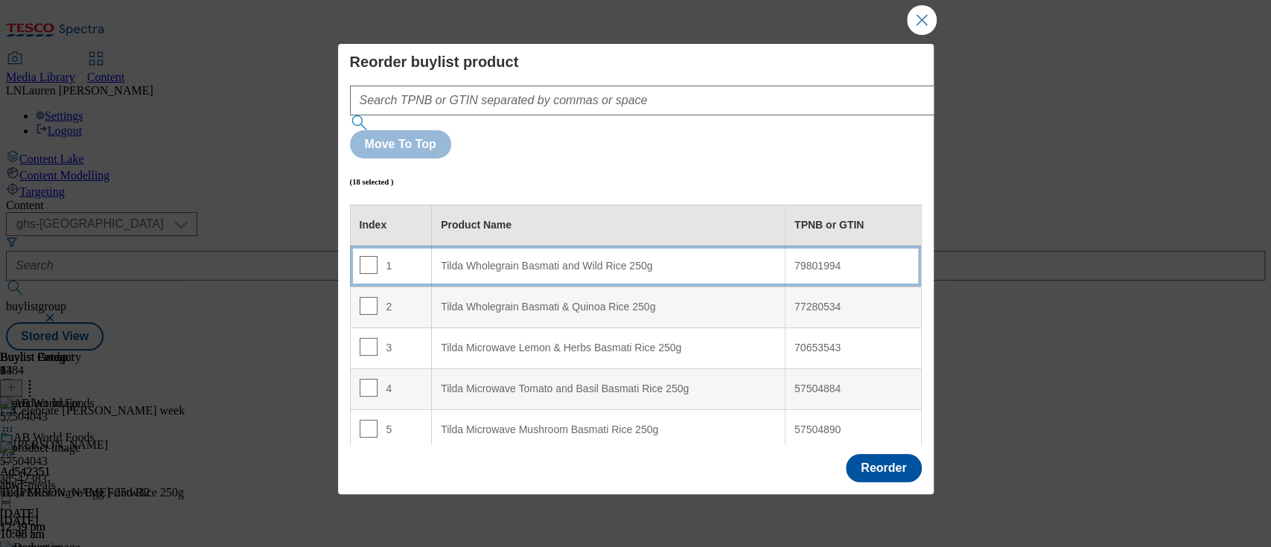
click at [532, 260] on div "Tilda Wholegrain Basmati and Wild Rice 250g" at bounding box center [608, 266] width 335 height 13
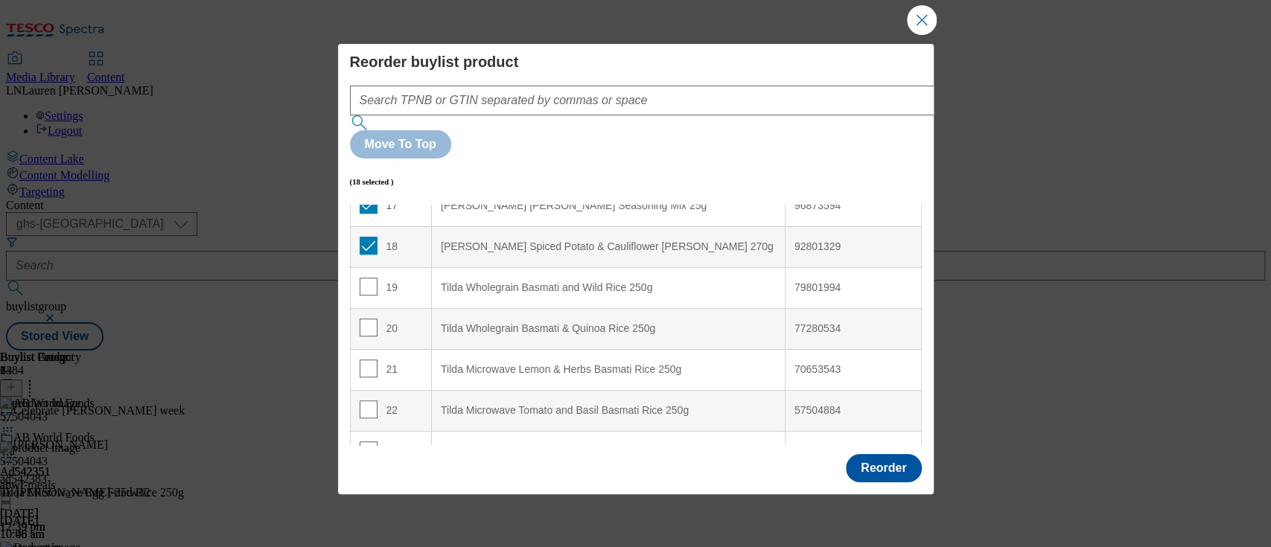
scroll to position [713, 0]
click at [361, 240] on input "Modal" at bounding box center [369, 249] width 18 height 18
checkbox input "false"
click at [368, 199] on input "Modal" at bounding box center [369, 208] width 18 height 18
checkbox input "false"
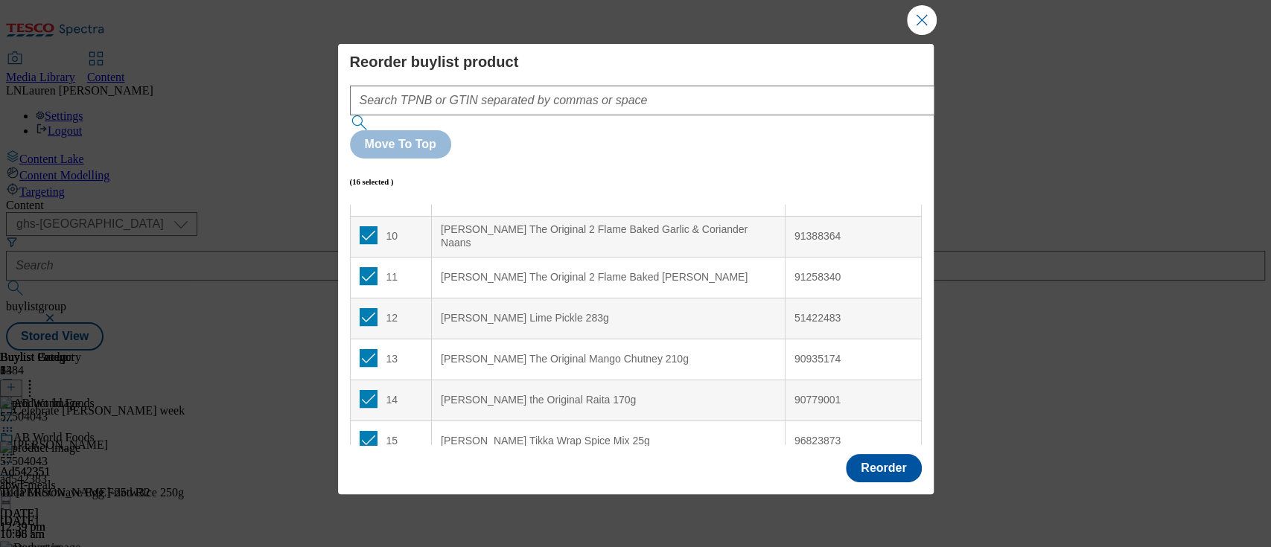
scroll to position [374, 0]
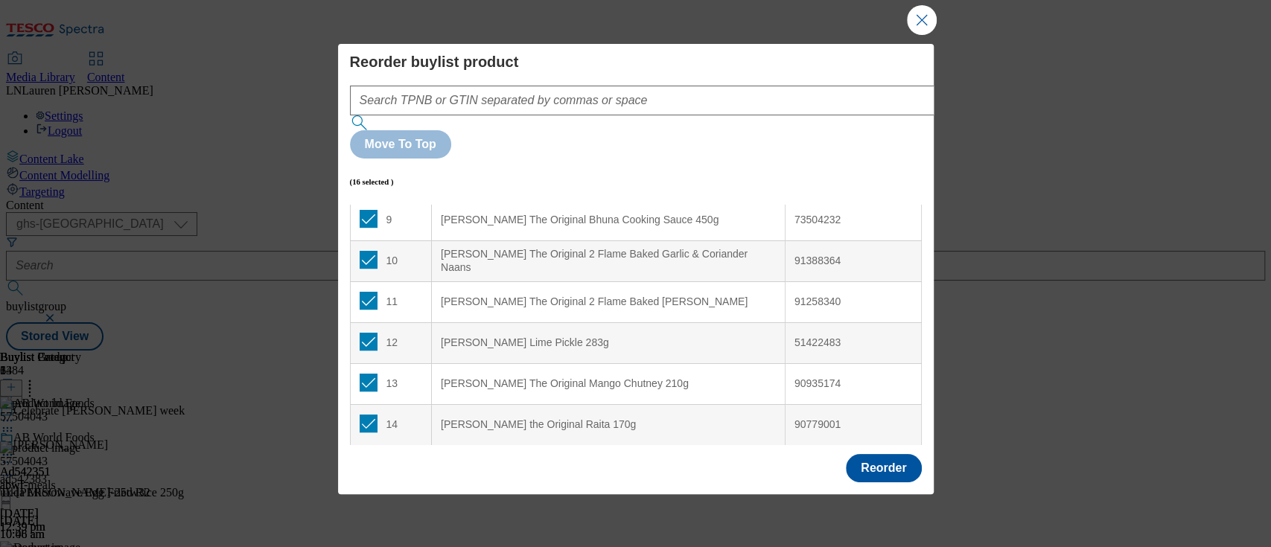
click at [365, 497] on input "Modal" at bounding box center [369, 506] width 18 height 18
checkbox input "false"
click at [367, 456] on input "Modal" at bounding box center [369, 465] width 18 height 18
checkbox input "false"
click at [367, 415] on input "Modal" at bounding box center [369, 424] width 18 height 18
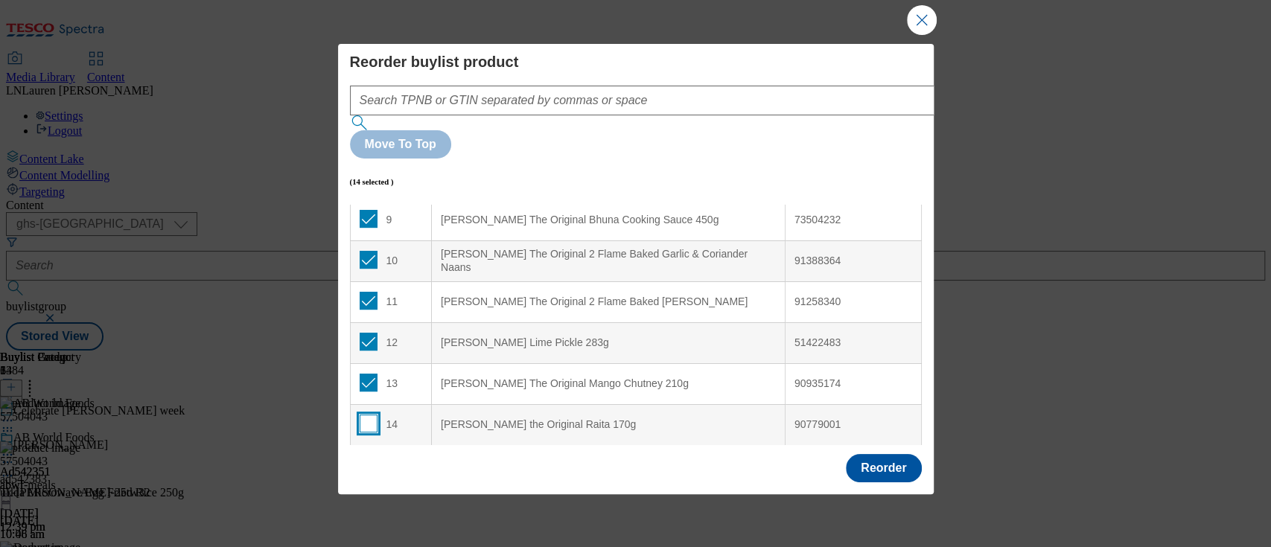
checkbox input "false"
click at [368, 363] on td "13" at bounding box center [391, 383] width 82 height 41
click at [368, 374] on input "Modal" at bounding box center [369, 383] width 18 height 18
checkbox input "false"
click at [368, 333] on input "Modal" at bounding box center [369, 342] width 18 height 18
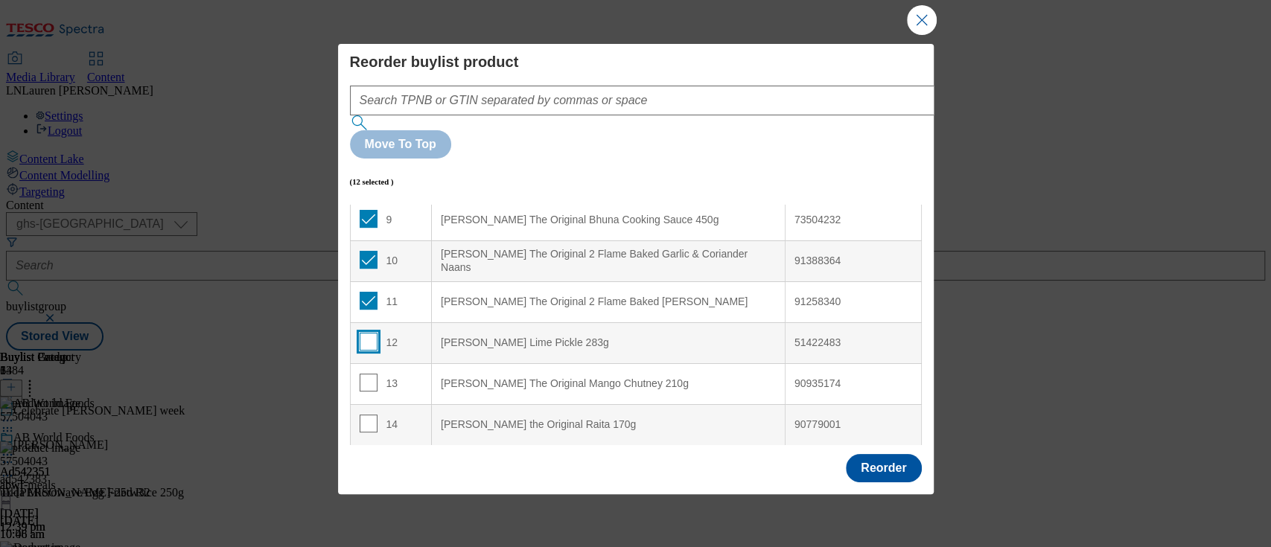
checkbox input "false"
click at [374, 292] on div "11" at bounding box center [391, 303] width 63 height 22
click at [369, 292] on input "Modal" at bounding box center [369, 301] width 18 height 18
checkbox input "false"
click at [369, 251] on input "Modal" at bounding box center [369, 260] width 18 height 18
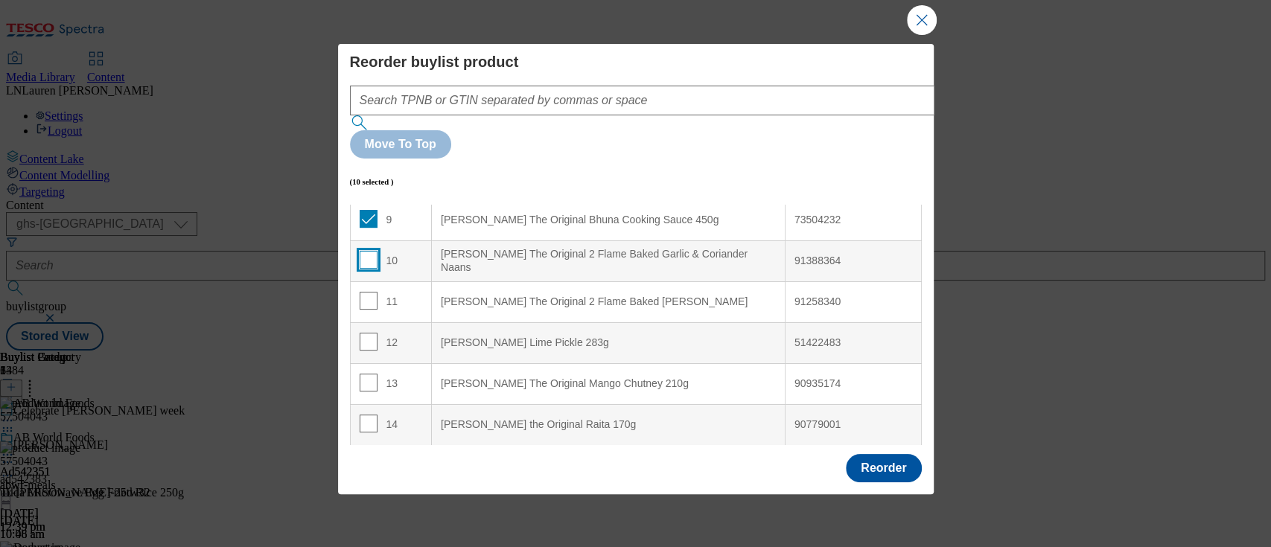
checkbox input "false"
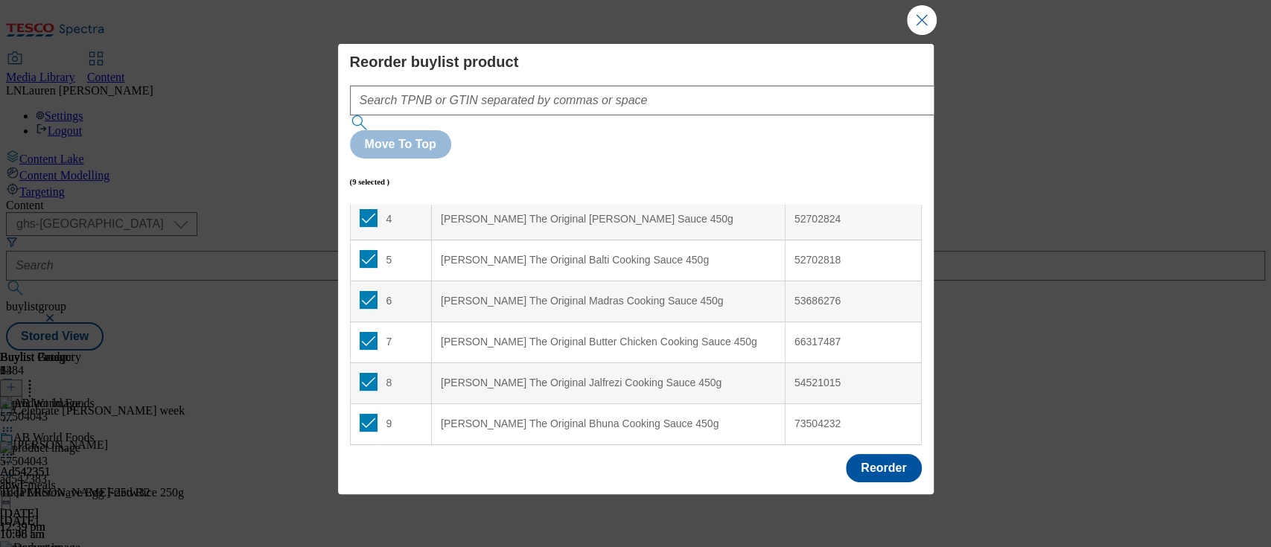
scroll to position [142, 0]
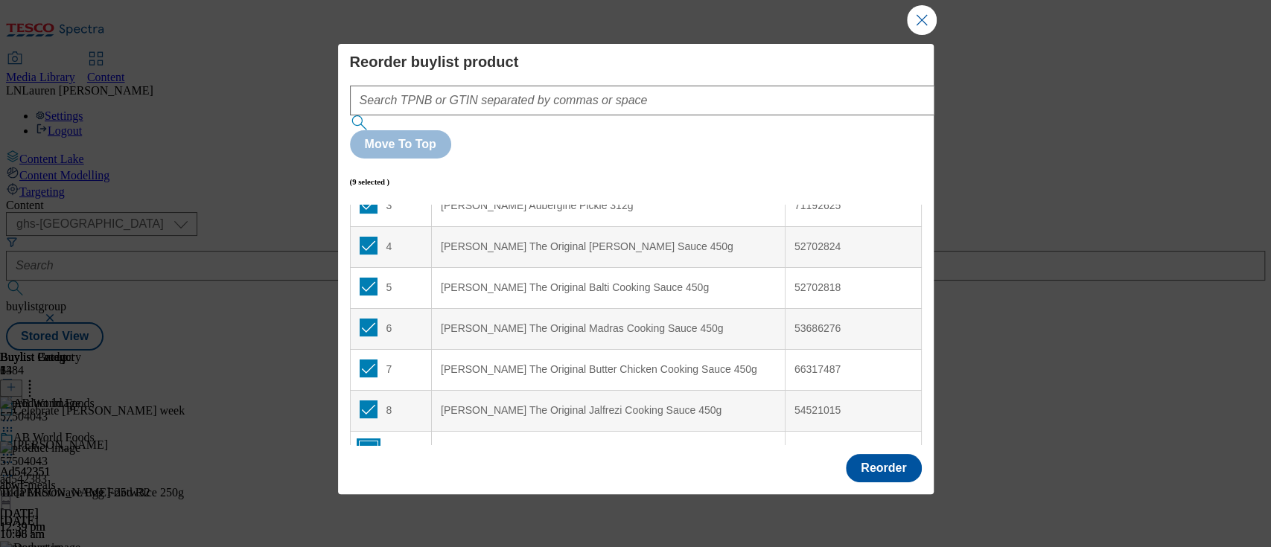
click at [363, 442] on input "Modal" at bounding box center [369, 451] width 18 height 18
checkbox input "false"
click at [365, 401] on input "Modal" at bounding box center [369, 410] width 18 height 18
checkbox input "false"
click at [371, 360] on input "Modal" at bounding box center [369, 369] width 18 height 18
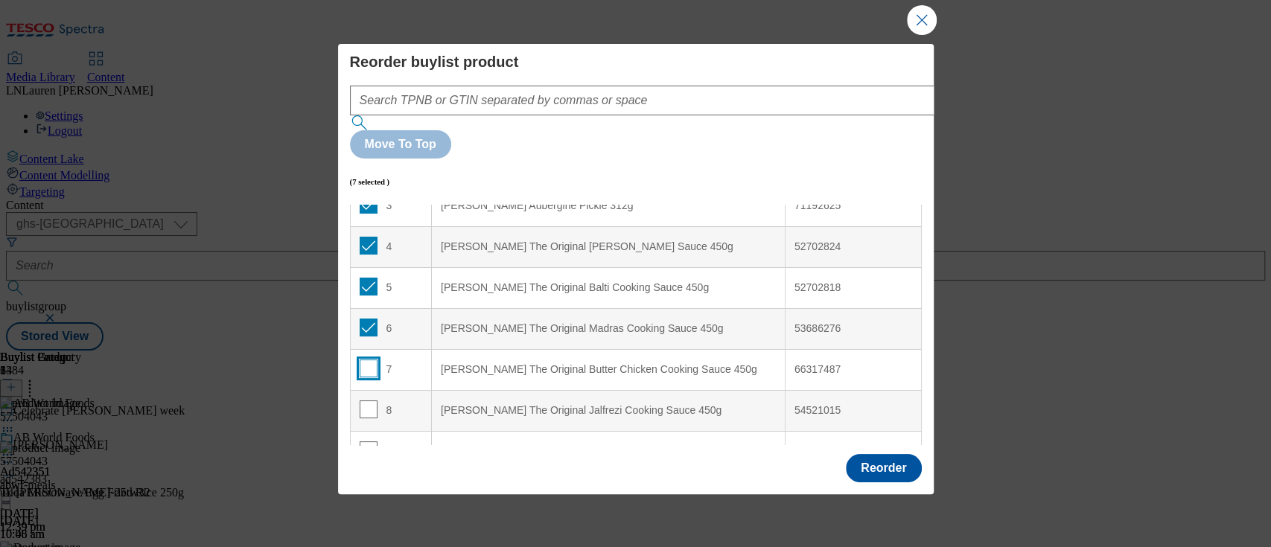
checkbox input "false"
click at [363, 319] on input "Modal" at bounding box center [369, 328] width 18 height 18
checkbox input "false"
click at [366, 278] on input "Modal" at bounding box center [369, 287] width 18 height 18
checkbox input "false"
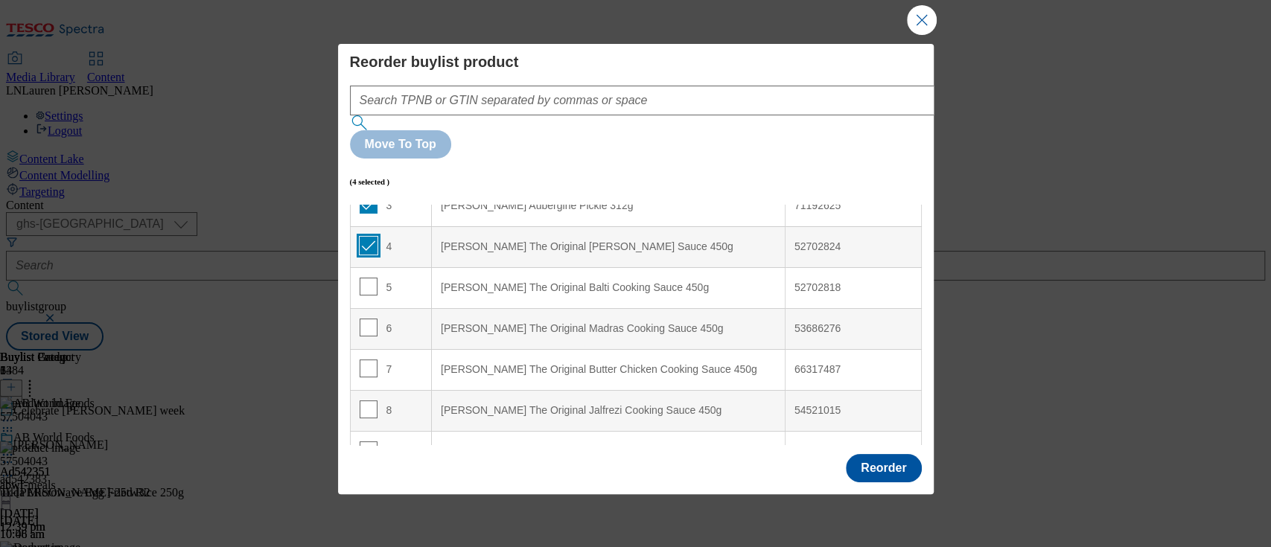
click at [373, 237] on input "Modal" at bounding box center [369, 246] width 18 height 18
checkbox input "false"
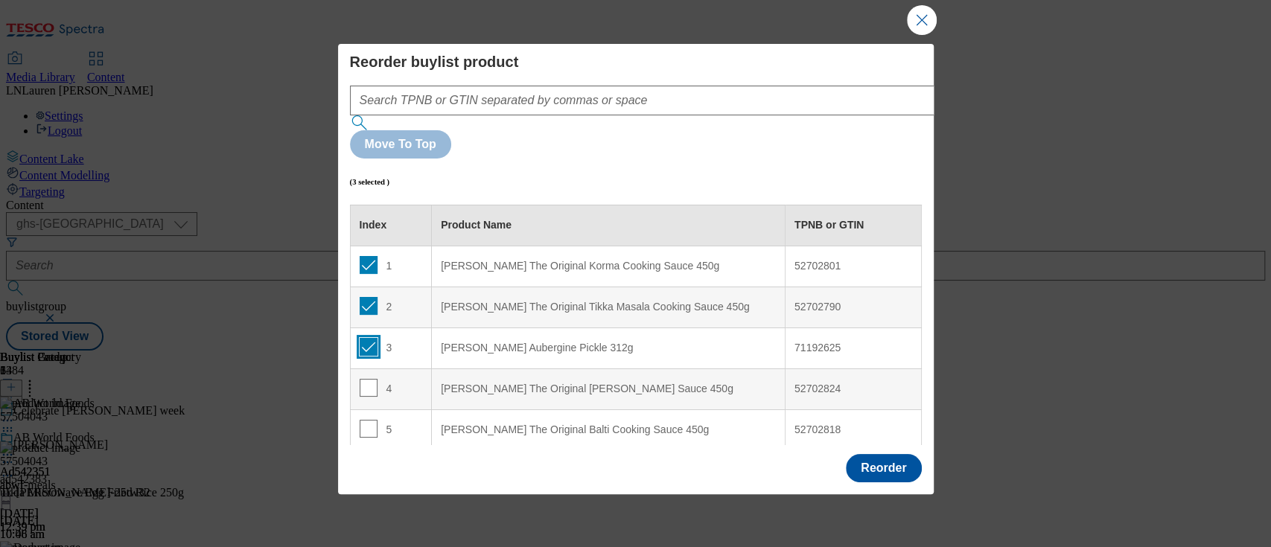
click at [368, 338] on input "Modal" at bounding box center [369, 347] width 18 height 18
checkbox input "false"
click at [370, 297] on input "Modal" at bounding box center [369, 306] width 18 height 18
checkbox input "false"
click at [366, 256] on input "Modal" at bounding box center [369, 265] width 18 height 18
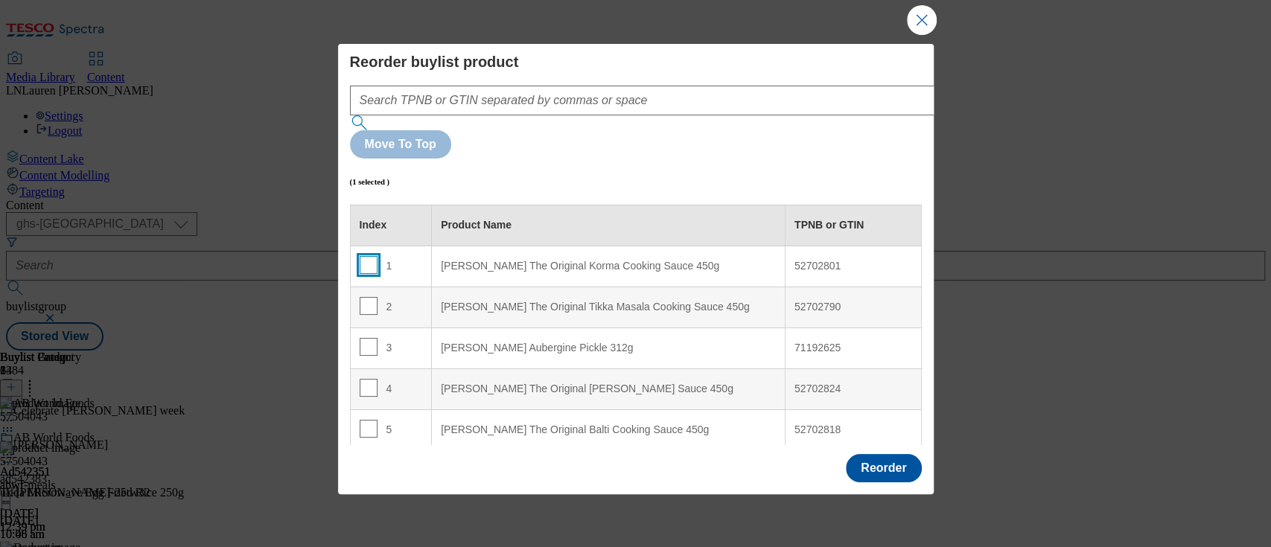
checkbox input "false"
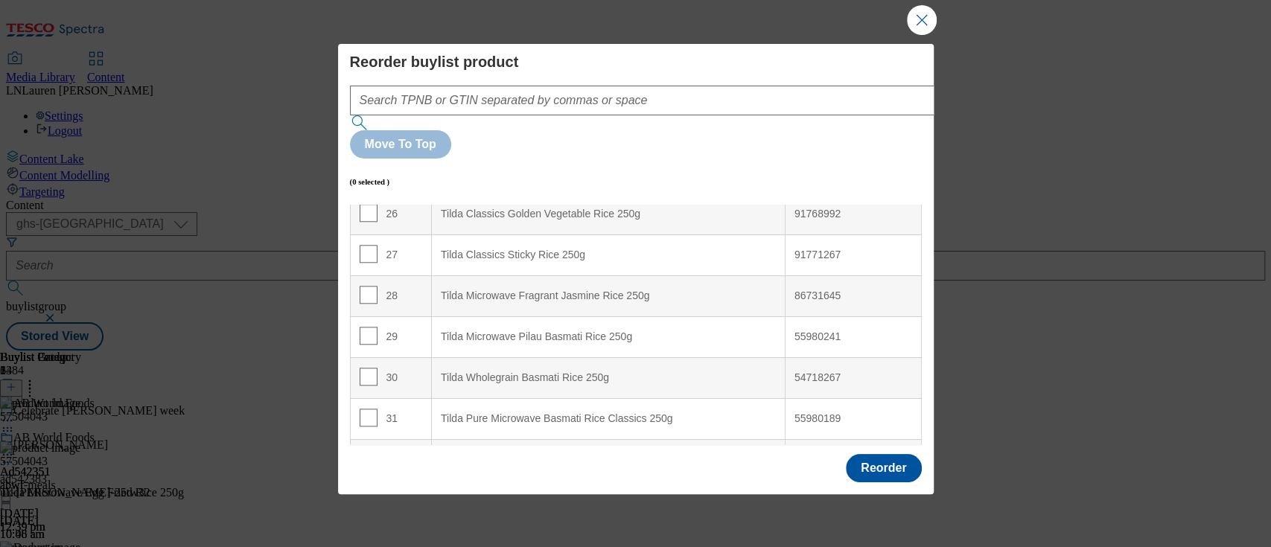
scroll to position [1089, 0]
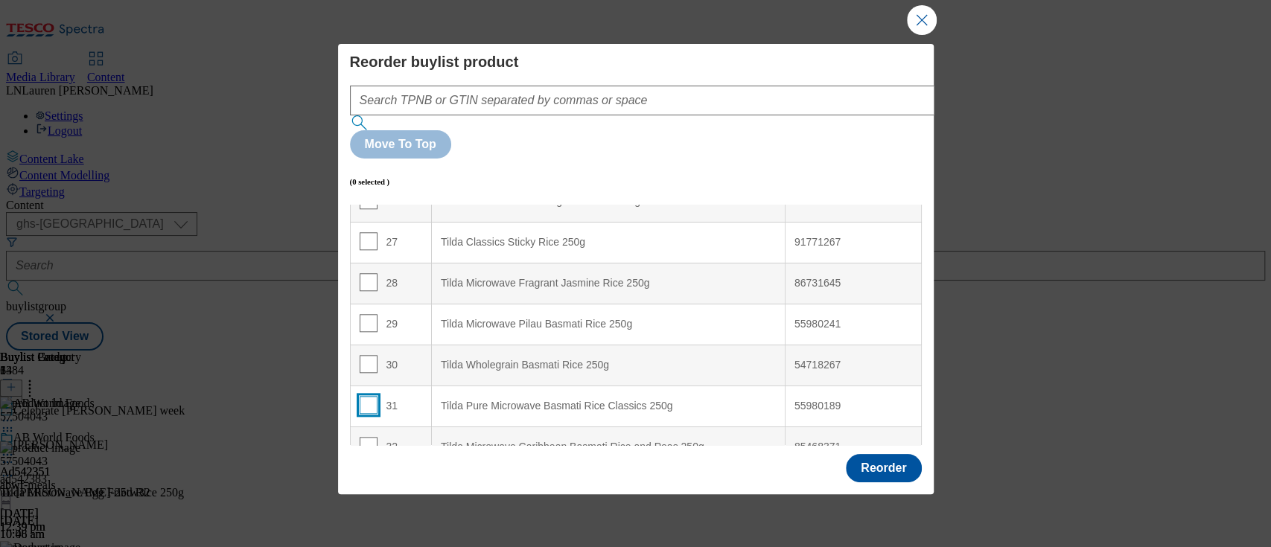
click at [366, 396] on input "Modal" at bounding box center [369, 405] width 18 height 18
checkbox input "true"
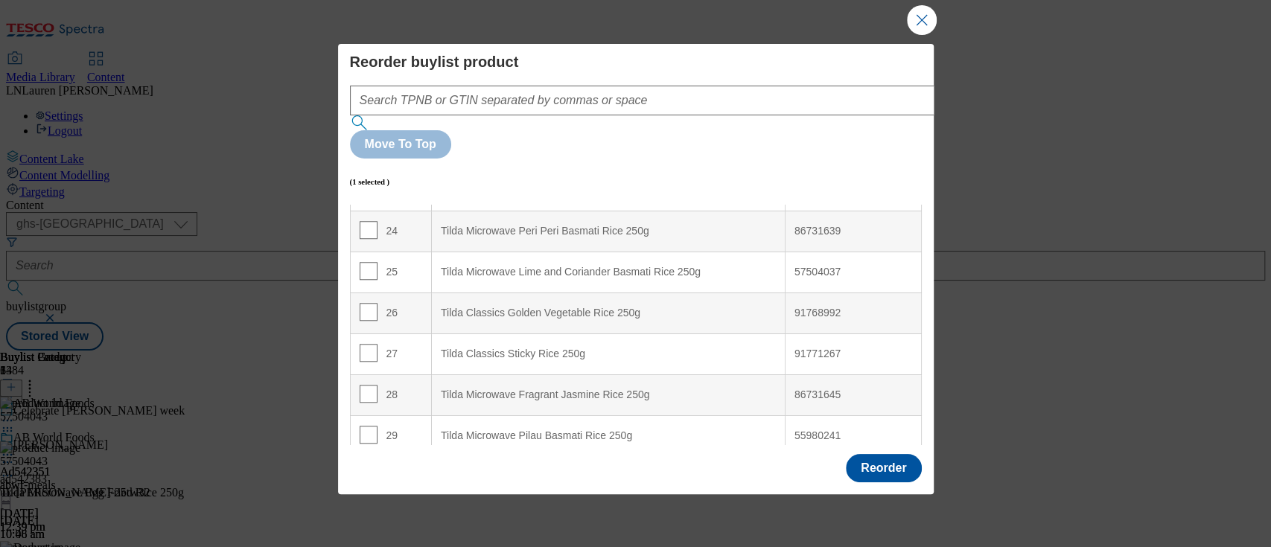
scroll to position [958, 0]
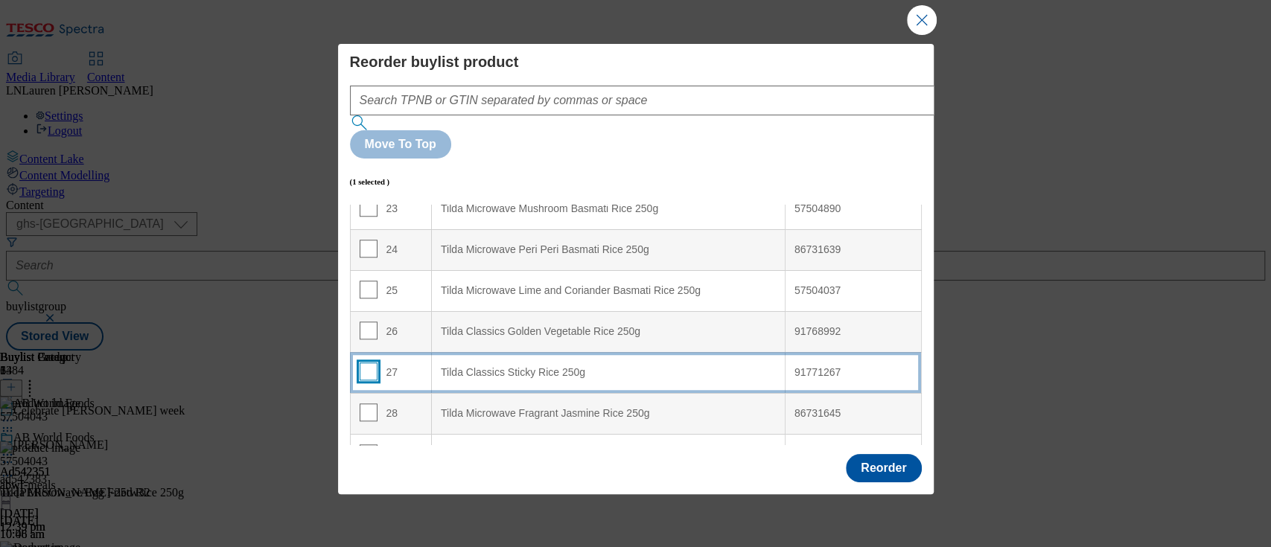
click at [368, 363] on input "Modal" at bounding box center [369, 372] width 18 height 18
checkbox input "true"
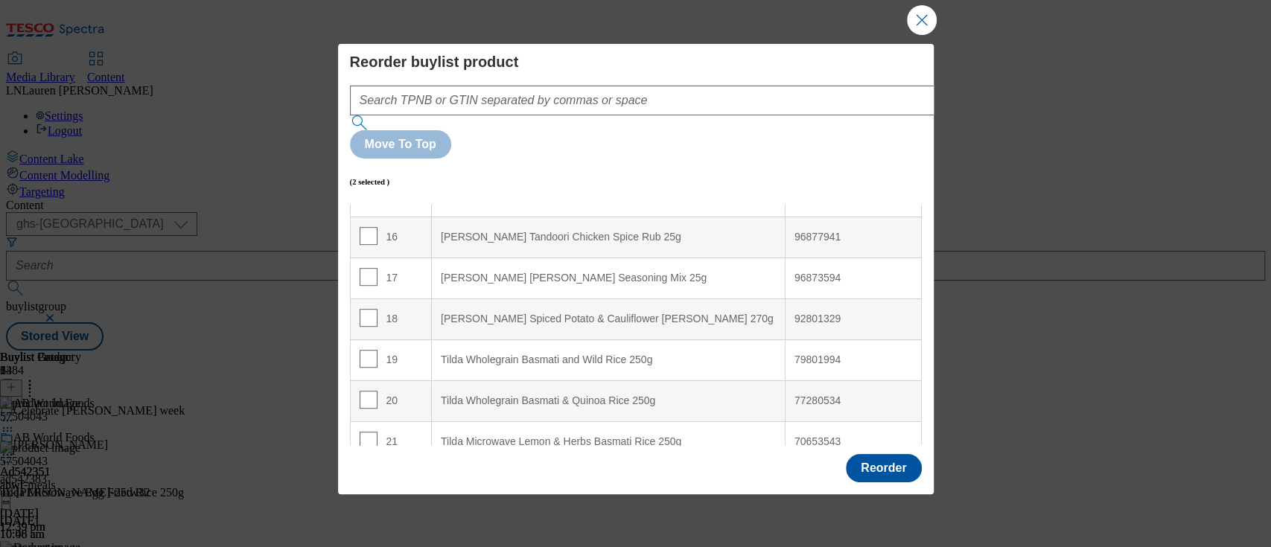
scroll to position [637, 0]
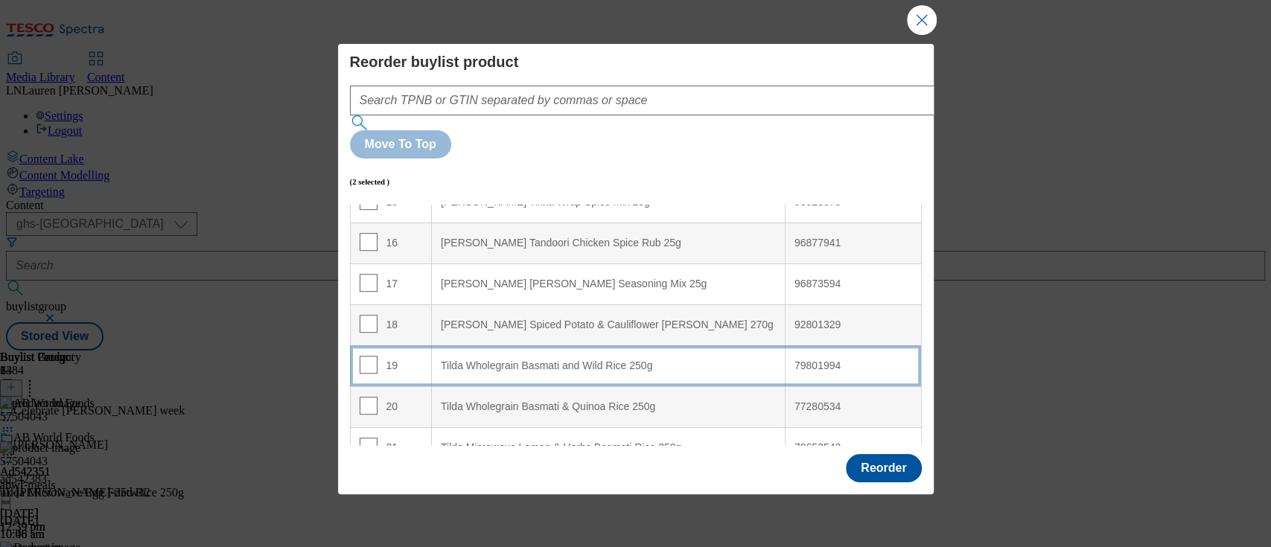
click at [596, 360] on div "Tilda Wholegrain Basmati and Wild Rice 250g" at bounding box center [608, 366] width 335 height 13
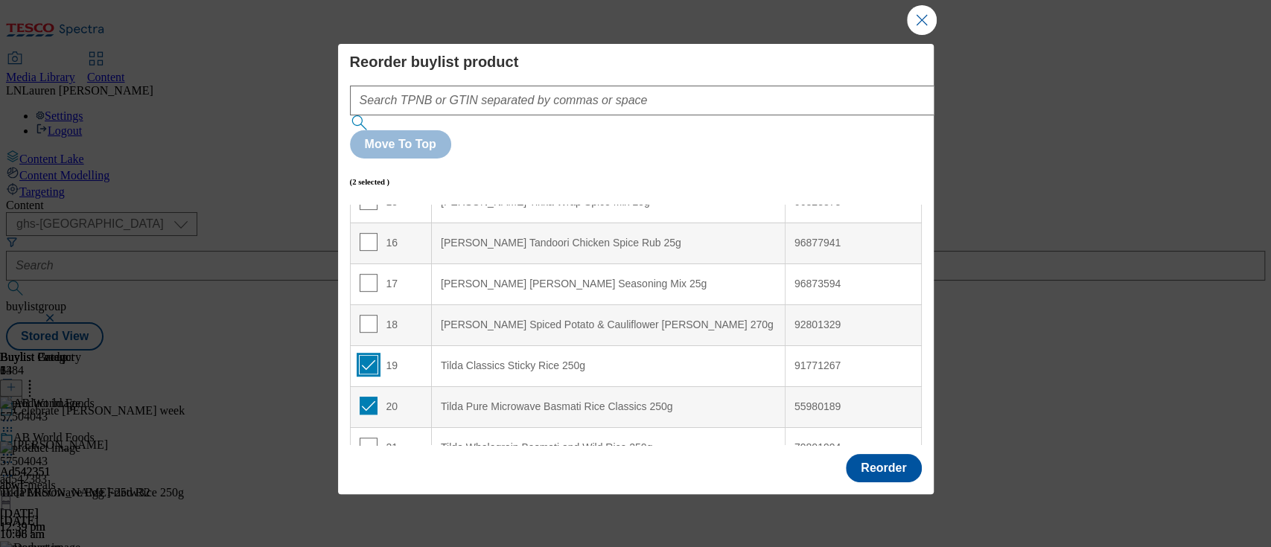
click at [367, 356] on input "Modal" at bounding box center [369, 365] width 18 height 18
checkbox input "false"
click at [369, 397] on input "Modal" at bounding box center [369, 406] width 18 height 18
click at [362, 397] on input "Modal" at bounding box center [369, 406] width 18 height 18
checkbox input "true"
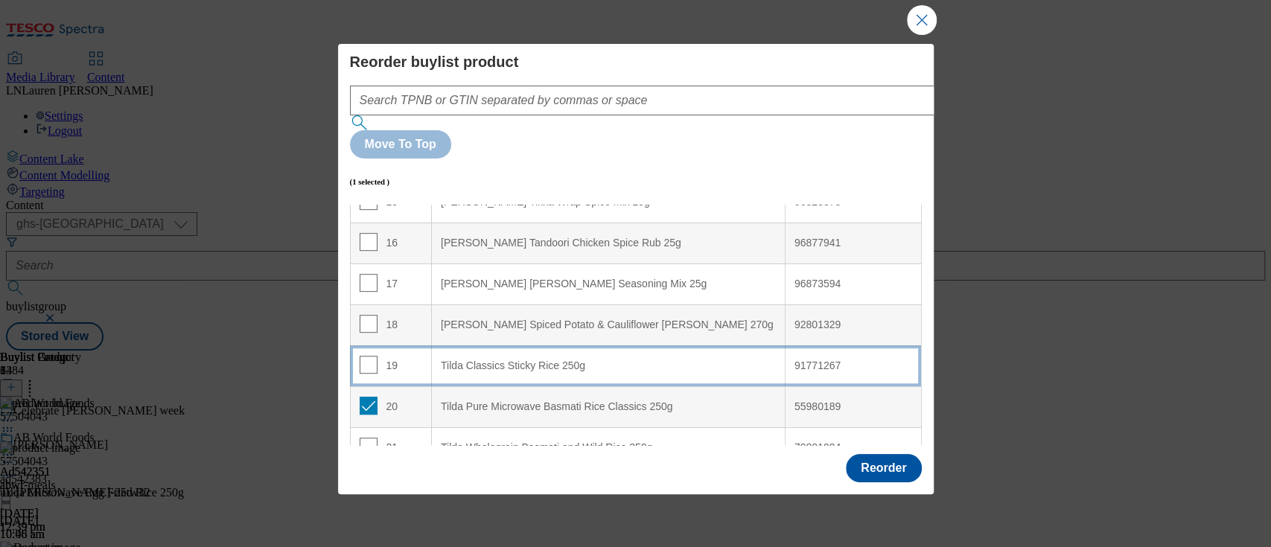
click at [491, 345] on 250g "Tilda Classics Sticky Rice 250g" at bounding box center [609, 365] width 354 height 41
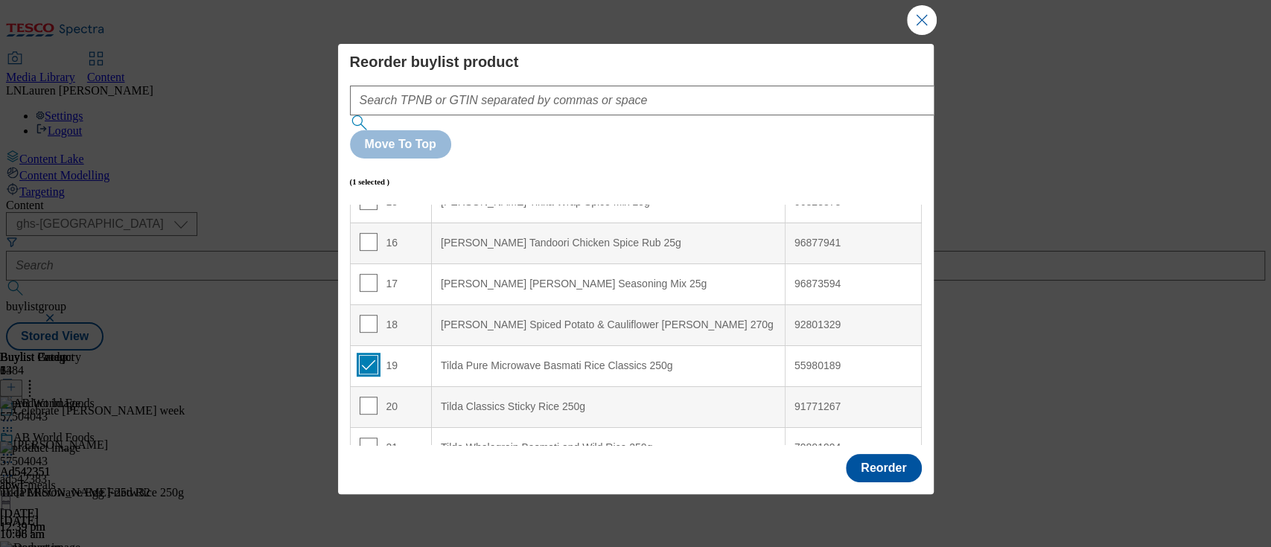
click at [363, 356] on input "Modal" at bounding box center [369, 365] width 18 height 18
checkbox input "false"
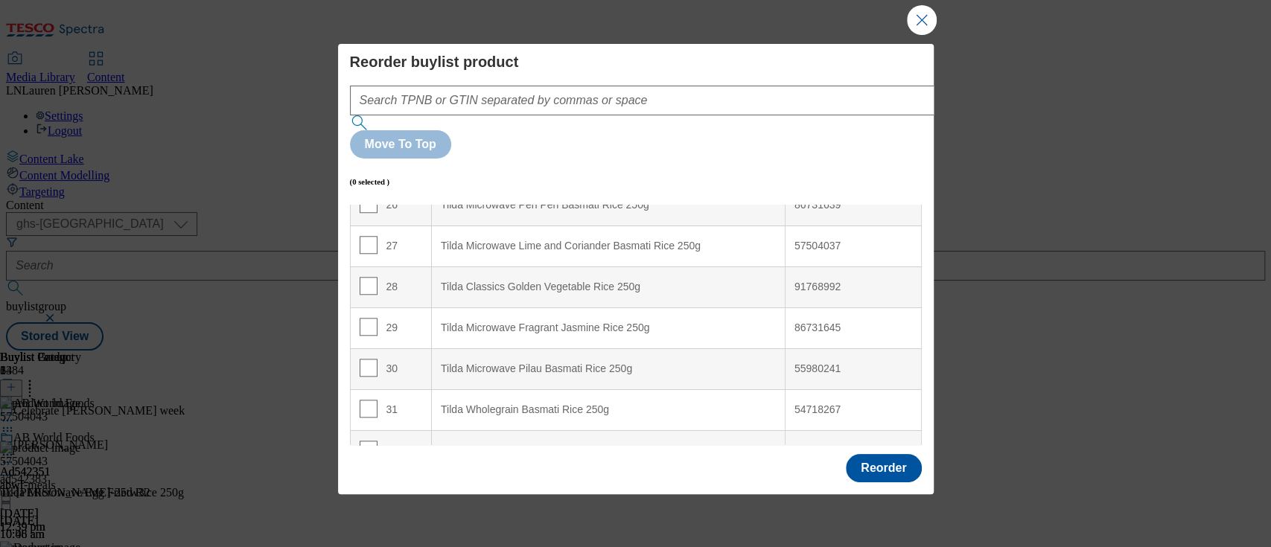
scroll to position [1089, 0]
click at [365, 355] on input "Modal" at bounding box center [369, 364] width 18 height 18
checkbox input "true"
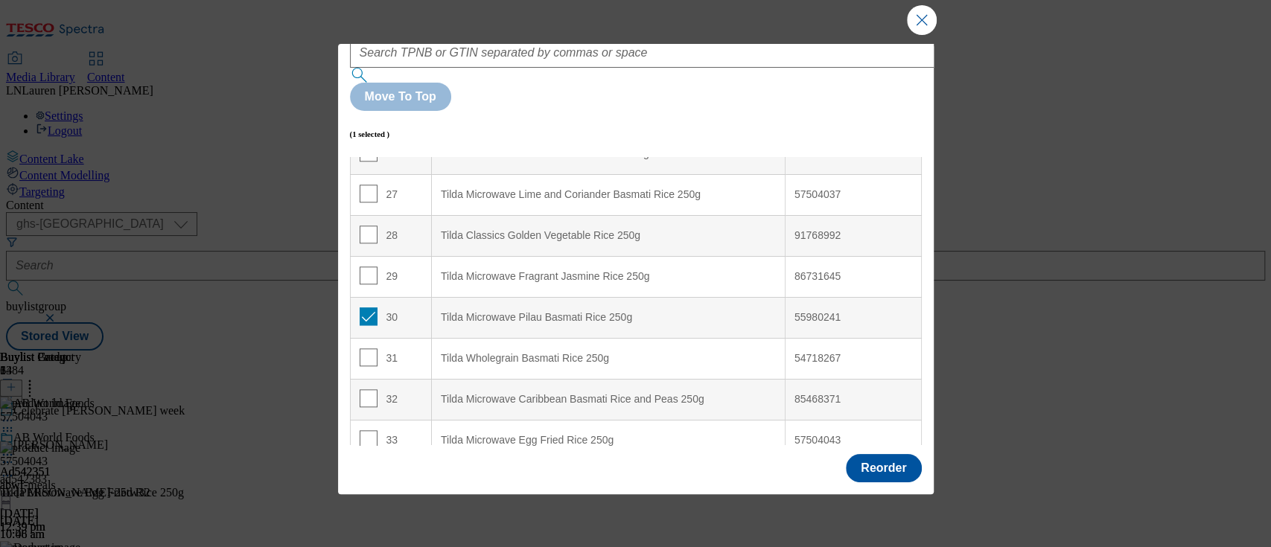
scroll to position [49, 0]
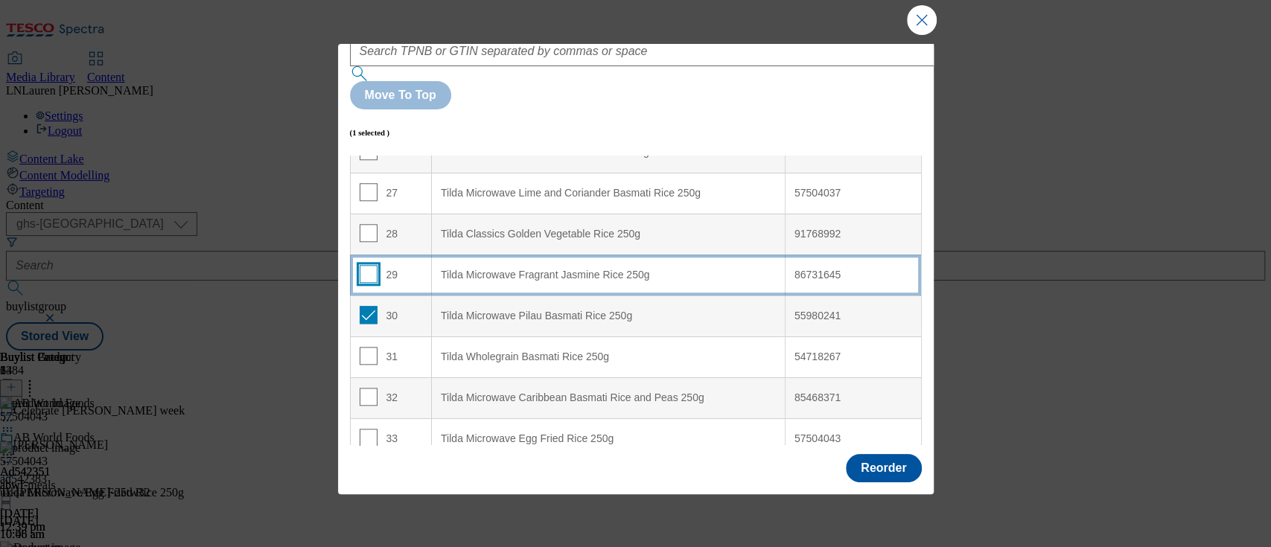
click at [368, 265] on input "Modal" at bounding box center [369, 274] width 18 height 18
checkbox input "true"
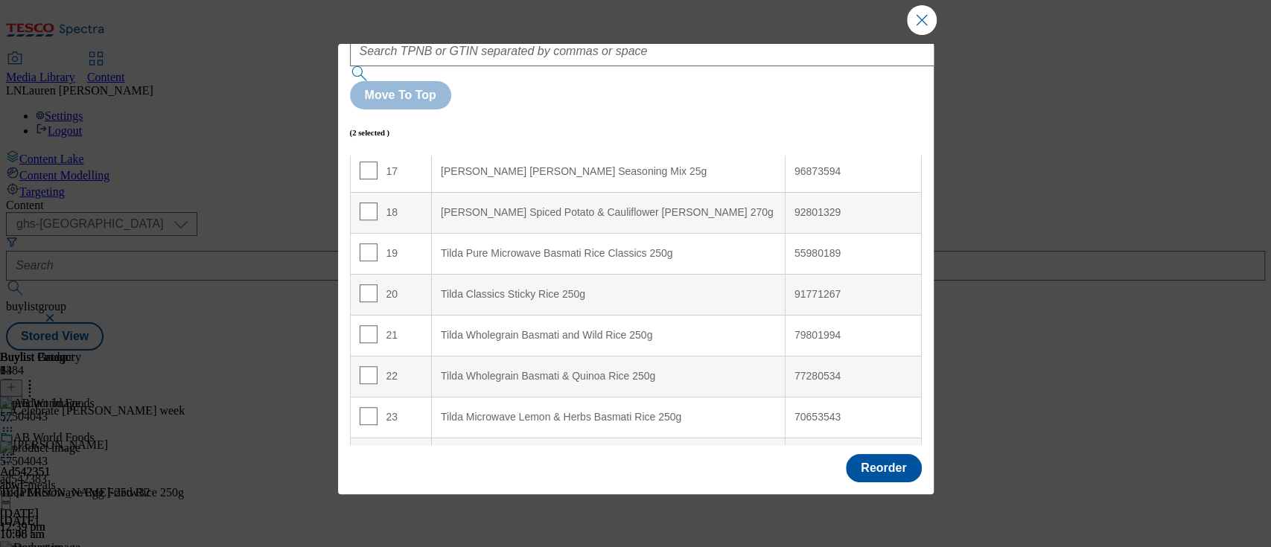
scroll to position [691, 0]
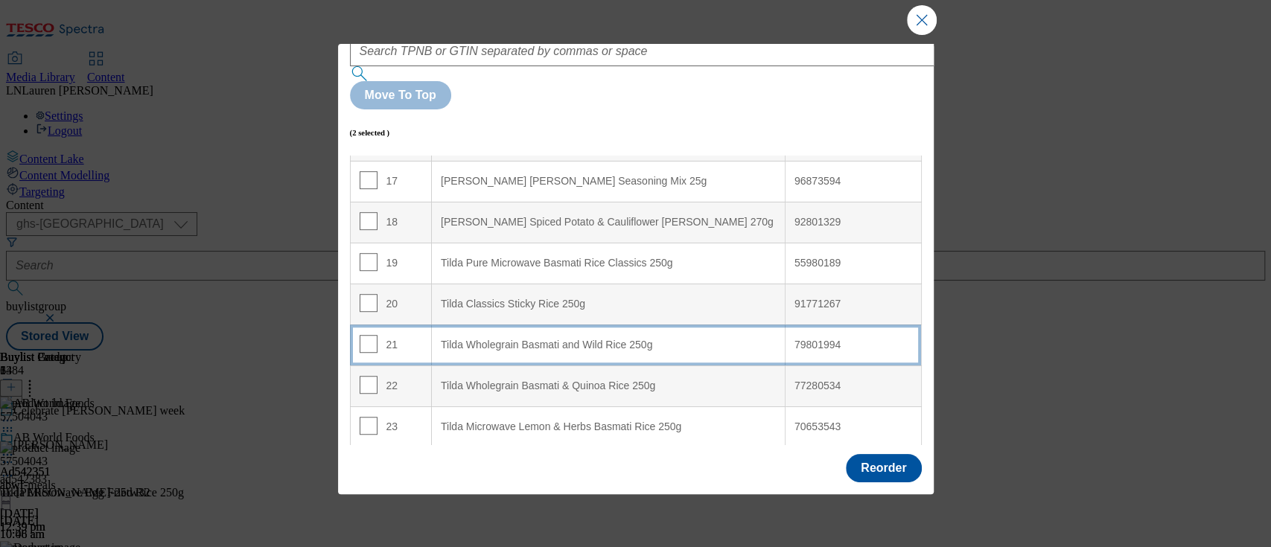
click at [468, 339] on div "Tilda Wholegrain Basmati and Wild Rice 250g" at bounding box center [608, 345] width 335 height 13
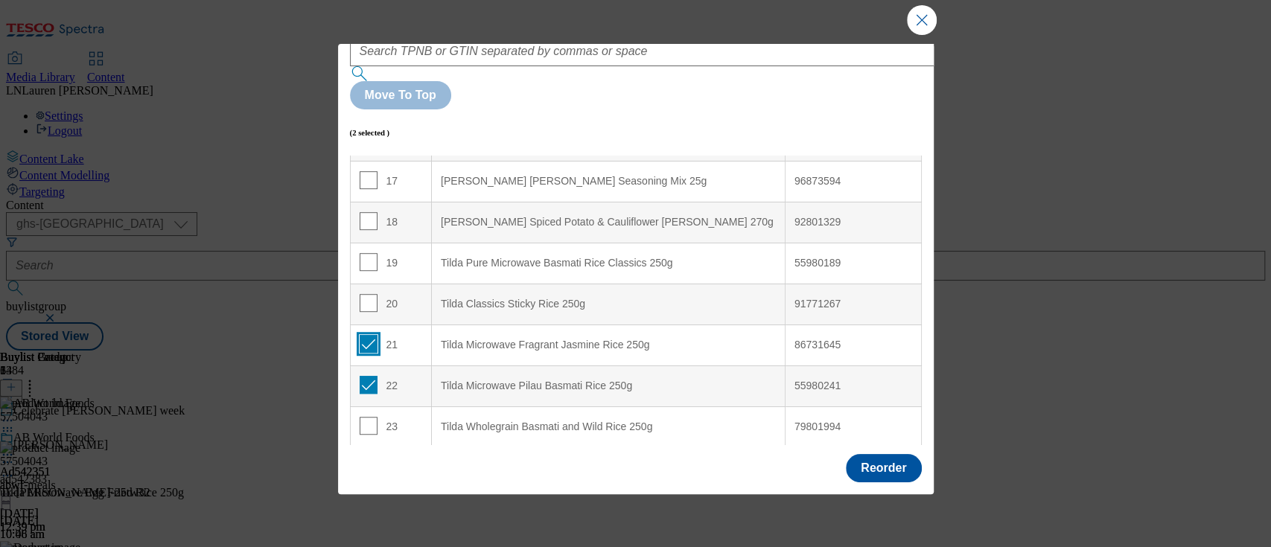
click at [364, 335] on input "Modal" at bounding box center [369, 344] width 18 height 18
checkbox input "false"
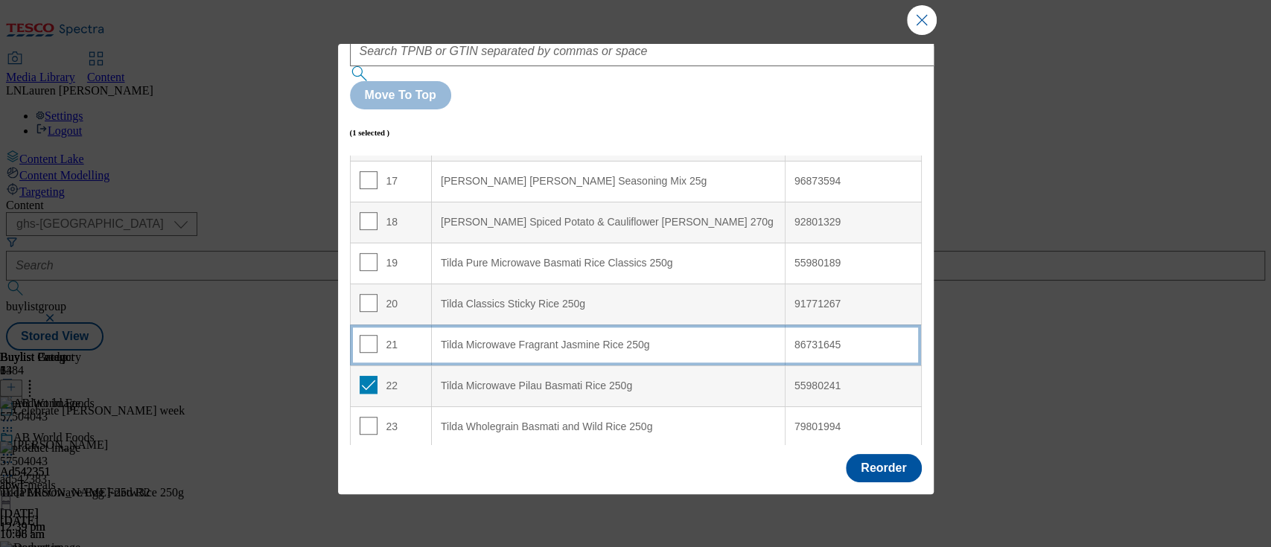
click at [576, 325] on 250g "Tilda Microwave Fragrant Jasmine Rice 250g" at bounding box center [609, 345] width 354 height 41
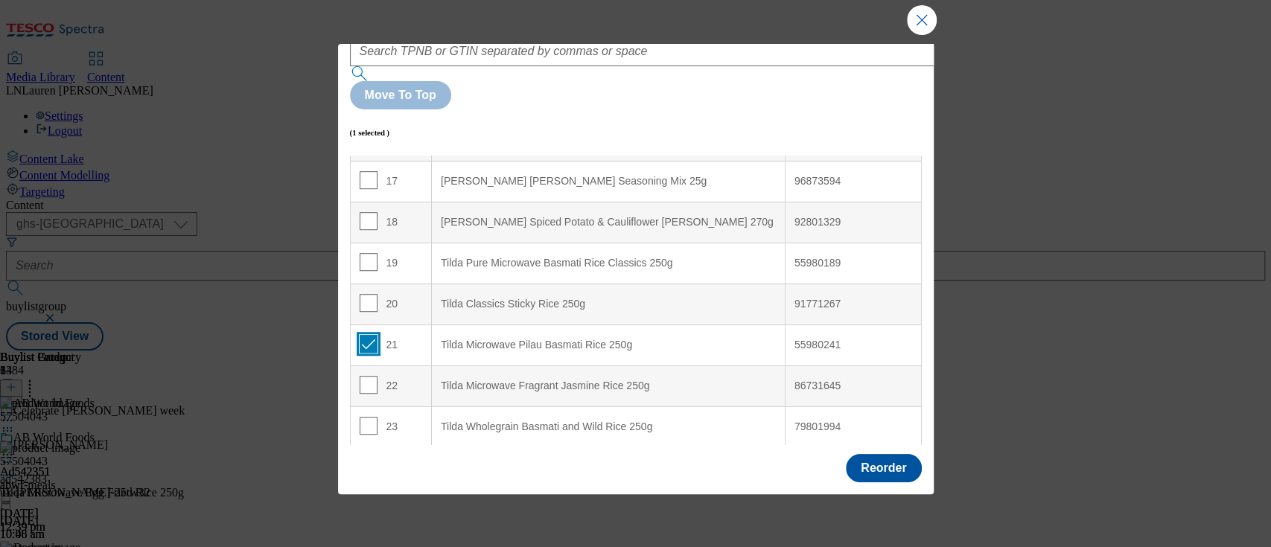
click at [363, 335] on input "Modal" at bounding box center [369, 344] width 18 height 18
checkbox input "false"
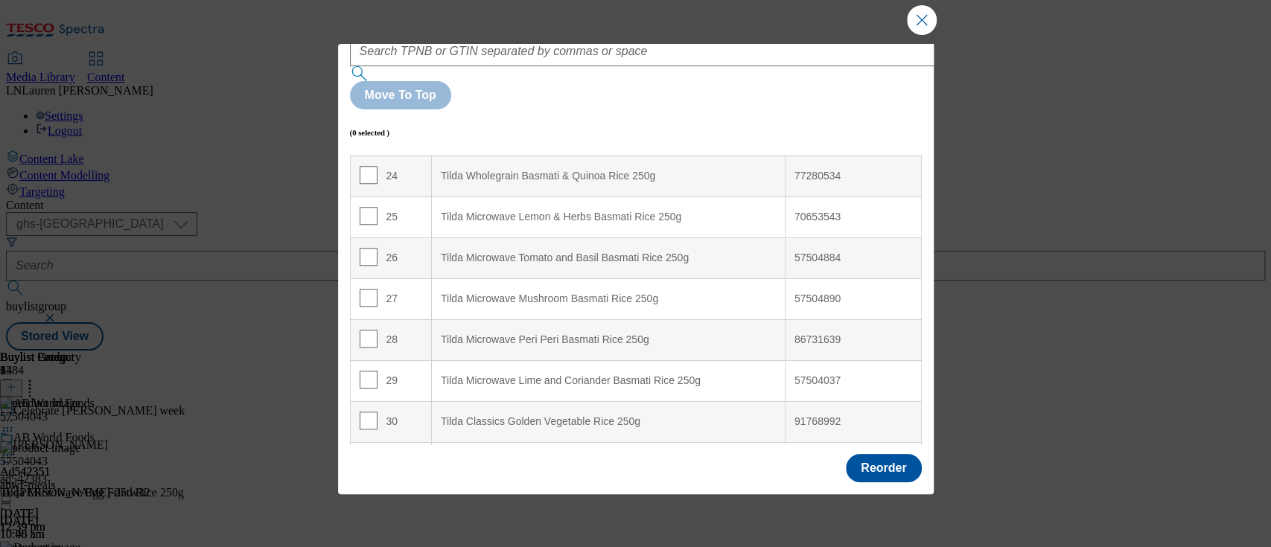
scroll to position [1089, 0]
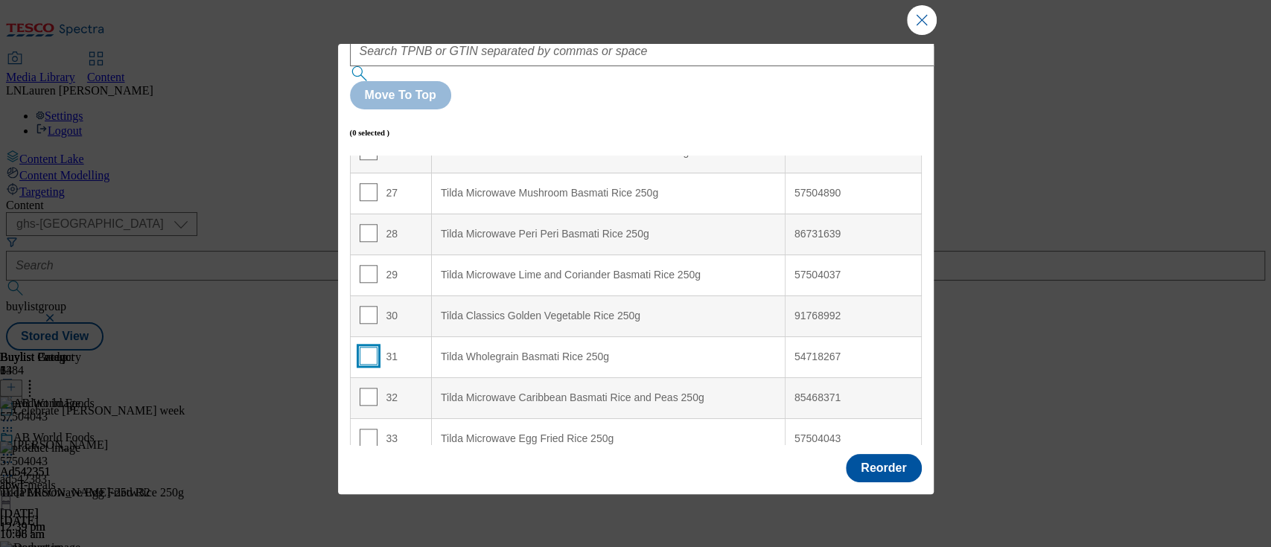
click at [369, 347] on input "Modal" at bounding box center [369, 356] width 18 height 18
checkbox input "true"
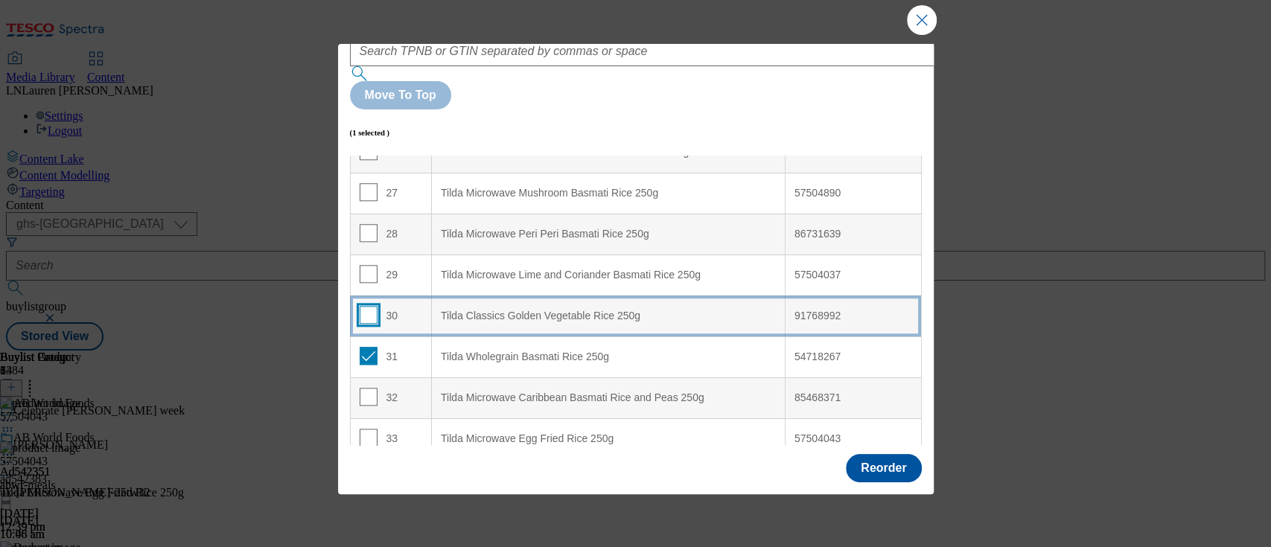
click at [367, 306] on input "Modal" at bounding box center [369, 315] width 18 height 18
checkbox input "true"
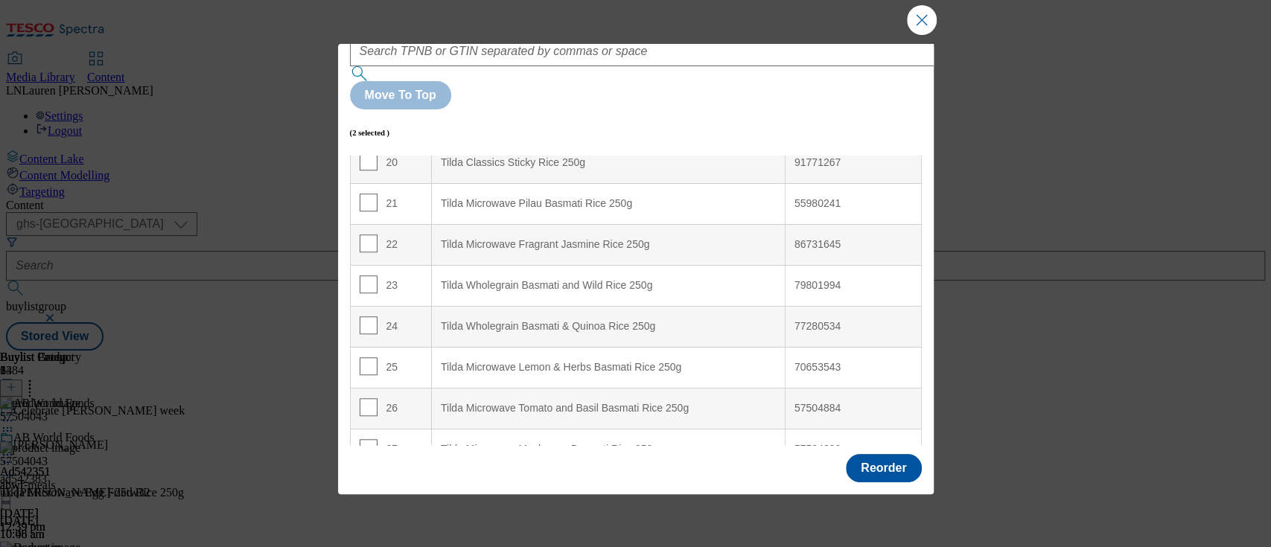
scroll to position [829, 0]
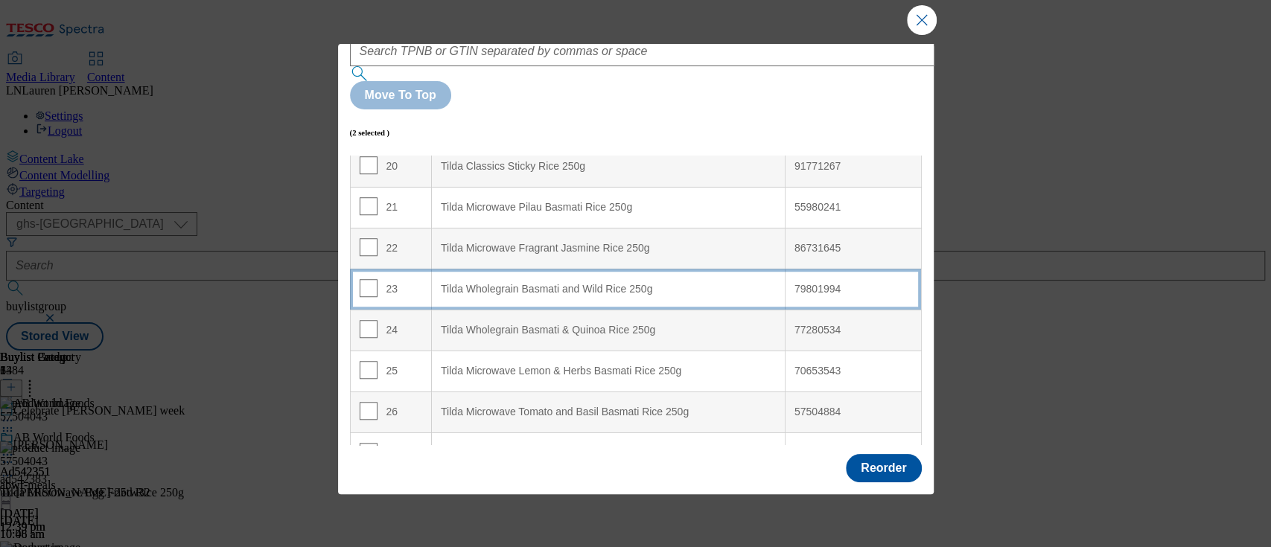
click at [800, 283] on div "79801994" at bounding box center [853, 289] width 118 height 13
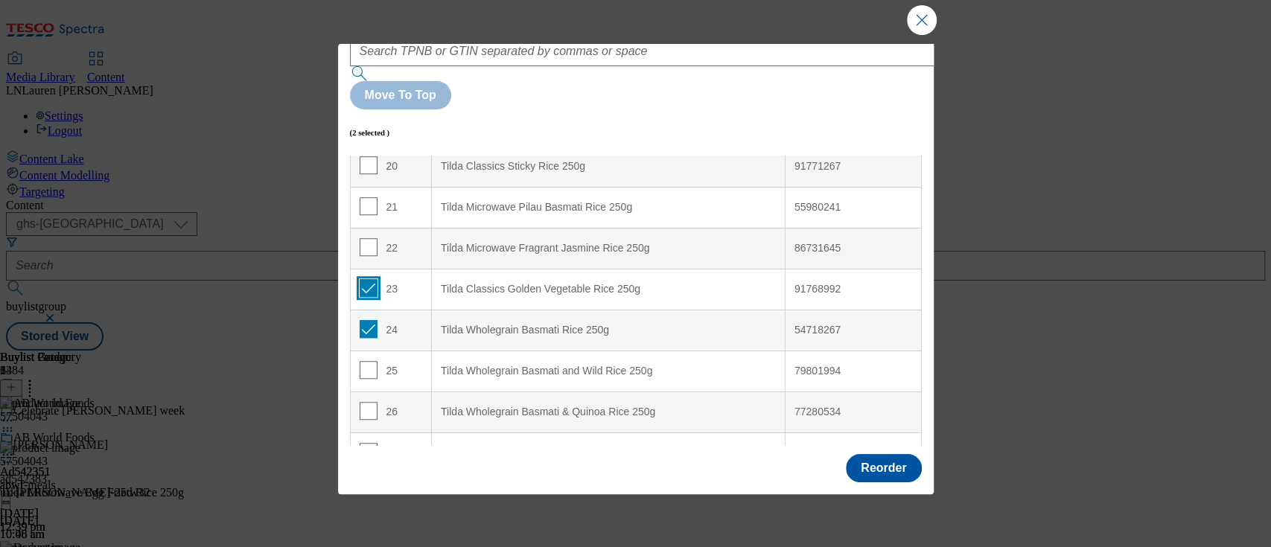
click at [365, 279] on input "Modal" at bounding box center [369, 288] width 18 height 18
checkbox input "false"
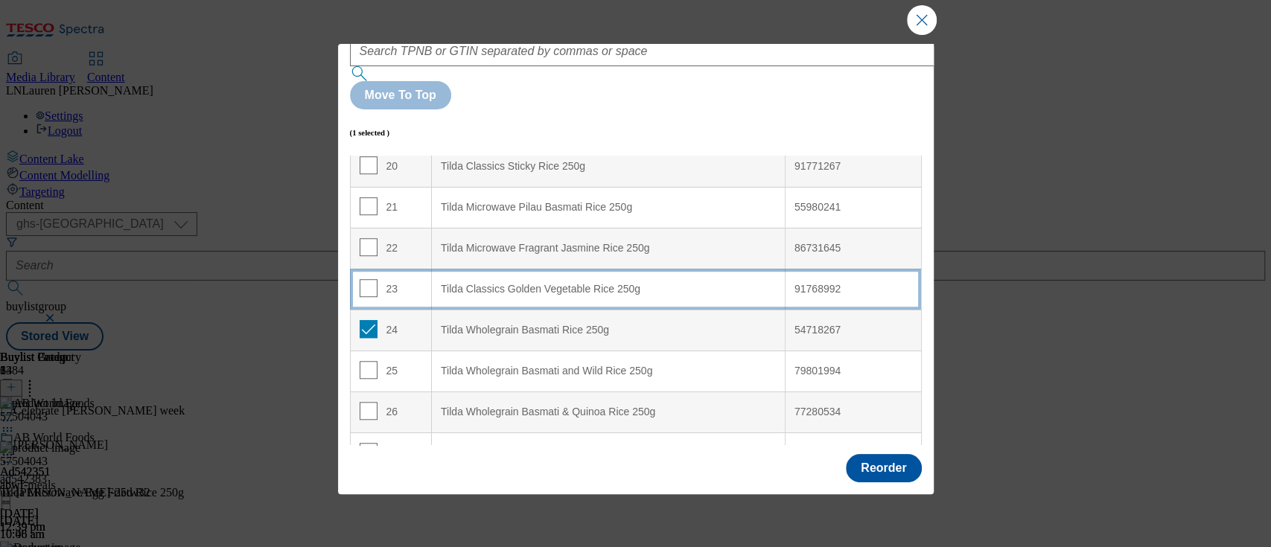
click at [470, 283] on div "Tilda Classics Golden Vegetable Rice 250g" at bounding box center [608, 289] width 335 height 13
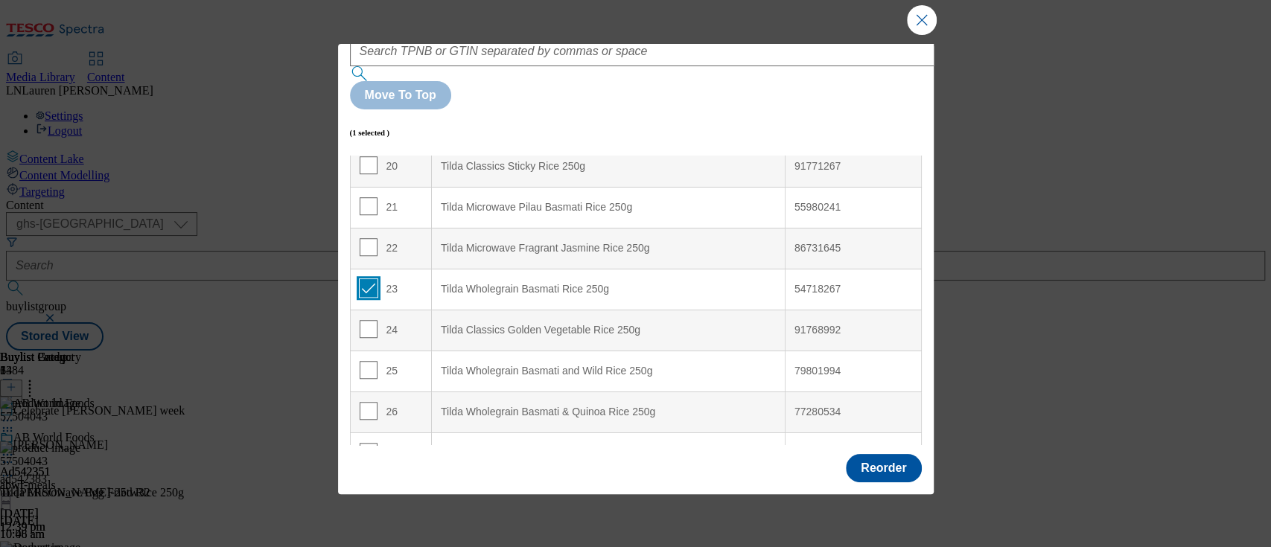
click at [369, 279] on input "Modal" at bounding box center [369, 288] width 18 height 18
checkbox input "false"
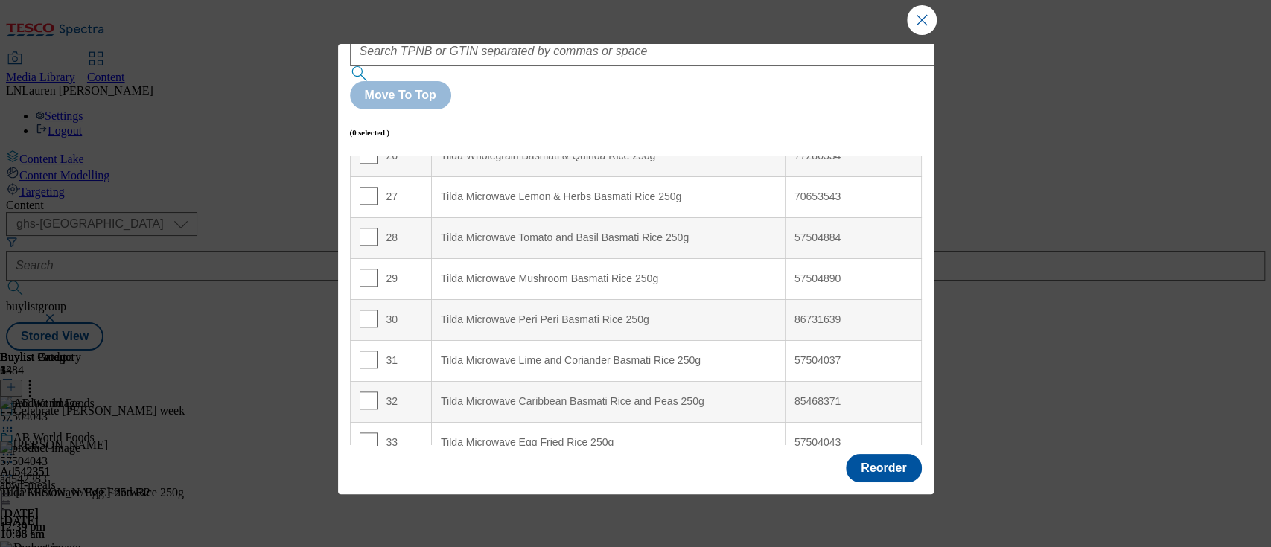
scroll to position [1089, 0]
click at [367, 347] on input "Modal" at bounding box center [369, 356] width 18 height 18
checkbox input "true"
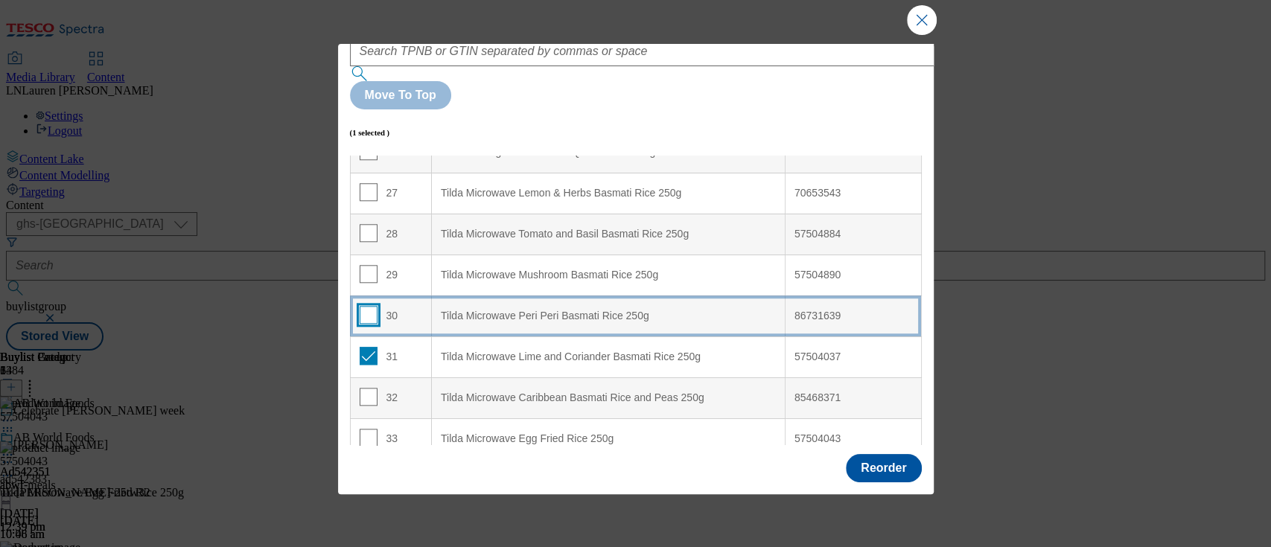
click at [365, 306] on input "Modal" at bounding box center [369, 315] width 18 height 18
checkbox input "true"
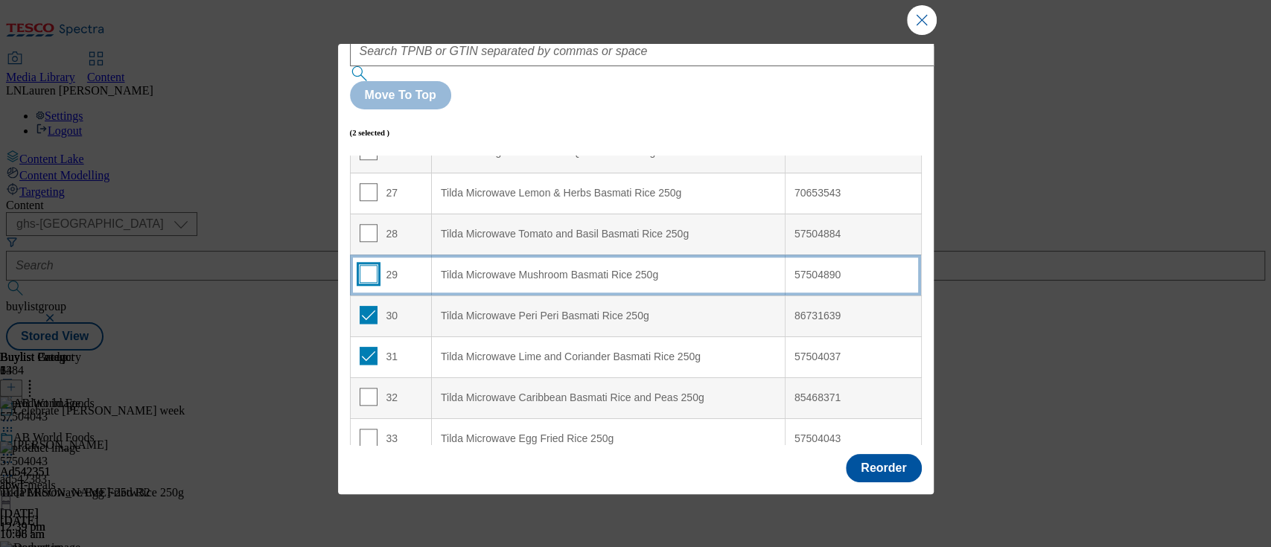
click at [369, 265] on input "Modal" at bounding box center [369, 274] width 18 height 18
checkbox input "true"
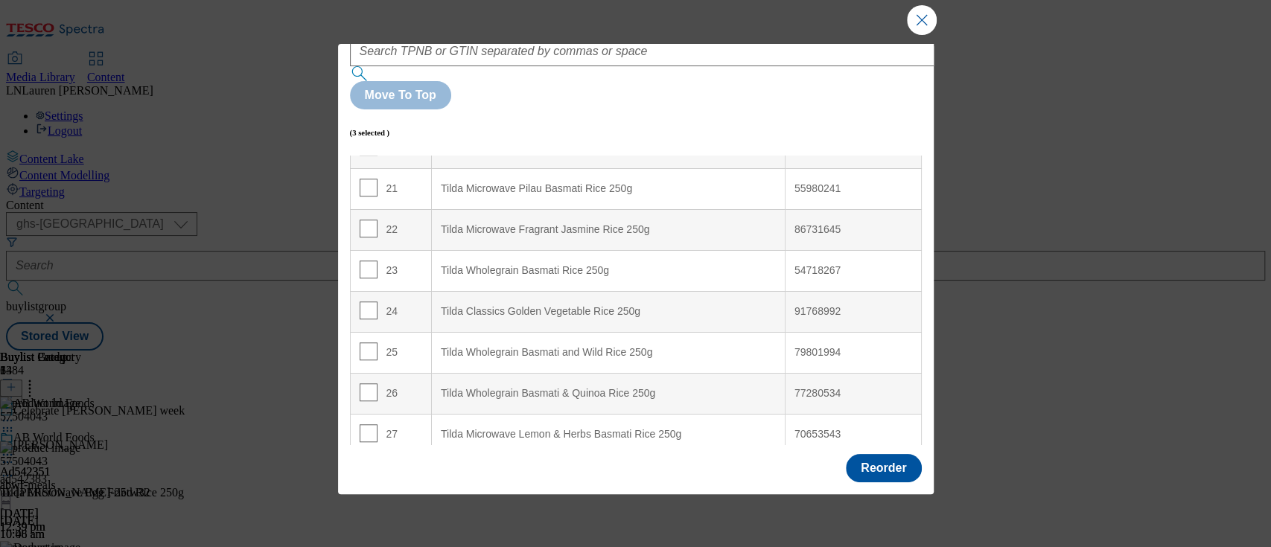
scroll to position [826, 0]
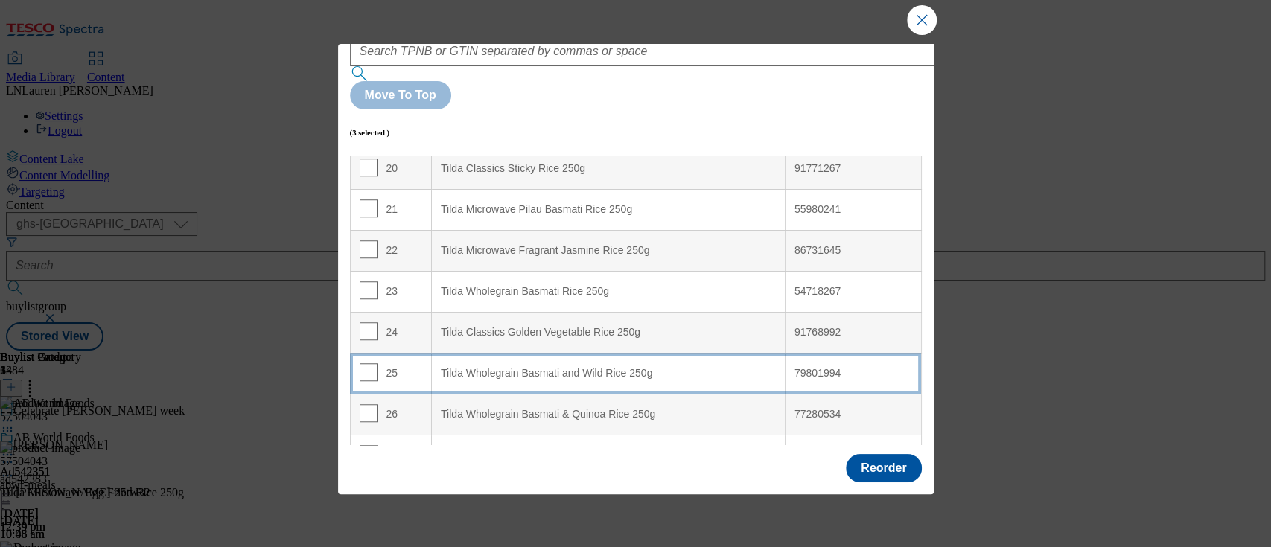
click at [680, 353] on 250g "Tilda Wholegrain Basmati and Wild Rice 250g" at bounding box center [609, 373] width 354 height 41
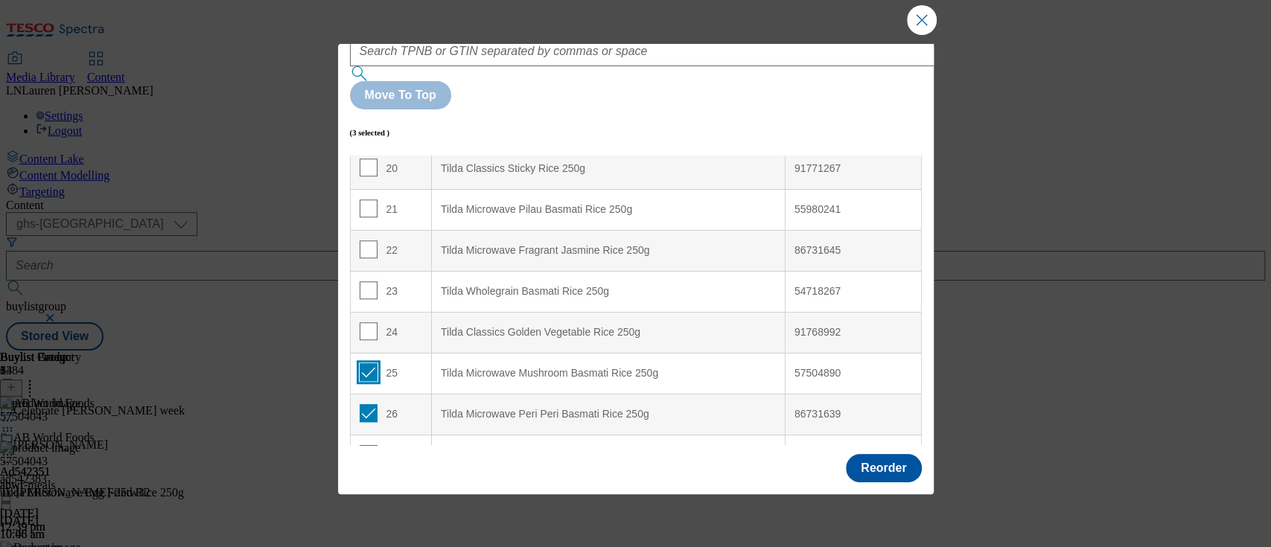
click at [365, 363] on input "Modal" at bounding box center [369, 372] width 18 height 18
checkbox input "false"
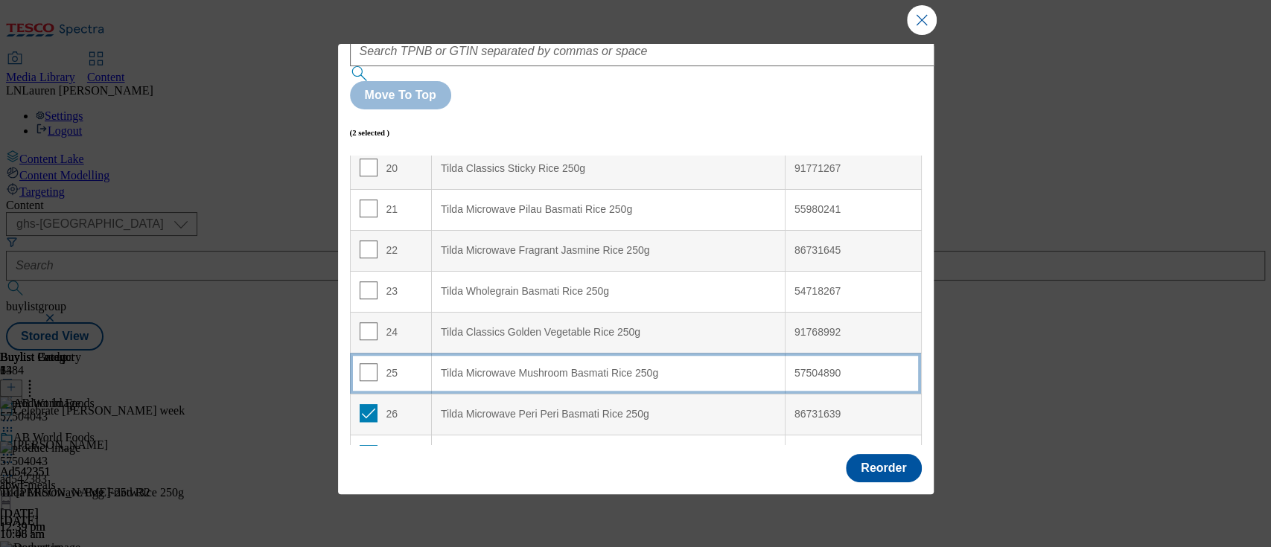
click at [453, 367] on div "Tilda Microwave Mushroom Basmati Rice 250g" at bounding box center [608, 373] width 335 height 13
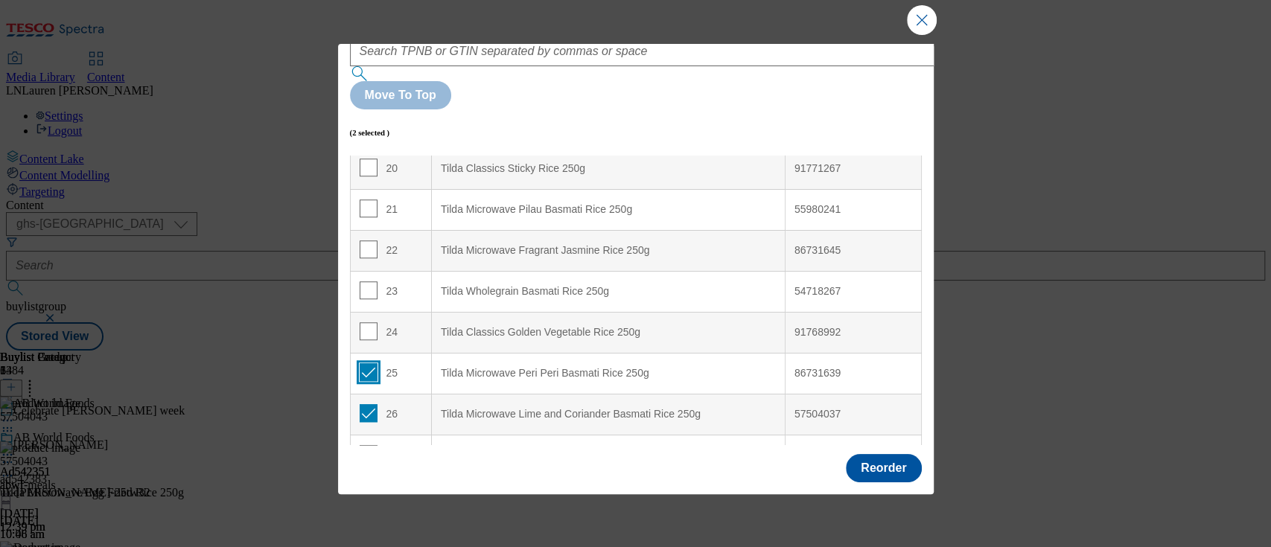
click at [367, 363] on input "Modal" at bounding box center [369, 372] width 18 height 18
checkbox input "false"
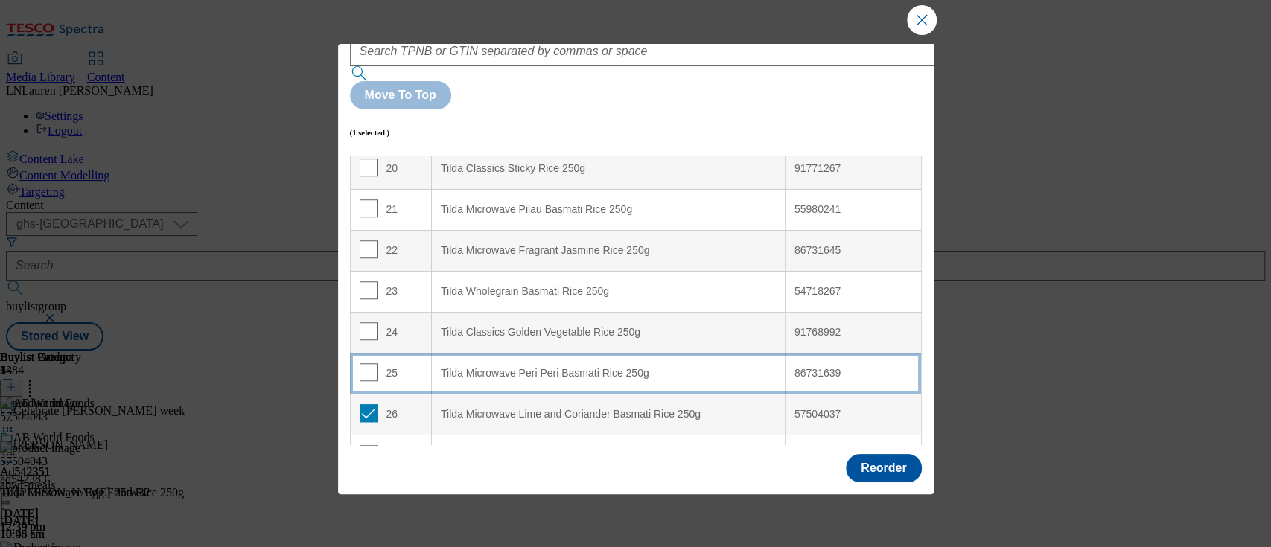
click at [449, 367] on div "Tilda Microwave Peri Peri Basmati Rice 250g" at bounding box center [608, 373] width 335 height 13
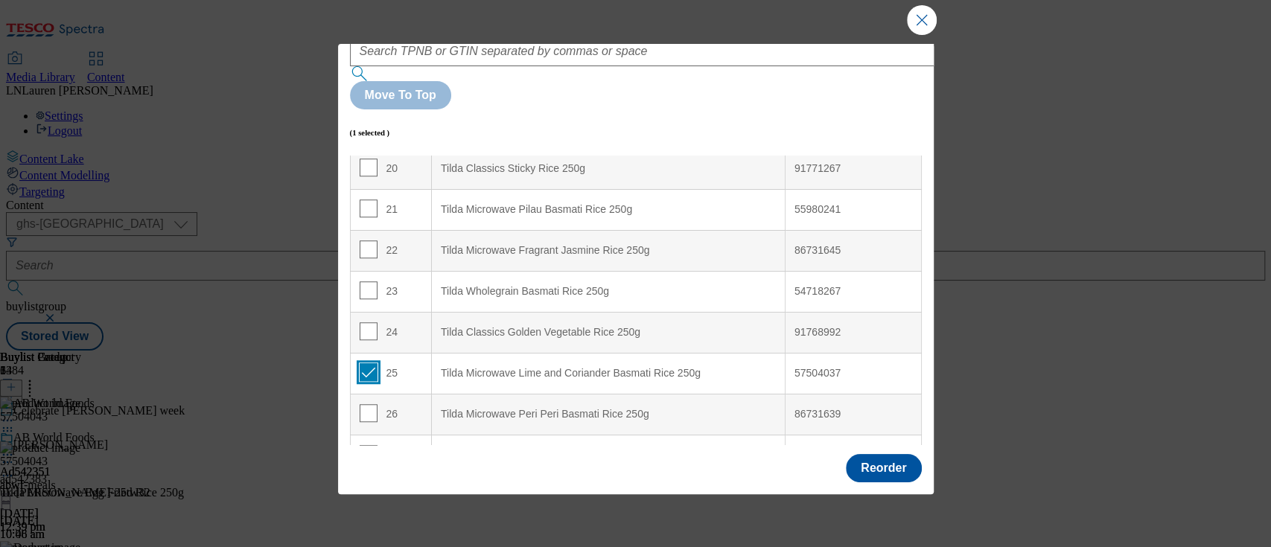
click at [364, 363] on input "Modal" at bounding box center [369, 372] width 18 height 18
checkbox input "false"
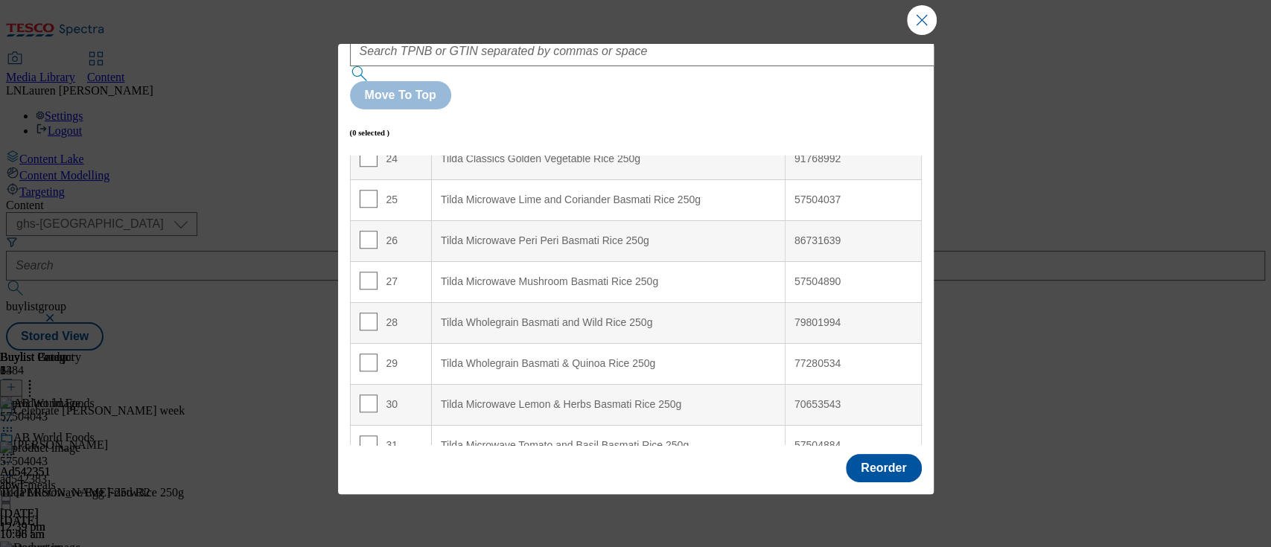
scroll to position [1012, 0]
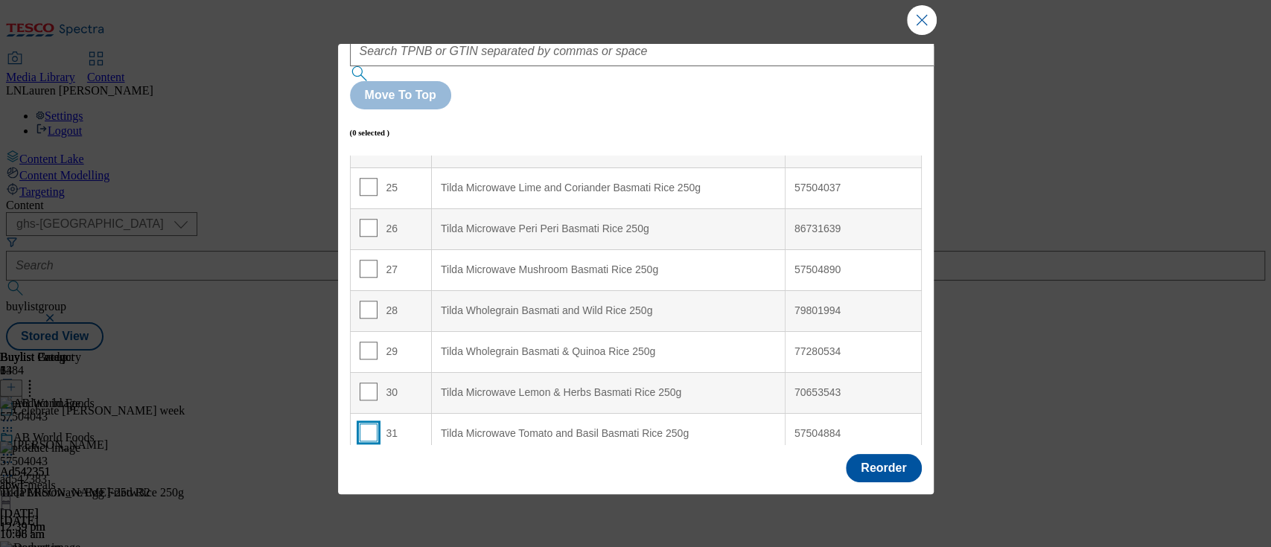
click at [365, 424] on input "Modal" at bounding box center [369, 433] width 18 height 18
checkbox input "true"
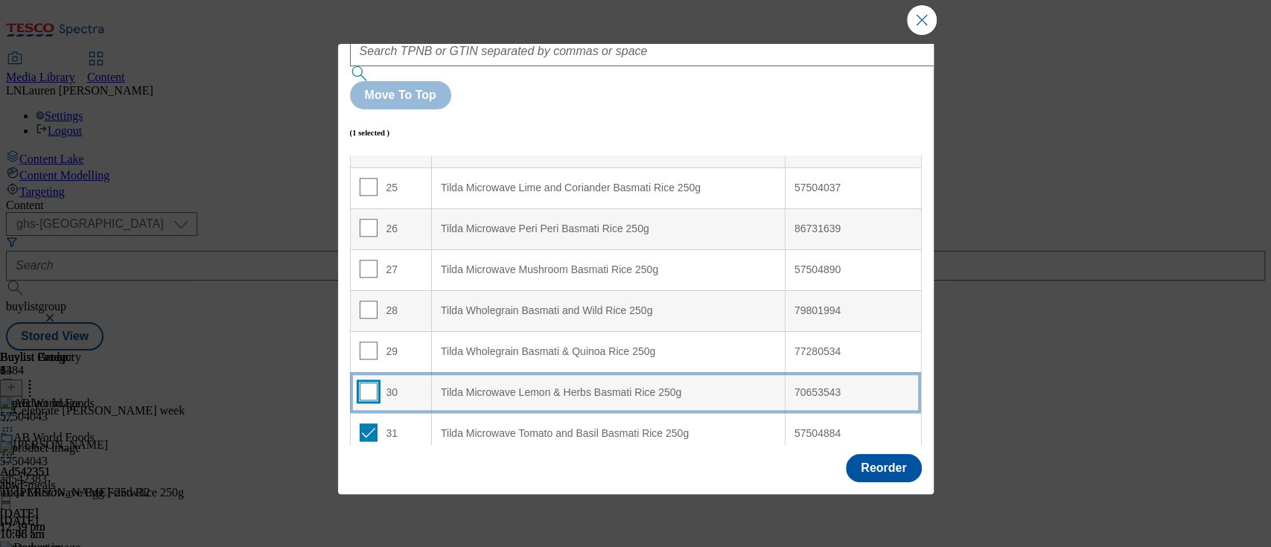
click at [364, 383] on input "Modal" at bounding box center [369, 392] width 18 height 18
checkbox input "true"
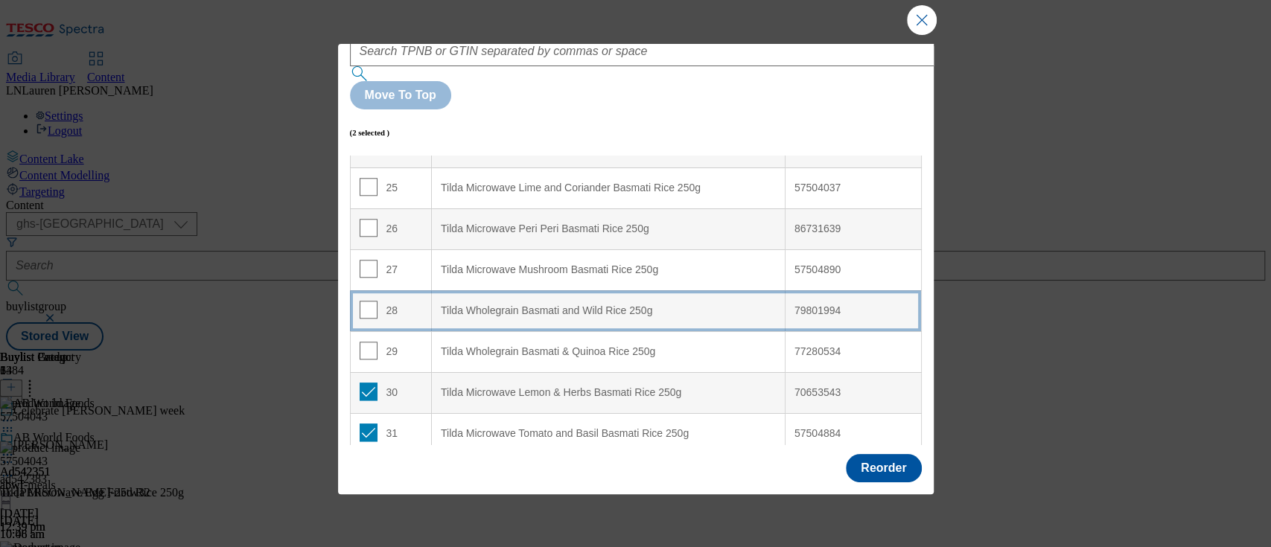
click at [531, 305] on div "Tilda Wholegrain Basmati and Wild Rice 250g" at bounding box center [608, 311] width 335 height 13
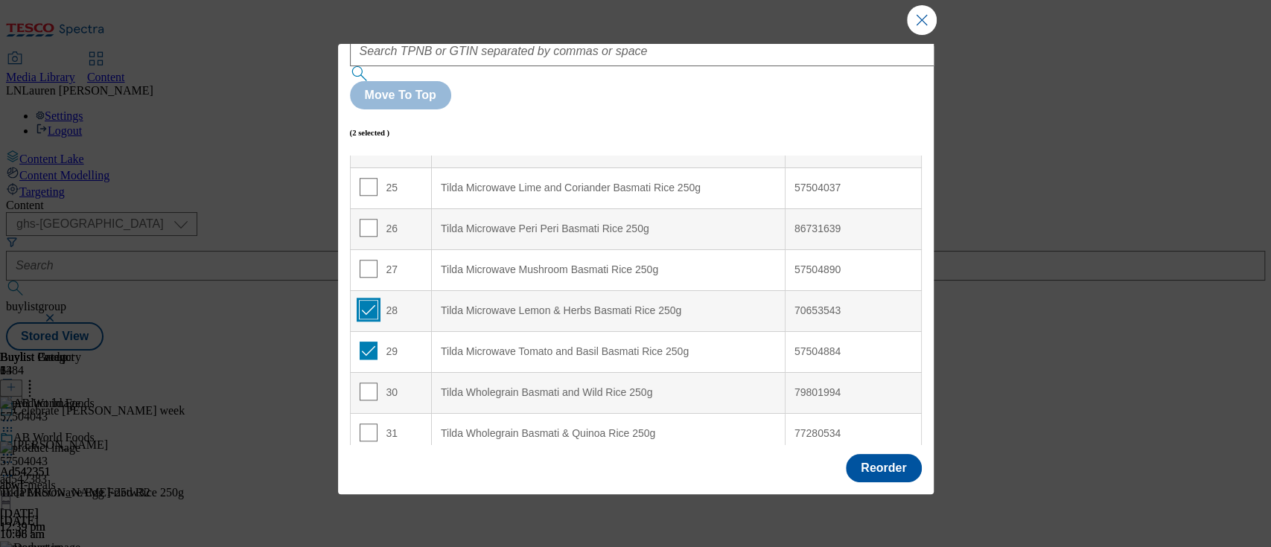
click at [369, 301] on input "Modal" at bounding box center [369, 310] width 18 height 18
checkbox input "false"
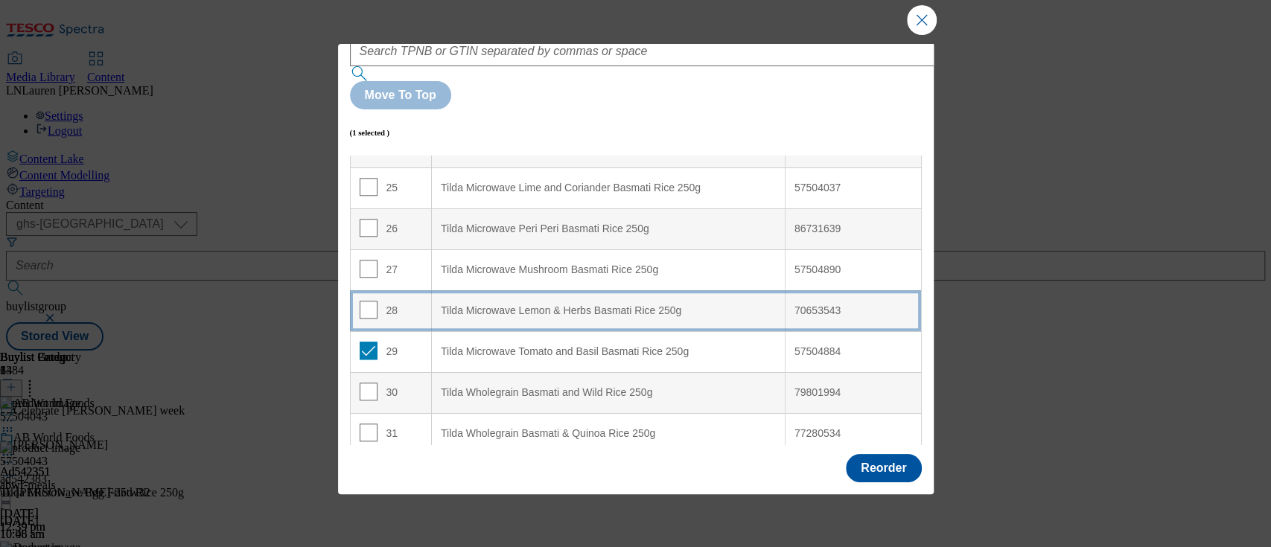
click at [492, 305] on div "Tilda Microwave Lemon & Herbs Basmati Rice 250g" at bounding box center [608, 311] width 335 height 13
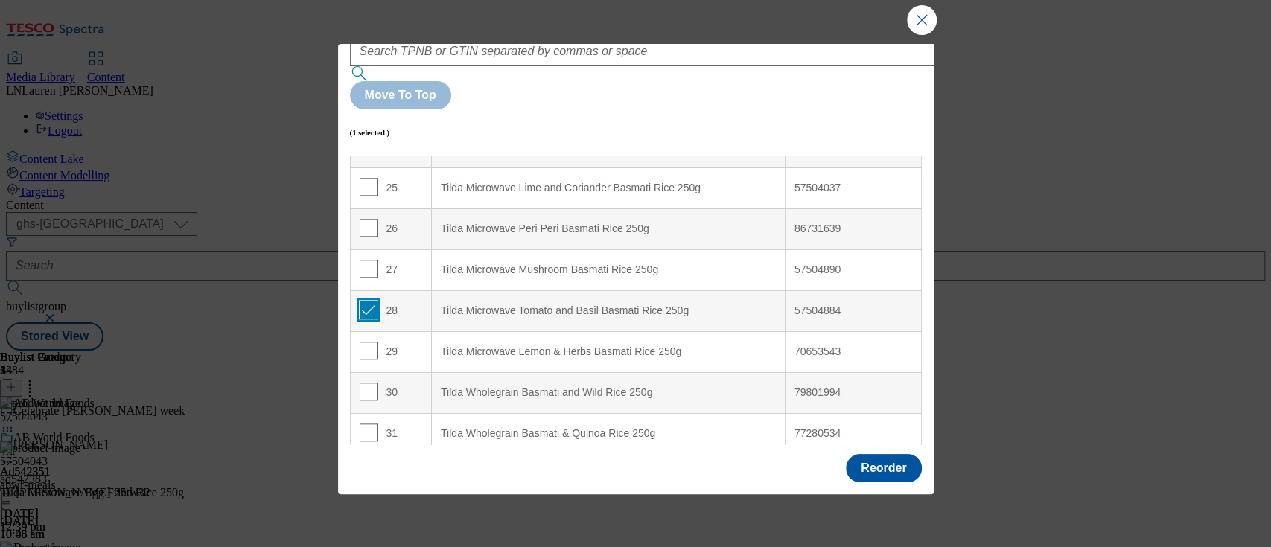
click at [369, 301] on input "Modal" at bounding box center [369, 310] width 18 height 18
checkbox input "false"
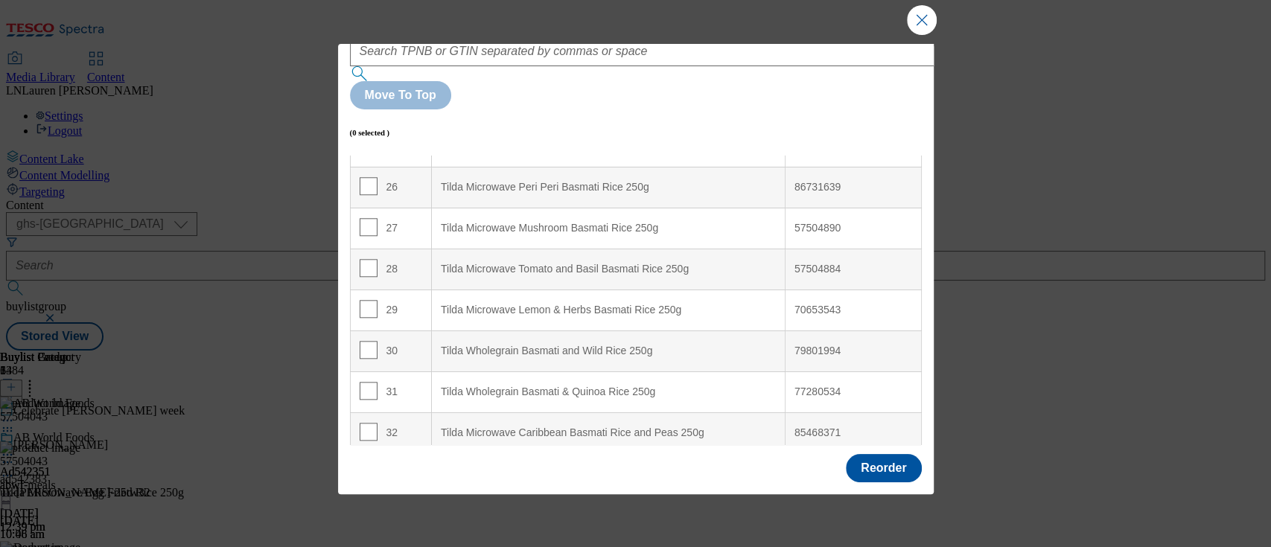
scroll to position [1089, 0]
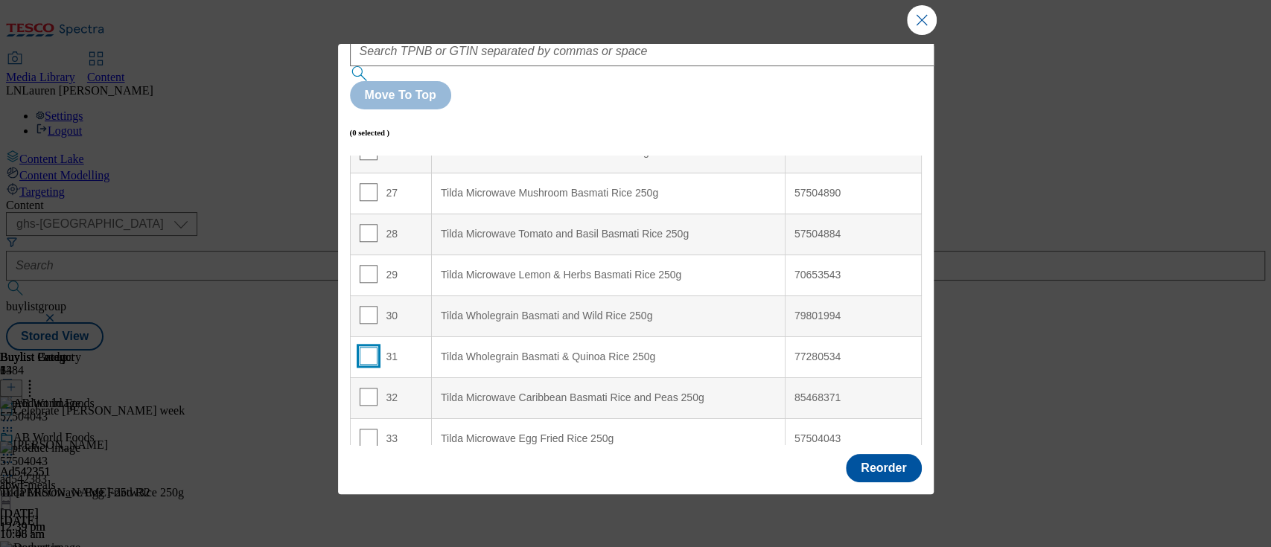
click at [366, 347] on input "Modal" at bounding box center [369, 356] width 18 height 18
checkbox input "true"
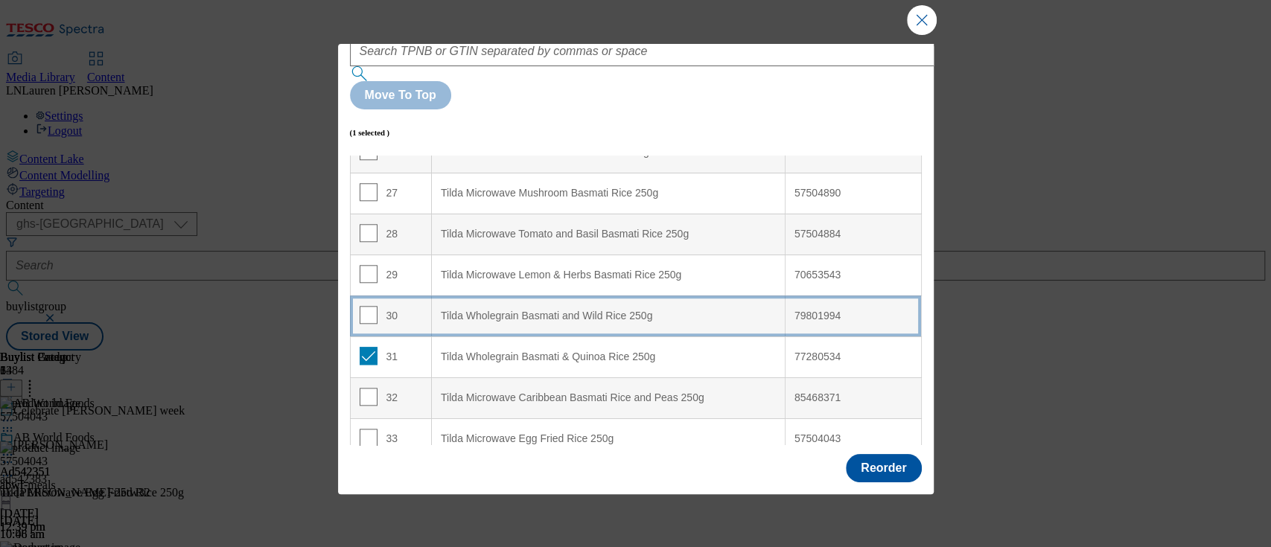
click at [560, 310] on div "Tilda Wholegrain Basmati and Wild Rice 250g" at bounding box center [608, 316] width 335 height 13
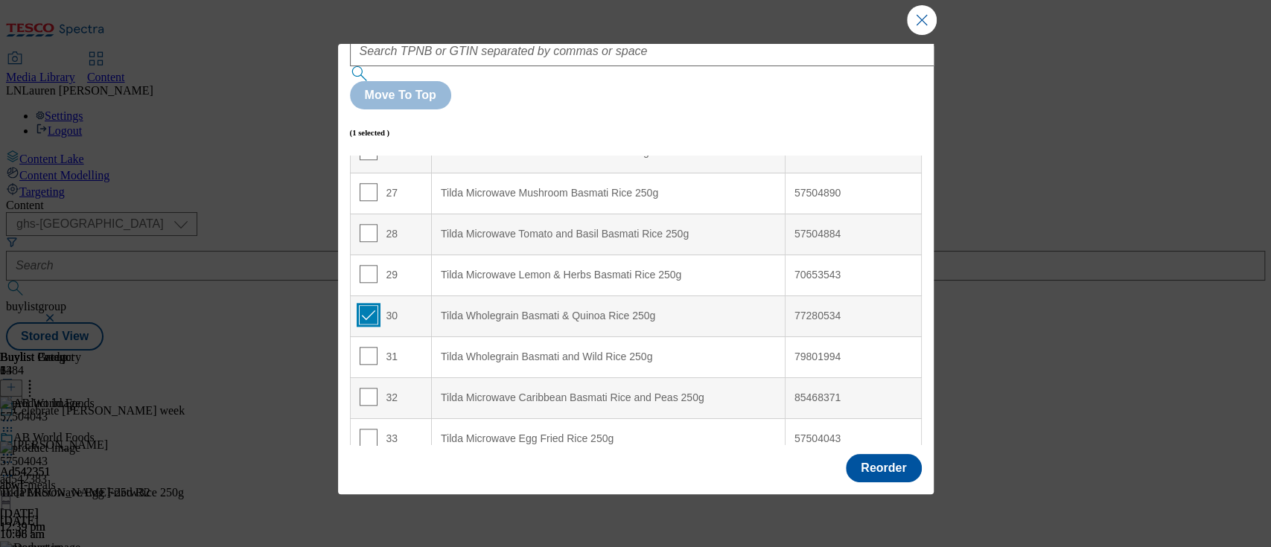
click at [363, 306] on input "Modal" at bounding box center [369, 315] width 18 height 18
checkbox input "false"
click at [369, 470] on input "Modal" at bounding box center [369, 479] width 18 height 18
checkbox input "true"
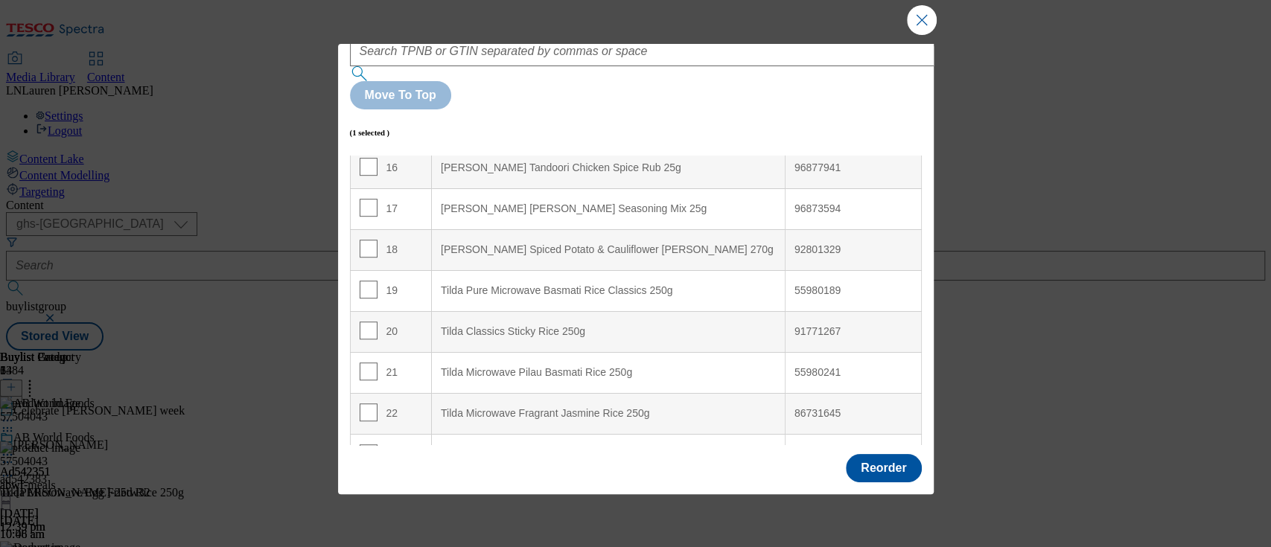
scroll to position [630, 0]
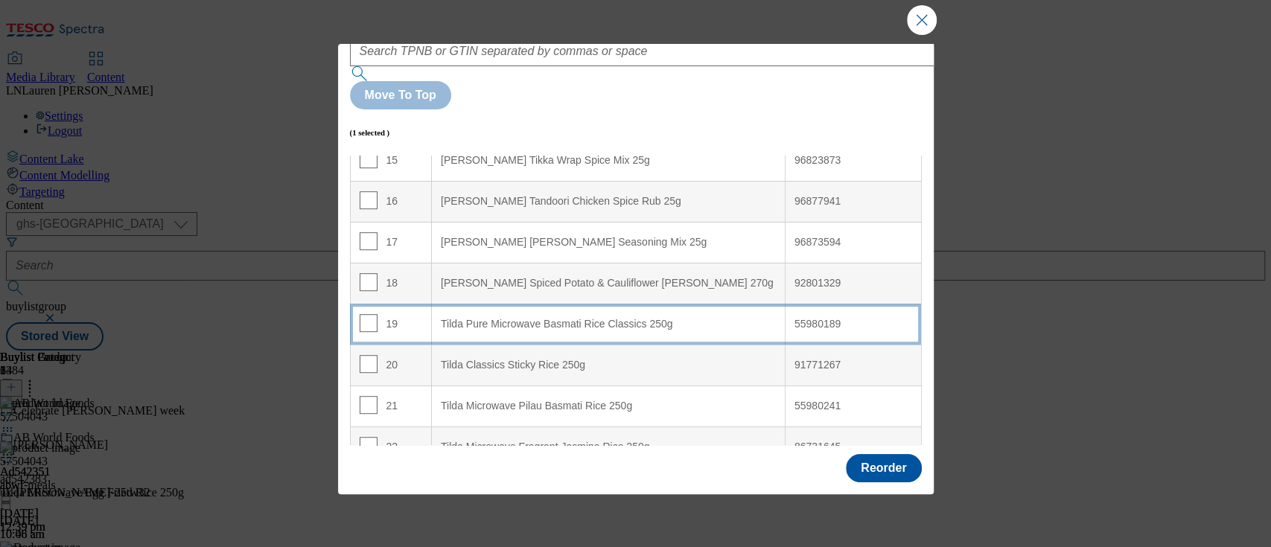
click at [635, 318] on div "Tilda Pure Microwave Basmati Rice Classics 250g" at bounding box center [608, 324] width 335 height 13
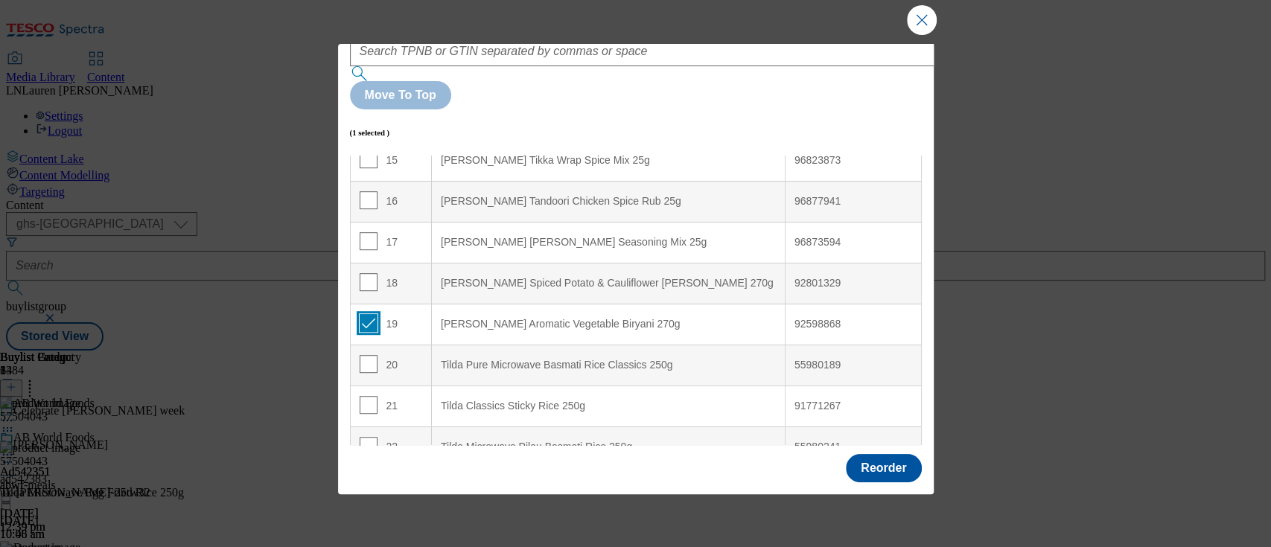
click at [367, 314] on input "Modal" at bounding box center [369, 323] width 18 height 18
checkbox input "false"
click at [866, 462] on button "Reorder" at bounding box center [883, 468] width 75 height 28
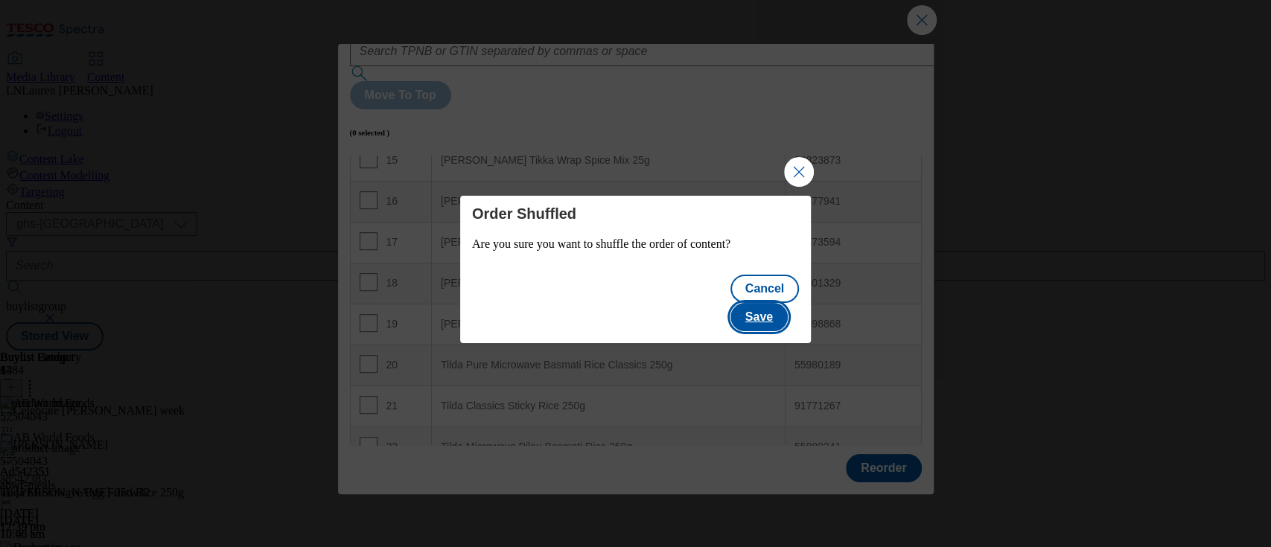
click at [786, 303] on button "Save" at bounding box center [758, 317] width 57 height 28
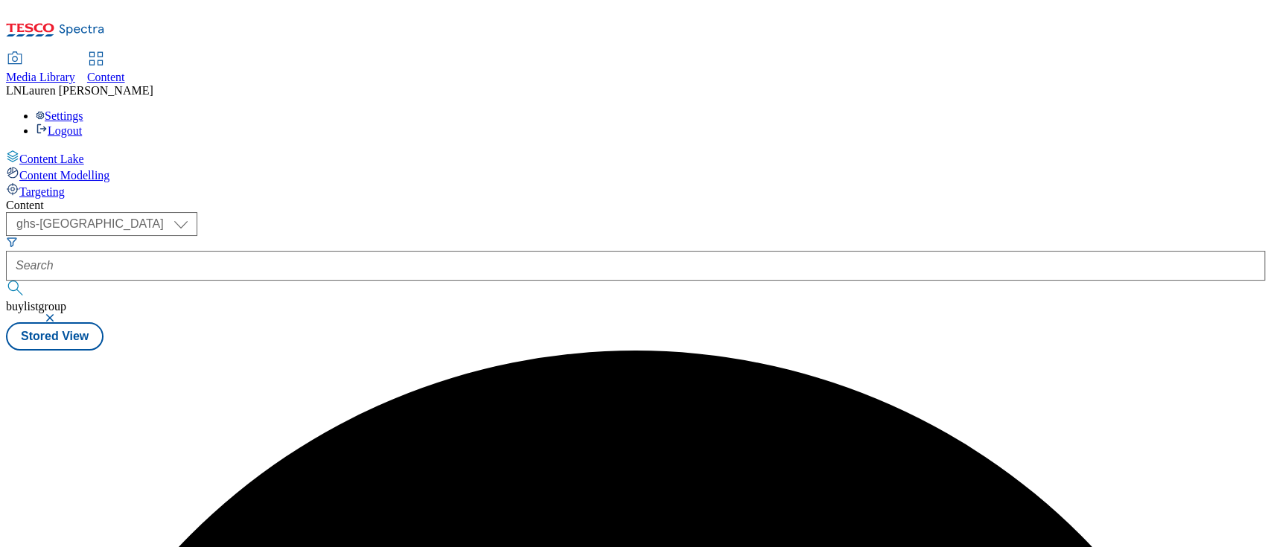
scroll to position [0, 0]
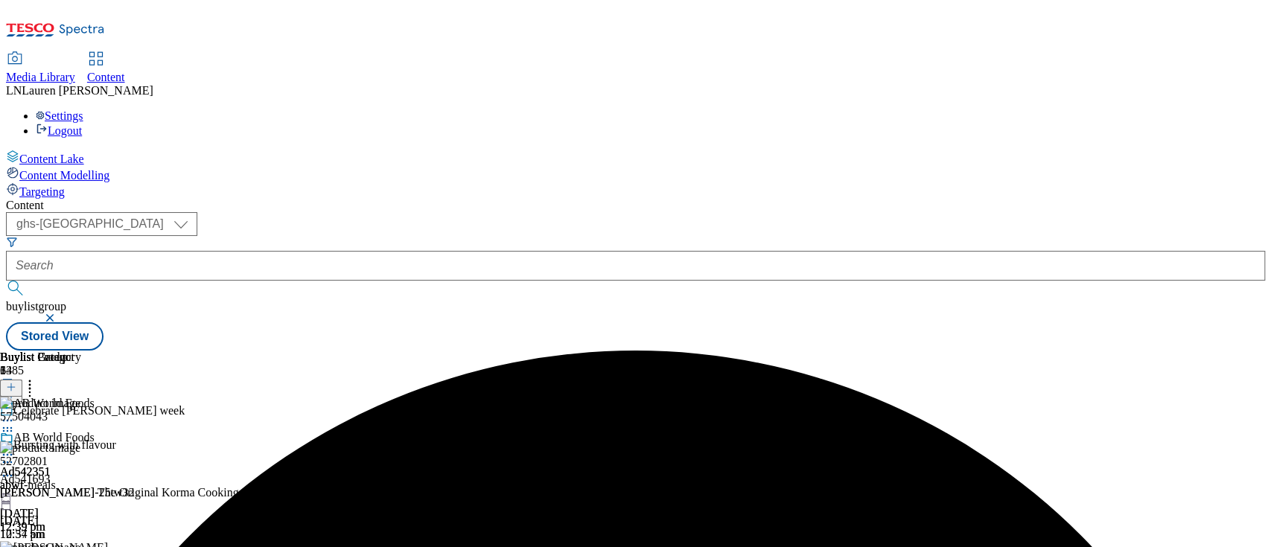
click at [1081, 212] on div "( optional ) ghs-roi ghs-[GEOGRAPHIC_DATA] ghs-uk buylistgroup Stored View" at bounding box center [635, 281] width 1259 height 138
click at [362, 410] on div "57504043" at bounding box center [181, 425] width 362 height 31
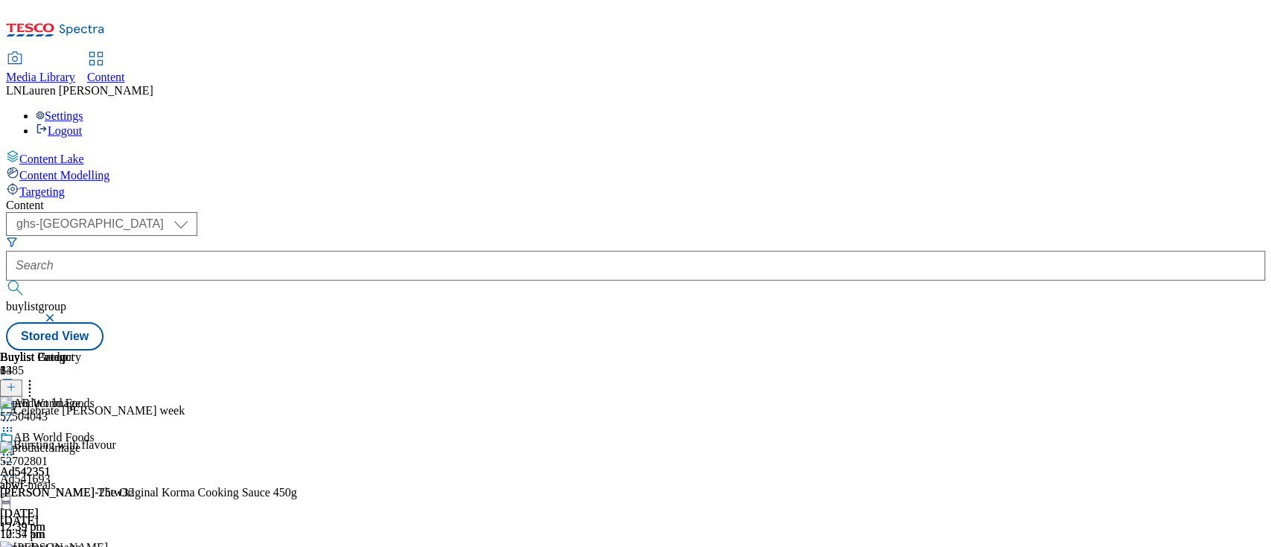
click at [37, 377] on icon at bounding box center [29, 384] width 15 height 15
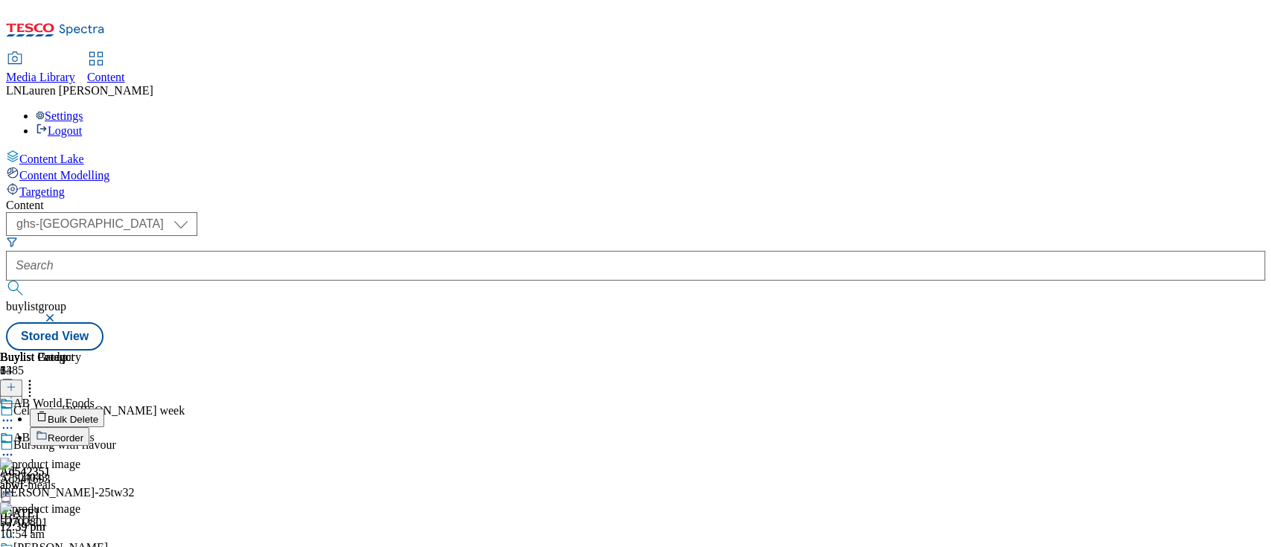
click at [362, 427] on li "Reorder" at bounding box center [196, 436] width 332 height 19
click at [83, 433] on span "Reorder" at bounding box center [66, 438] width 36 height 11
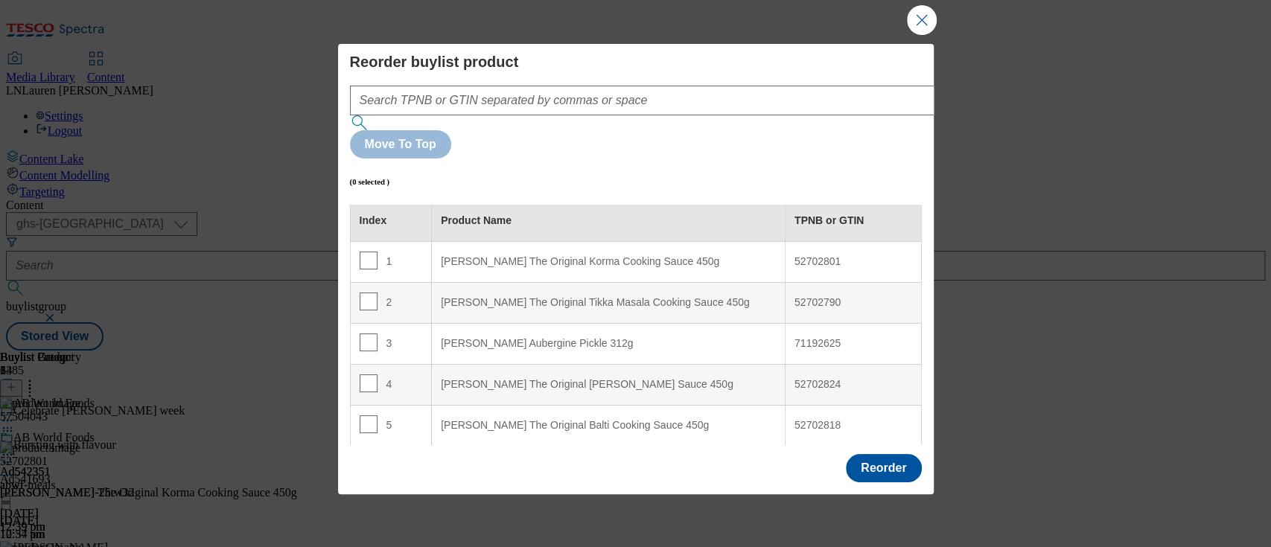
scroll to position [0, 0]
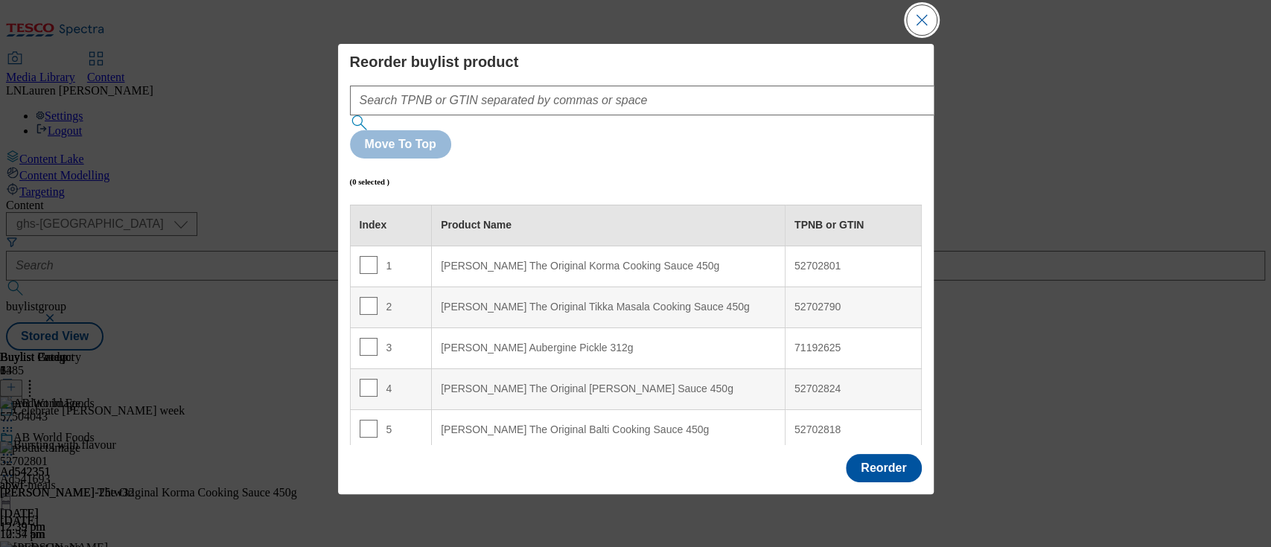
click at [925, 7] on button "Close Modal" at bounding box center [922, 20] width 30 height 30
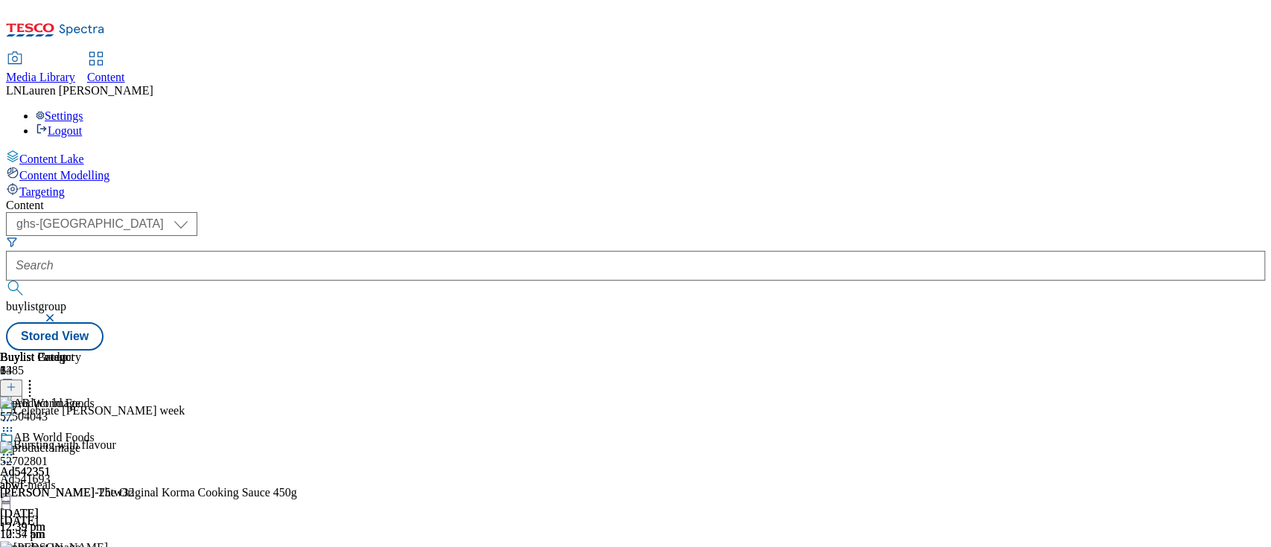
click at [15, 447] on icon at bounding box center [7, 454] width 15 height 15
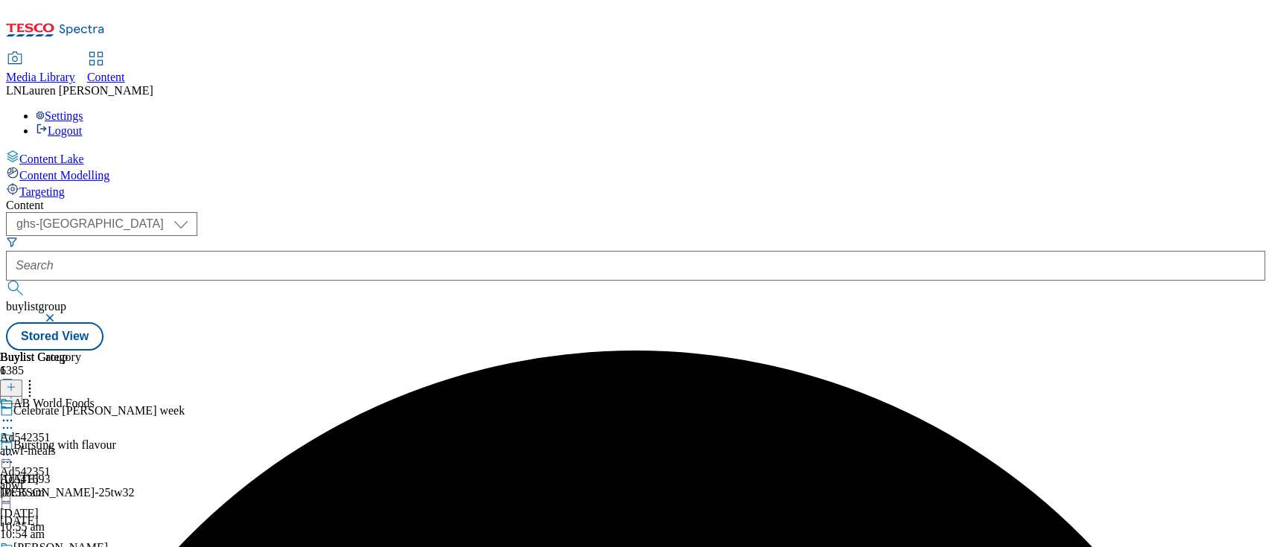
click at [51, 431] on div at bounding box center [25, 448] width 51 height 34
click at [15, 447] on icon at bounding box center [7, 454] width 15 height 15
click at [87, 546] on button "Preview" at bounding box center [58, 554] width 57 height 17
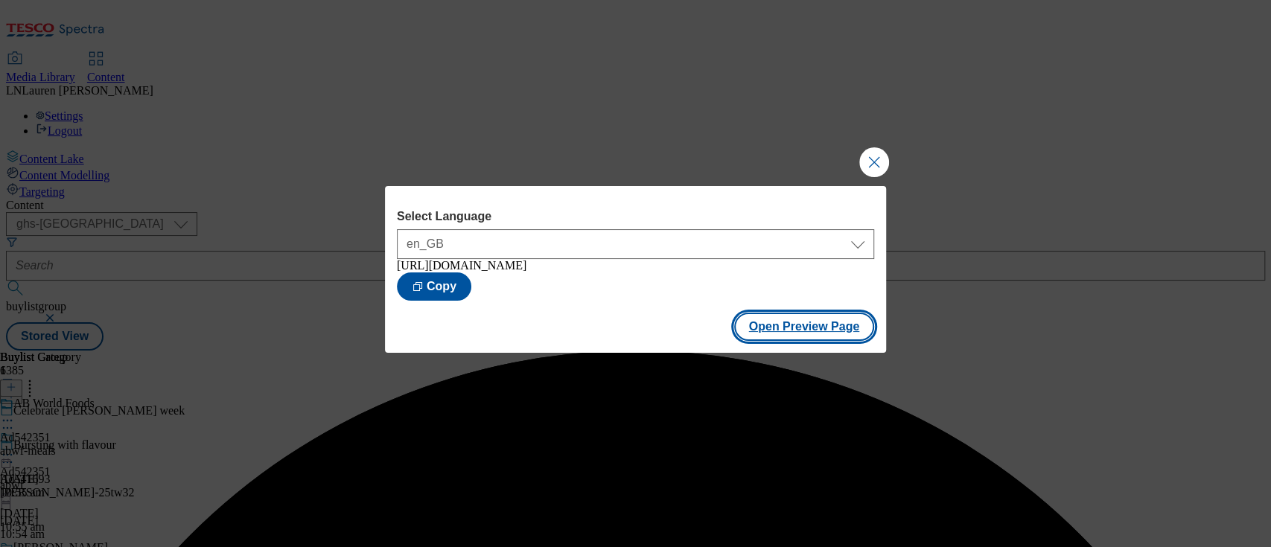
click at [773, 330] on button "Open Preview Page" at bounding box center [804, 327] width 141 height 28
click at [874, 158] on button "Close Modal" at bounding box center [874, 162] width 30 height 30
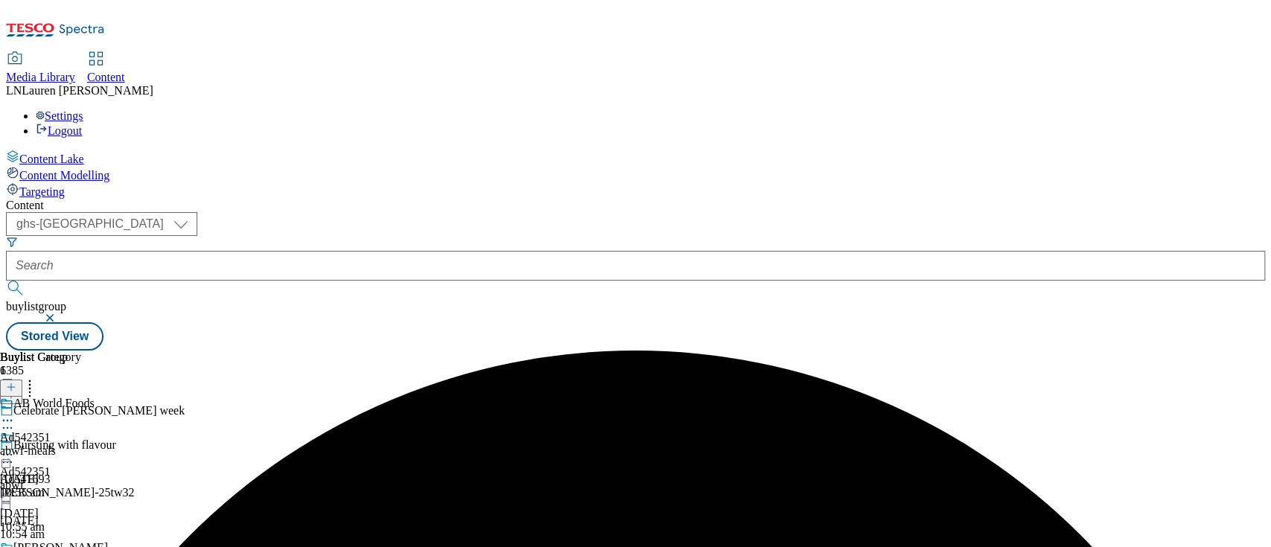
click at [51, 431] on div at bounding box center [25, 448] width 51 height 34
click at [15, 447] on icon at bounding box center [7, 454] width 15 height 15
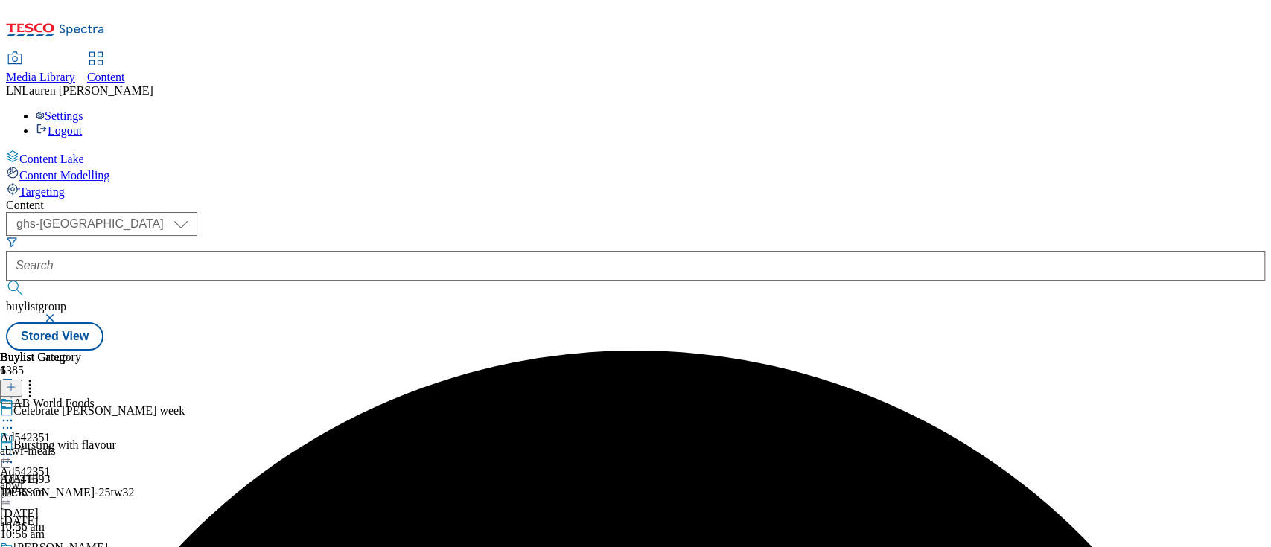
click at [95, 397] on div "AB World Foods Ad542351 abwf-meals [DATE] 10:56 am" at bounding box center [47, 448] width 95 height 103
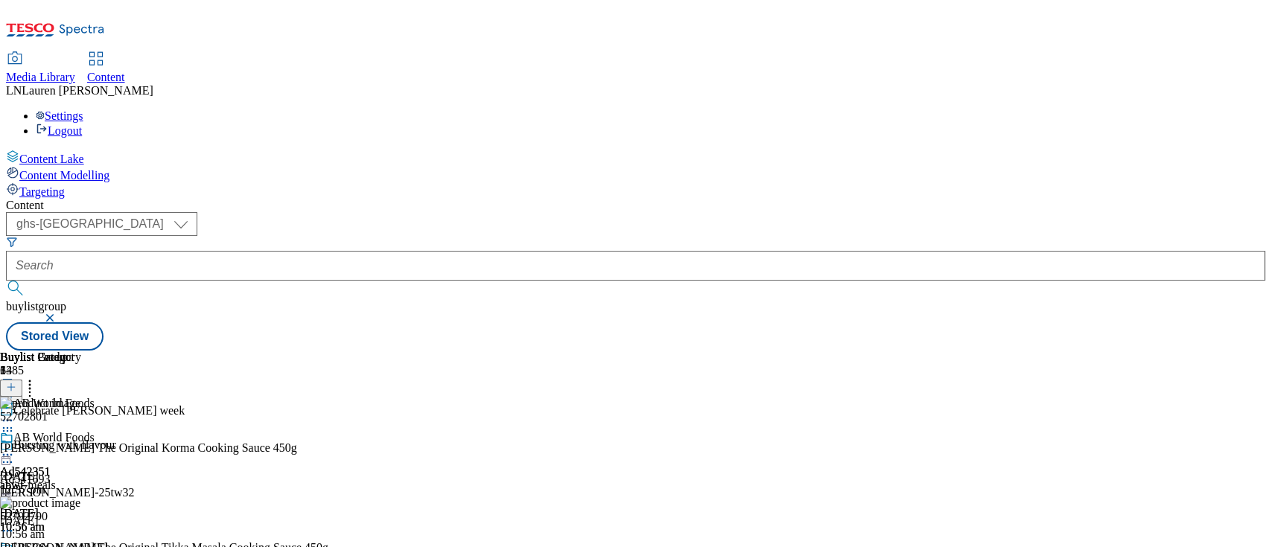
scroll to position [913, 0]
click at [1249, 314] on div "Content ( optional ) ghs-roi ghs-[GEOGRAPHIC_DATA] ghs-uk buylistgroup Stored V…" at bounding box center [635, 275] width 1259 height 152
drag, startPoint x: 1266, startPoint y: 240, endPoint x: 1263, endPoint y: 211, distance: 29.9
click at [1263, 211] on div "Content Lake Content Modelling Targeting Content ( optional ) ghs-roi ghs-[GEOG…" at bounding box center [635, 250] width 1259 height 201
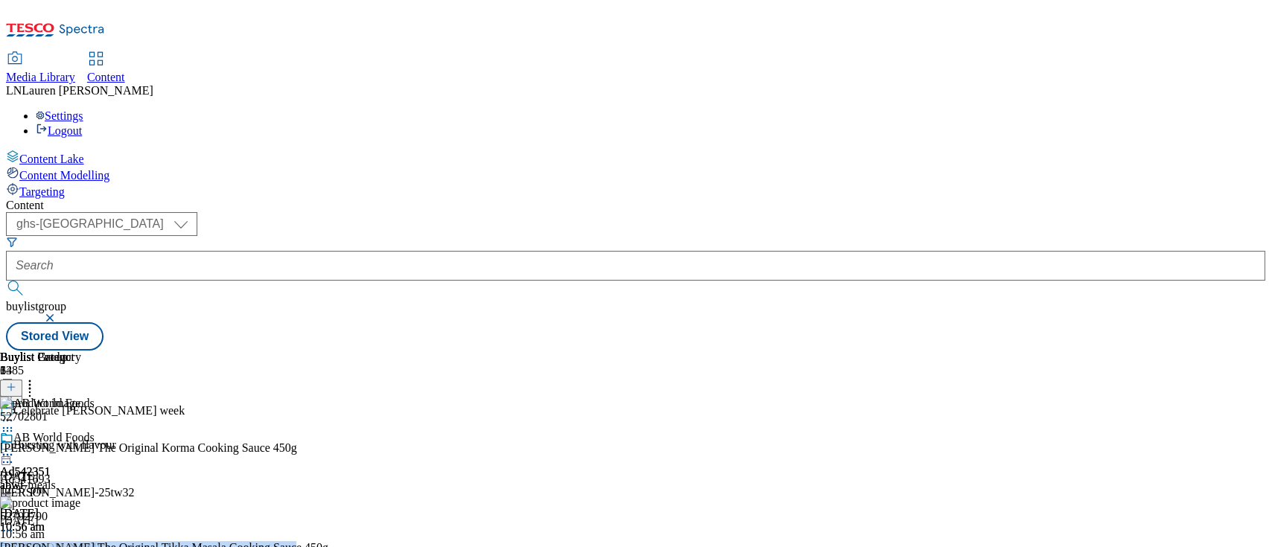
drag, startPoint x: 1266, startPoint y: 249, endPoint x: 1259, endPoint y: 197, distance: 52.6
click at [1259, 197] on div "Content Lake Content Modelling Targeting Content ( optional ) ghs-roi ghs-[GEOG…" at bounding box center [635, 250] width 1259 height 201
click at [1037, 199] on div "Content ( optional ) ghs-roi ghs-[GEOGRAPHIC_DATA] ghs-uk buylistgroup Stored V…" at bounding box center [635, 275] width 1259 height 152
